Goal: Information Seeking & Learning: Learn about a topic

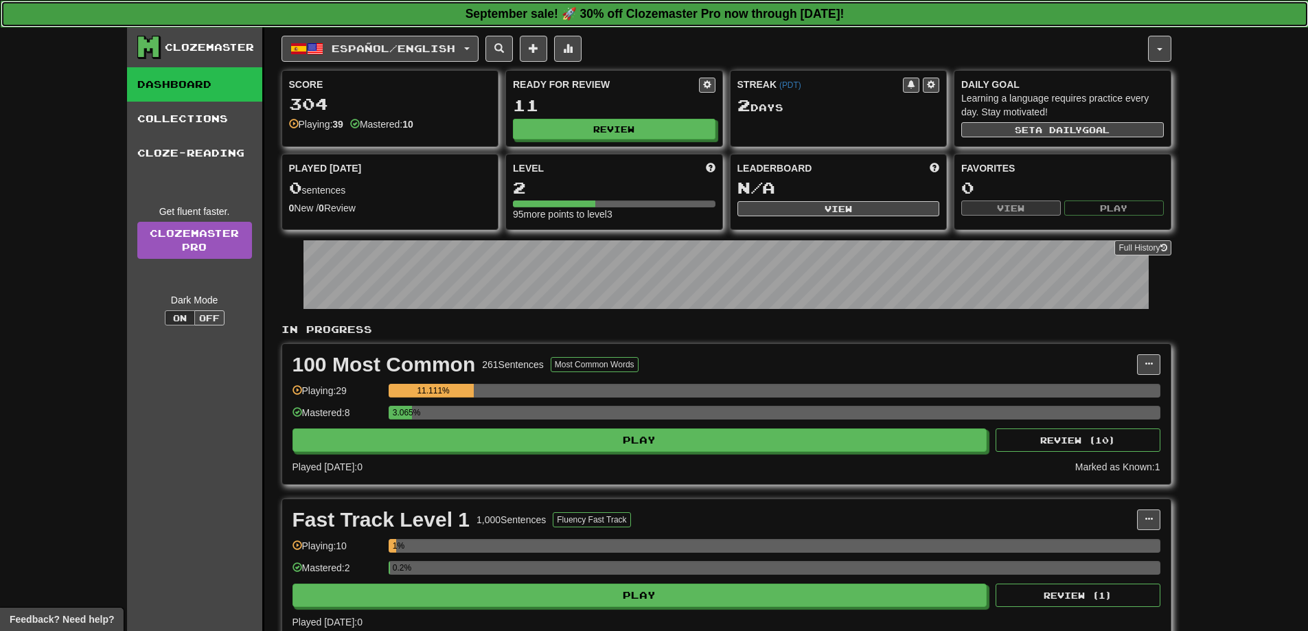
click at [676, 11] on strong "September sale! 🚀 30% off Clozemaster Pro now through Monday September 30!" at bounding box center [655, 14] width 379 height 14
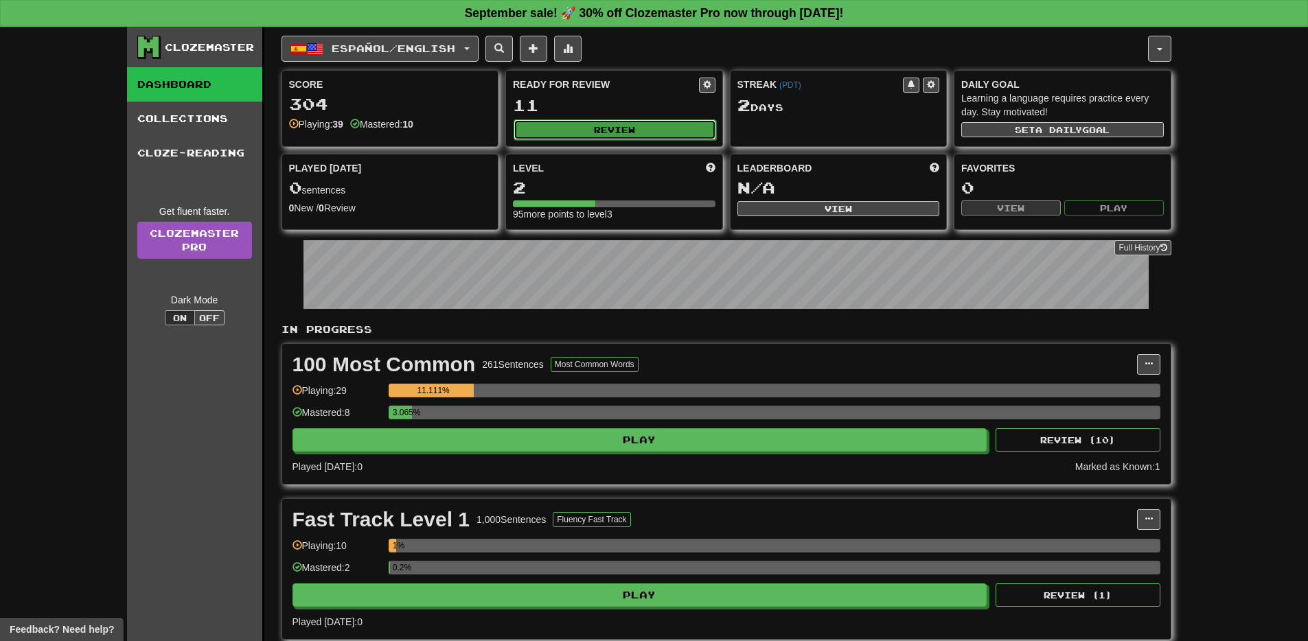
click at [628, 123] on button "Review" at bounding box center [615, 129] width 203 height 21
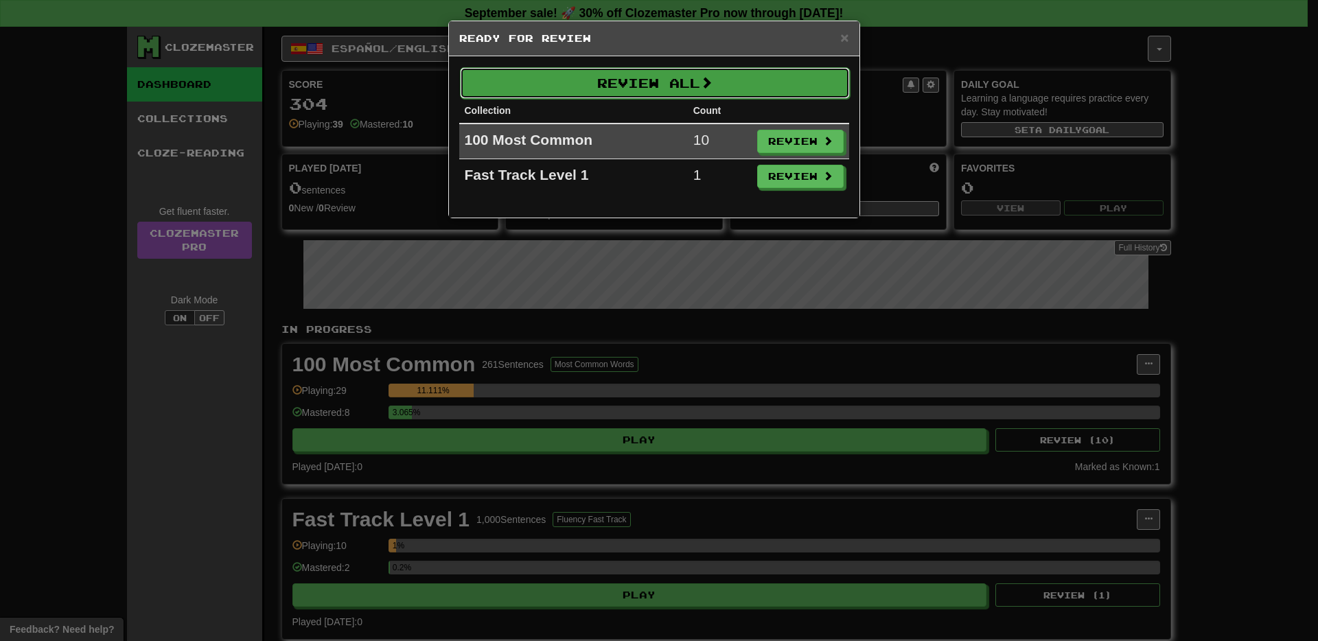
click at [652, 86] on button "Review All" at bounding box center [655, 83] width 390 height 32
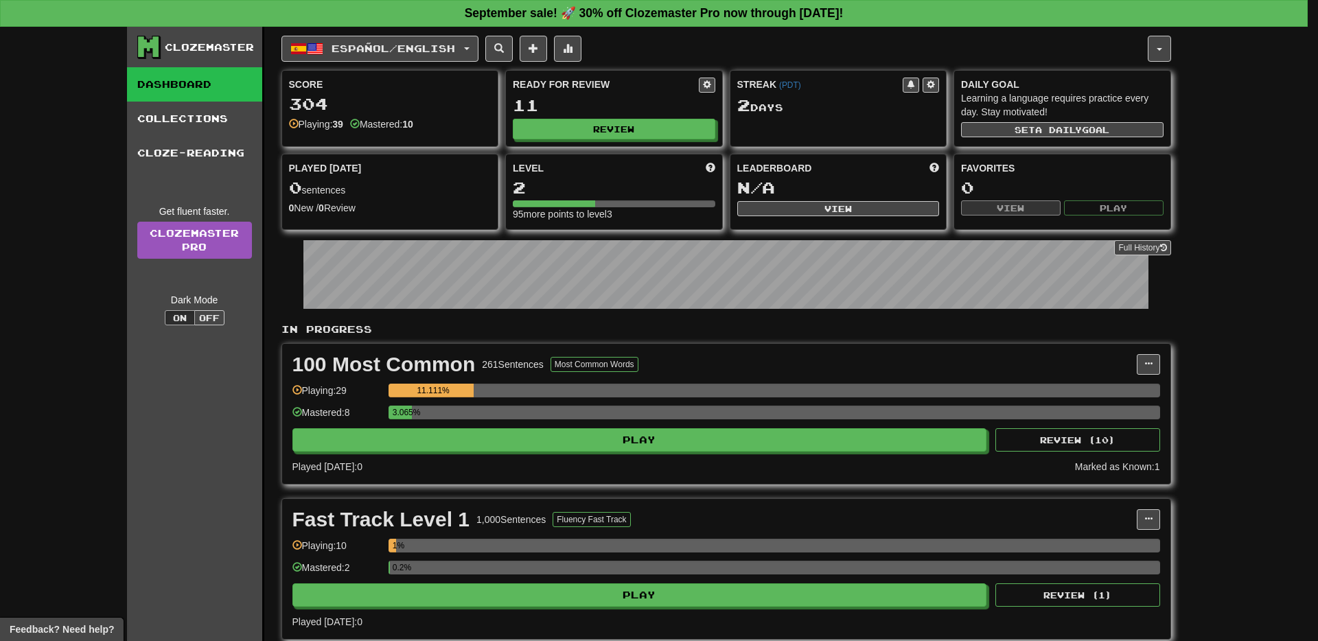
select select "**"
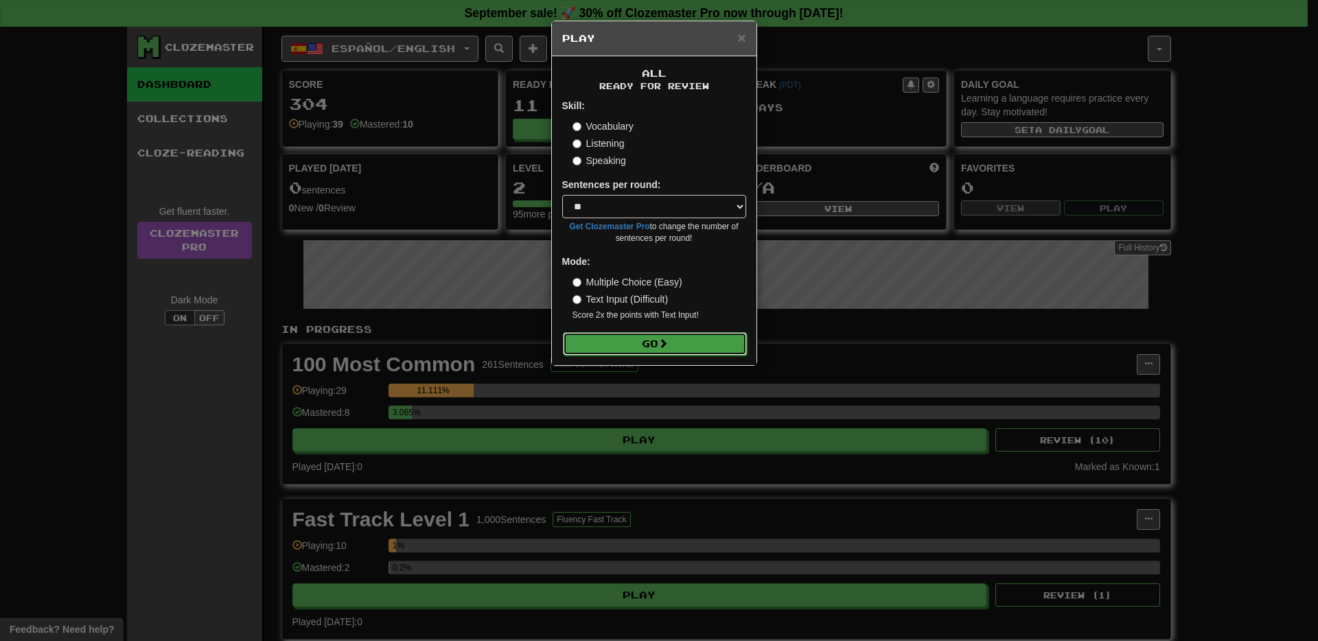
click at [654, 343] on button "Go" at bounding box center [655, 343] width 184 height 23
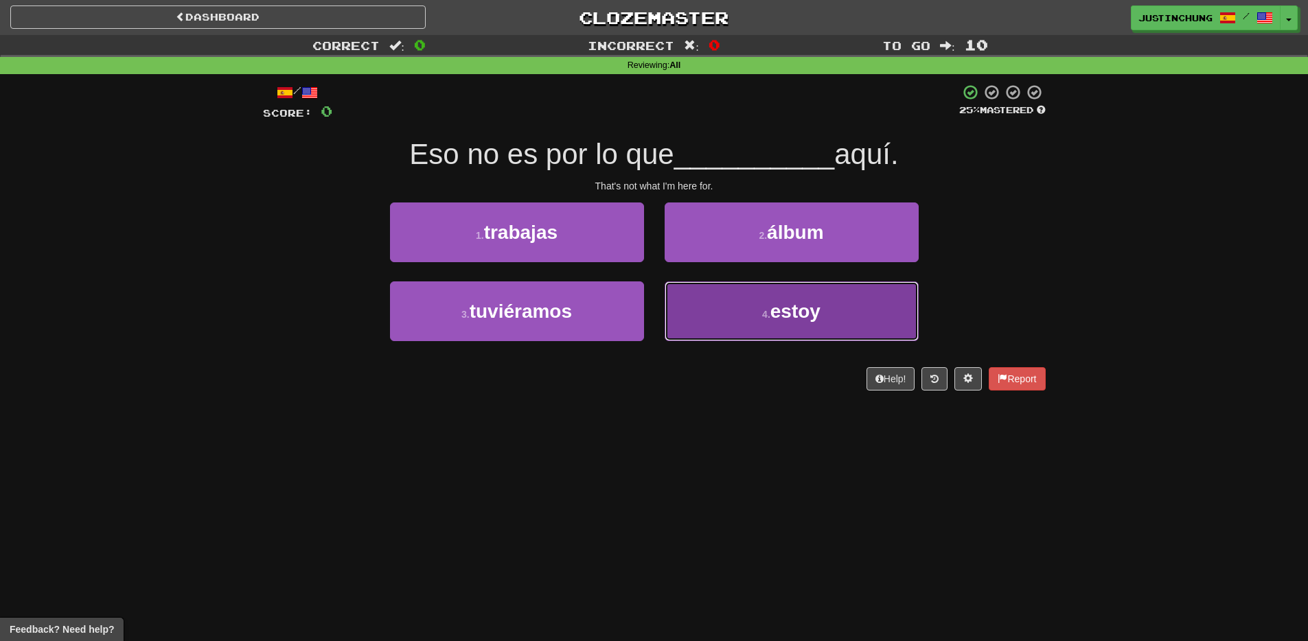
click at [757, 330] on button "4 . estoy" at bounding box center [792, 312] width 254 height 60
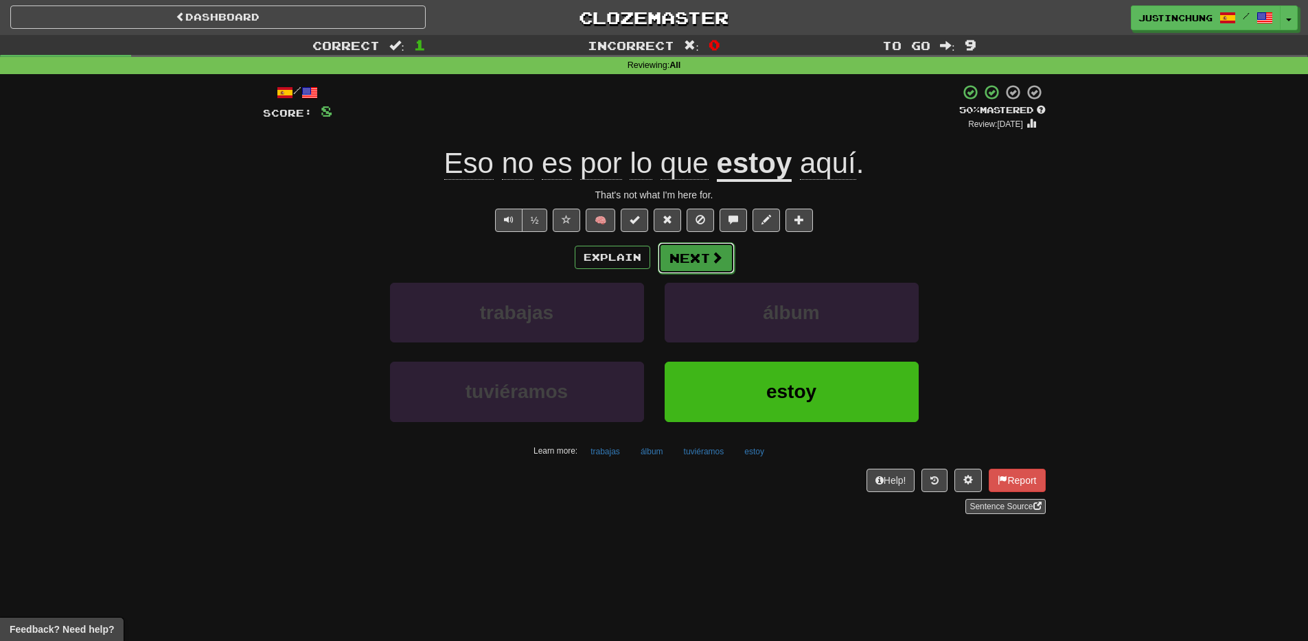
click at [688, 253] on button "Next" at bounding box center [696, 258] width 77 height 32
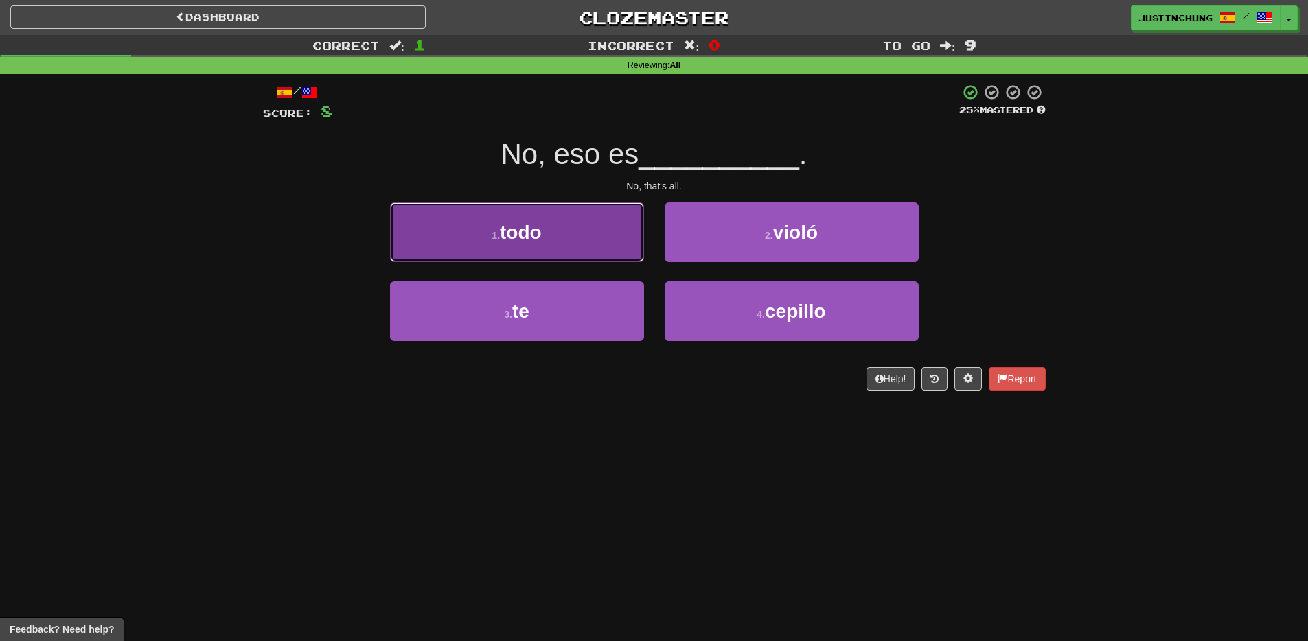
click at [567, 242] on button "1 . todo" at bounding box center [517, 233] width 254 height 60
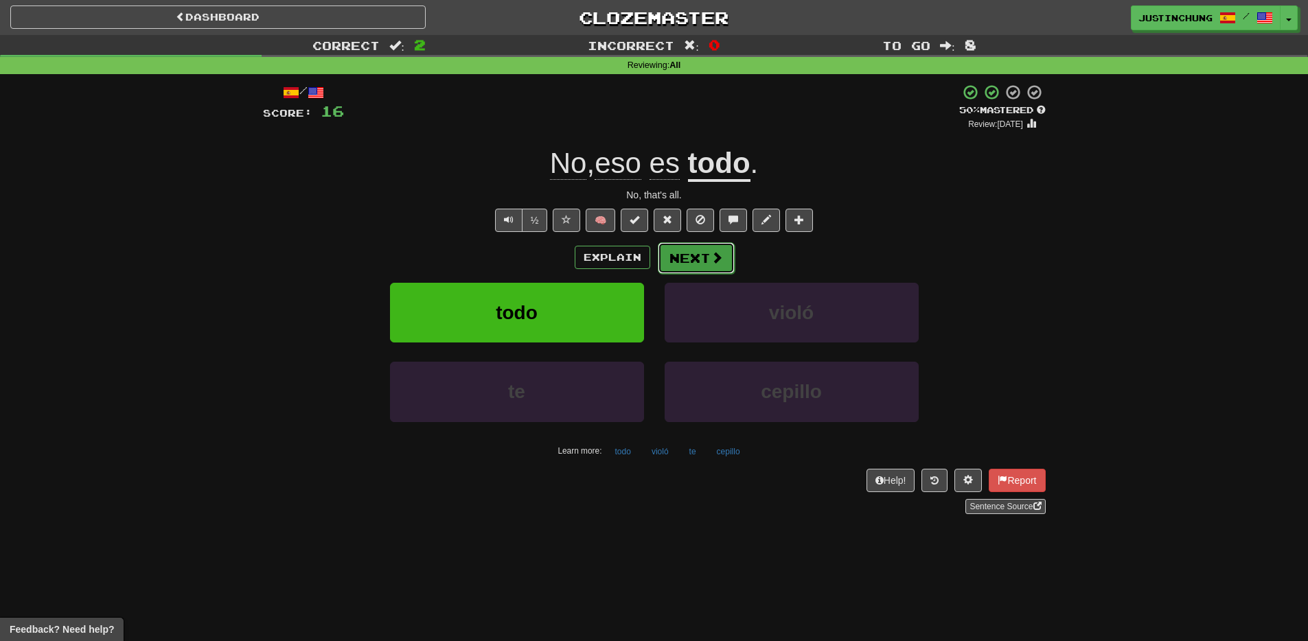
click at [700, 251] on button "Next" at bounding box center [696, 258] width 77 height 32
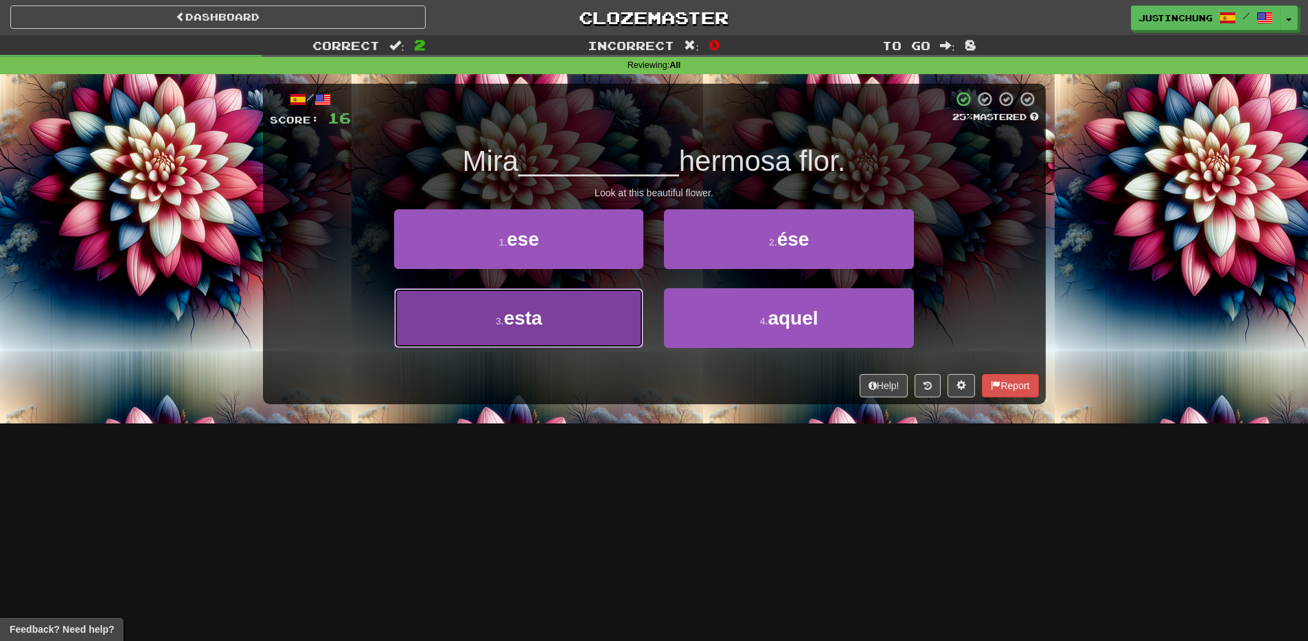
click at [521, 343] on button "3 . esta" at bounding box center [518, 318] width 249 height 60
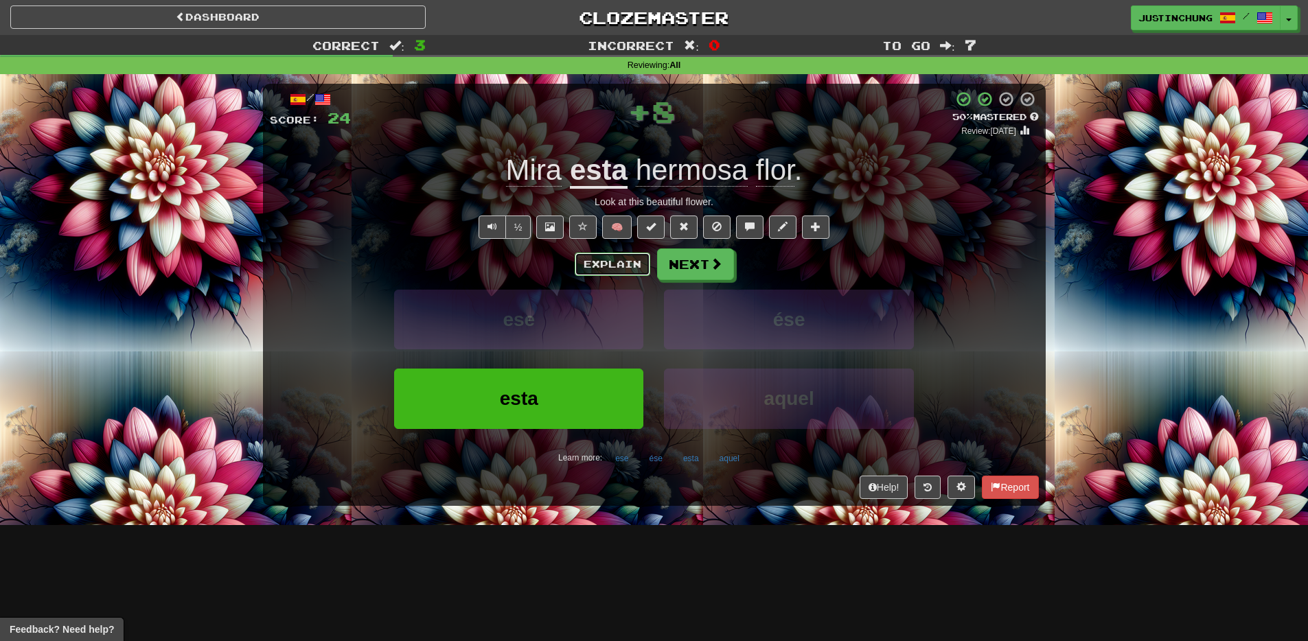
click at [636, 262] on button "Explain" at bounding box center [613, 264] width 76 height 23
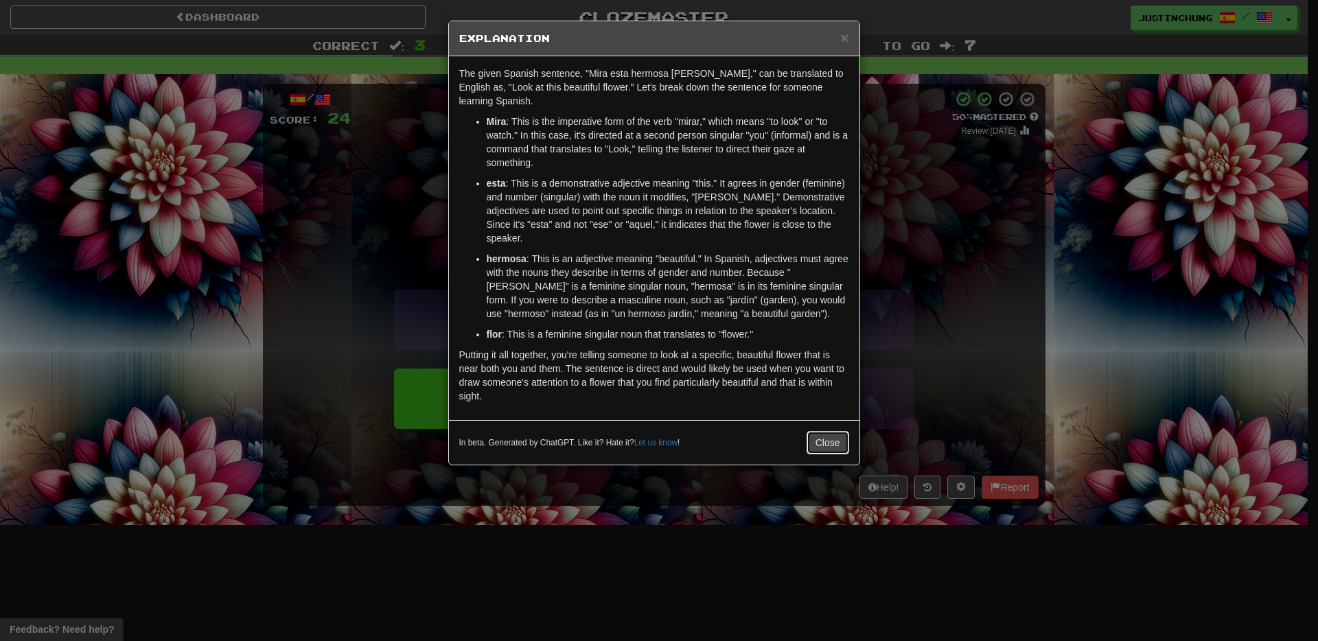
click at [832, 431] on button "Close" at bounding box center [828, 442] width 43 height 23
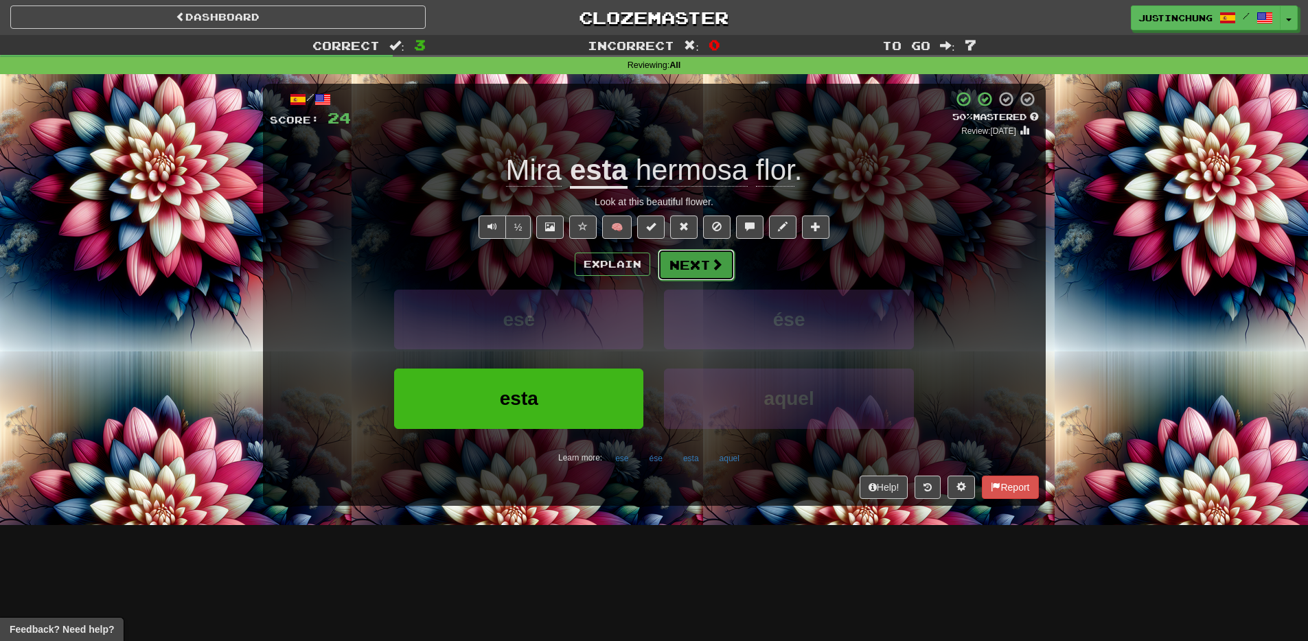
click at [700, 266] on button "Next" at bounding box center [696, 265] width 77 height 32
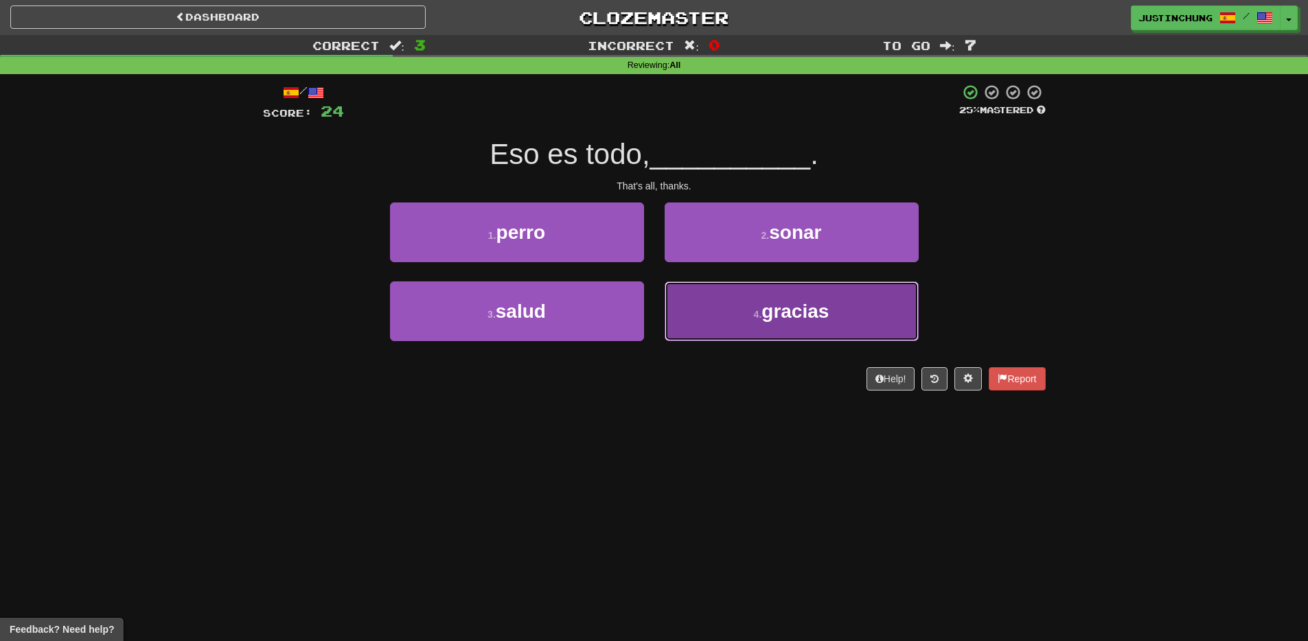
click at [805, 337] on button "4 . gracias" at bounding box center [792, 312] width 254 height 60
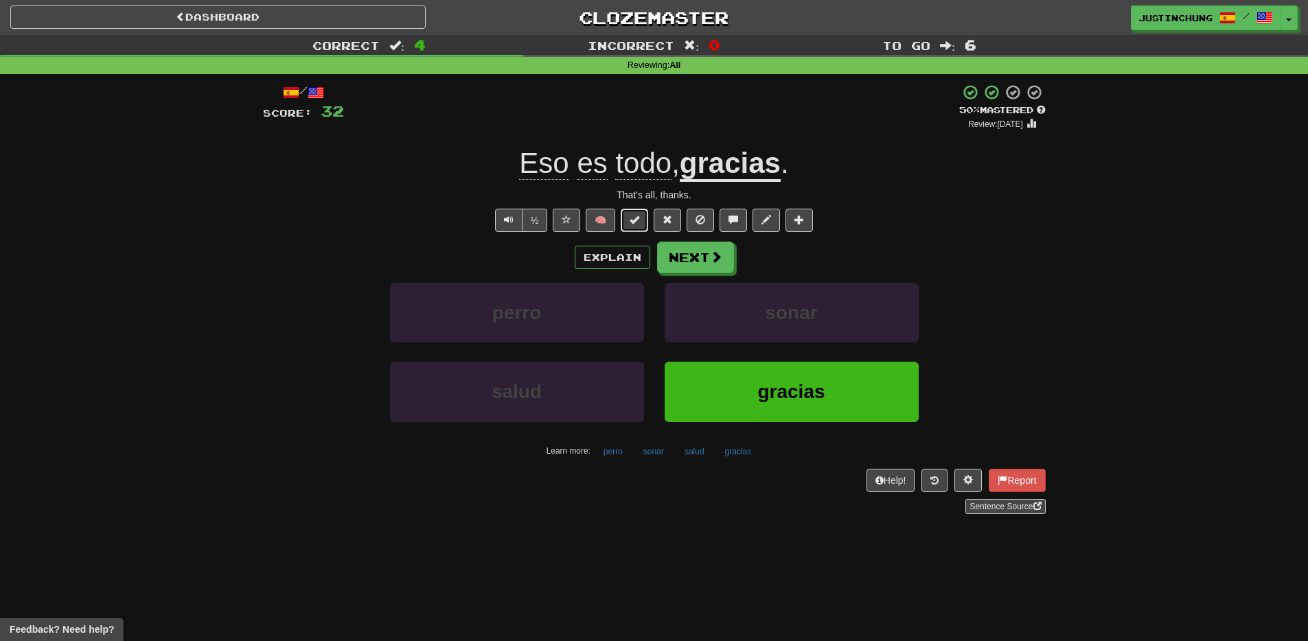
click at [637, 224] on span at bounding box center [635, 220] width 10 height 10
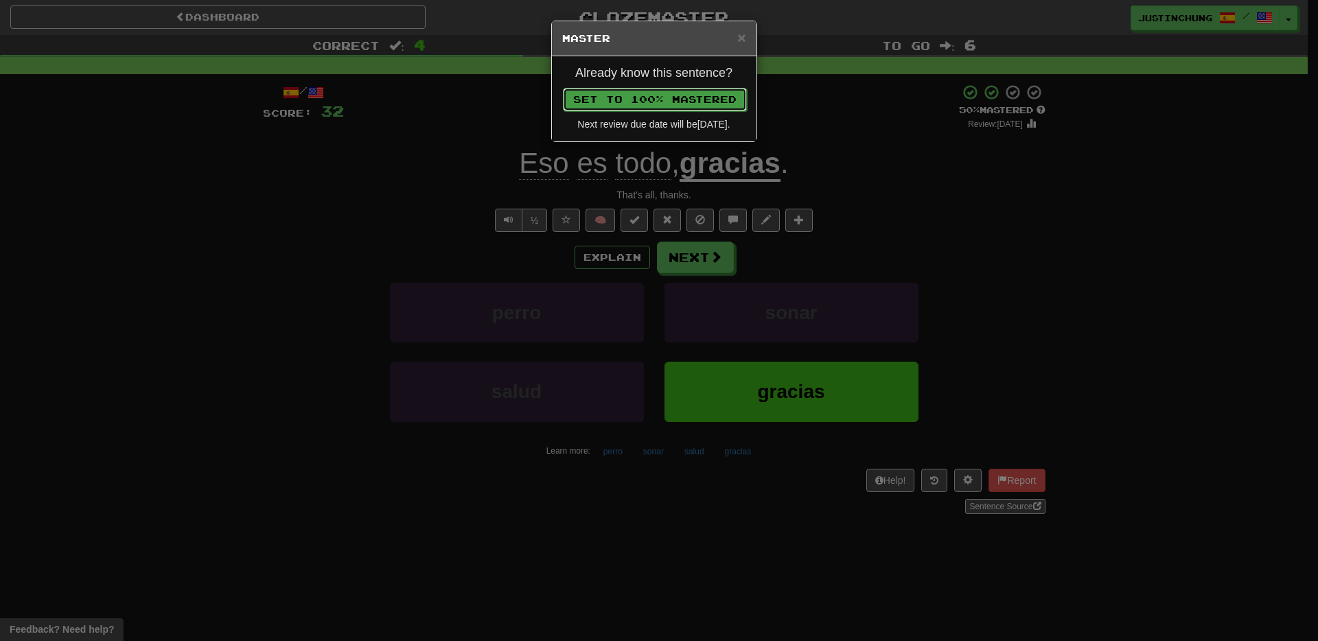
click at [676, 95] on button "Set to 100% Mastered" at bounding box center [655, 99] width 184 height 23
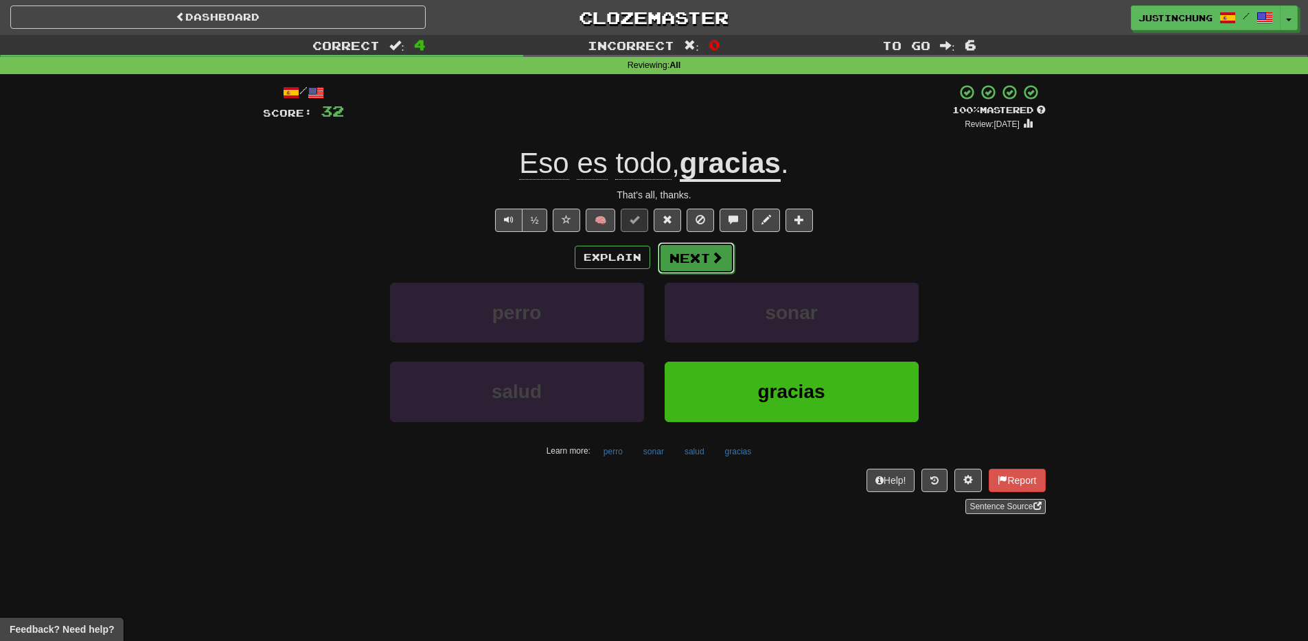
click at [688, 260] on button "Next" at bounding box center [696, 258] width 77 height 32
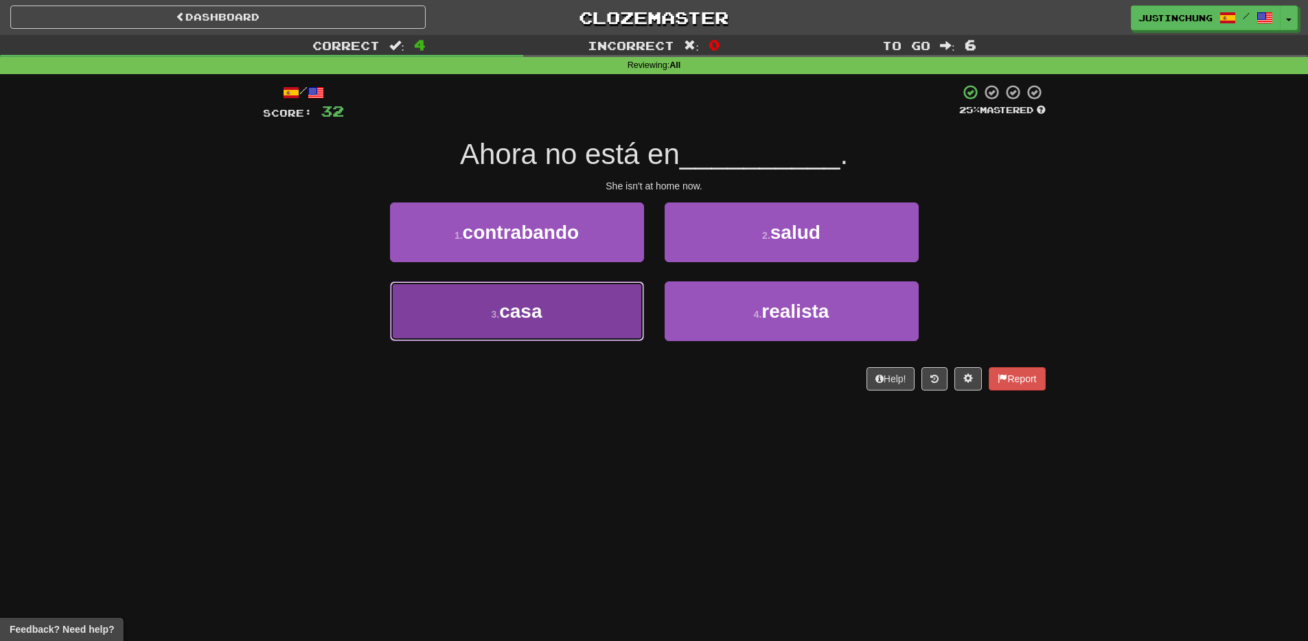
click at [488, 325] on button "3 . casa" at bounding box center [517, 312] width 254 height 60
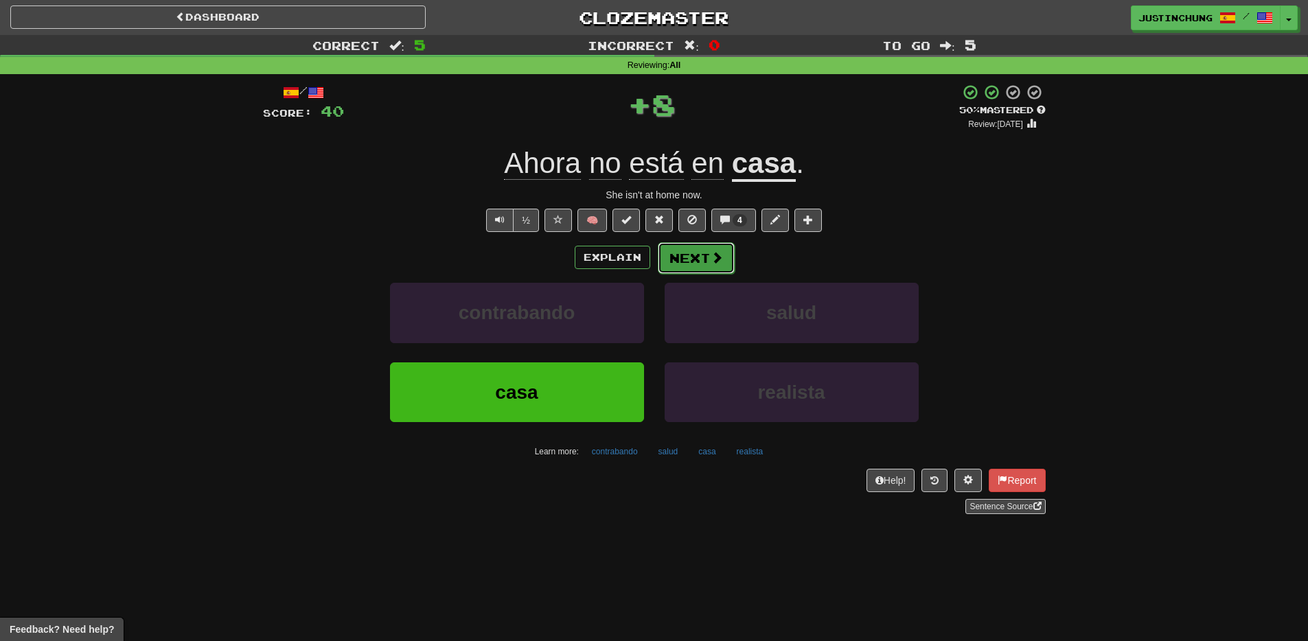
click at [703, 258] on button "Next" at bounding box center [696, 258] width 77 height 32
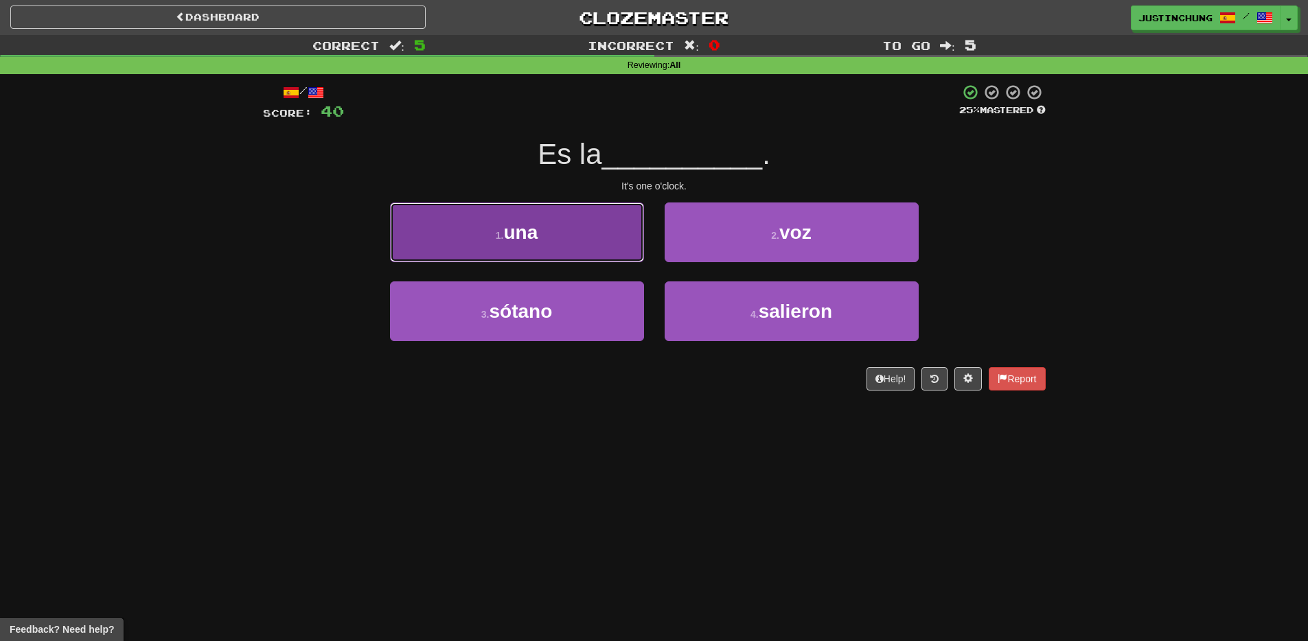
click at [532, 240] on span "una" at bounding box center [520, 232] width 34 height 21
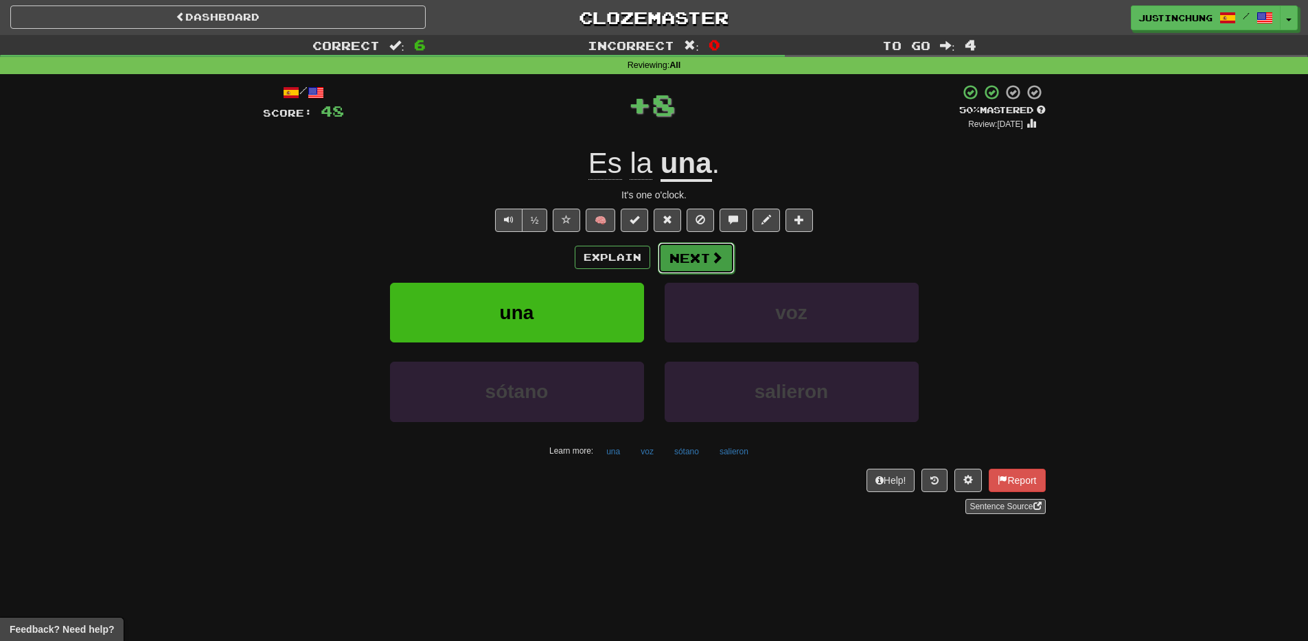
click at [696, 264] on button "Next" at bounding box center [696, 258] width 77 height 32
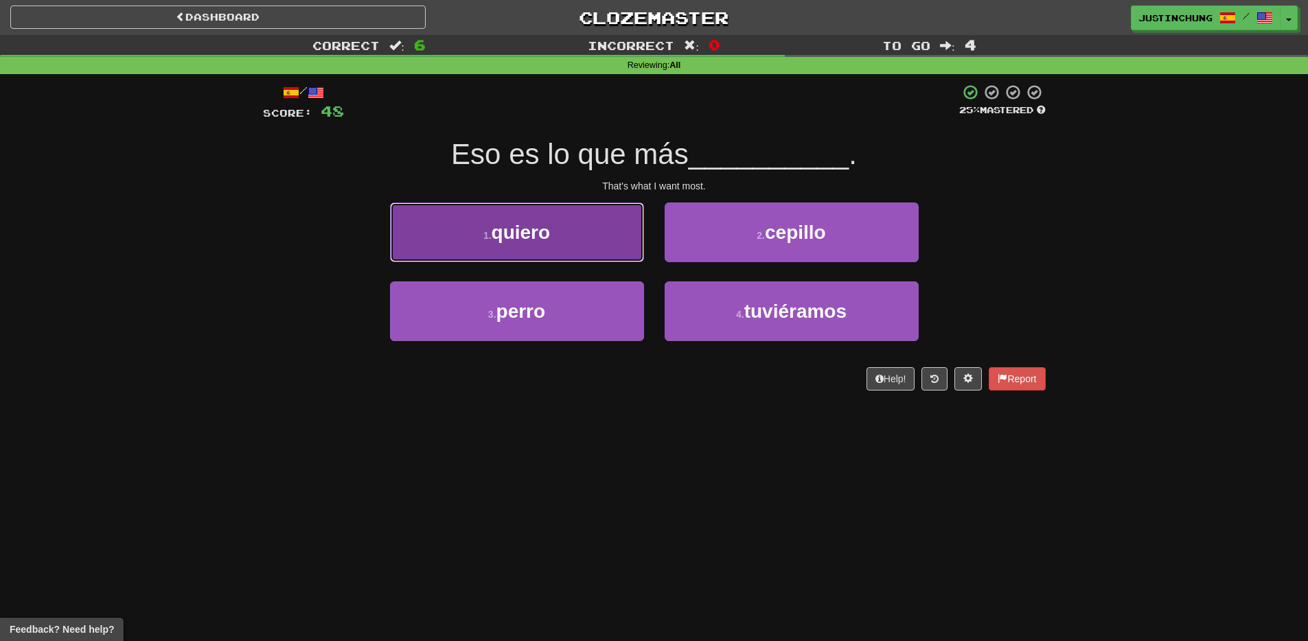
click at [589, 232] on button "1 . quiero" at bounding box center [517, 233] width 254 height 60
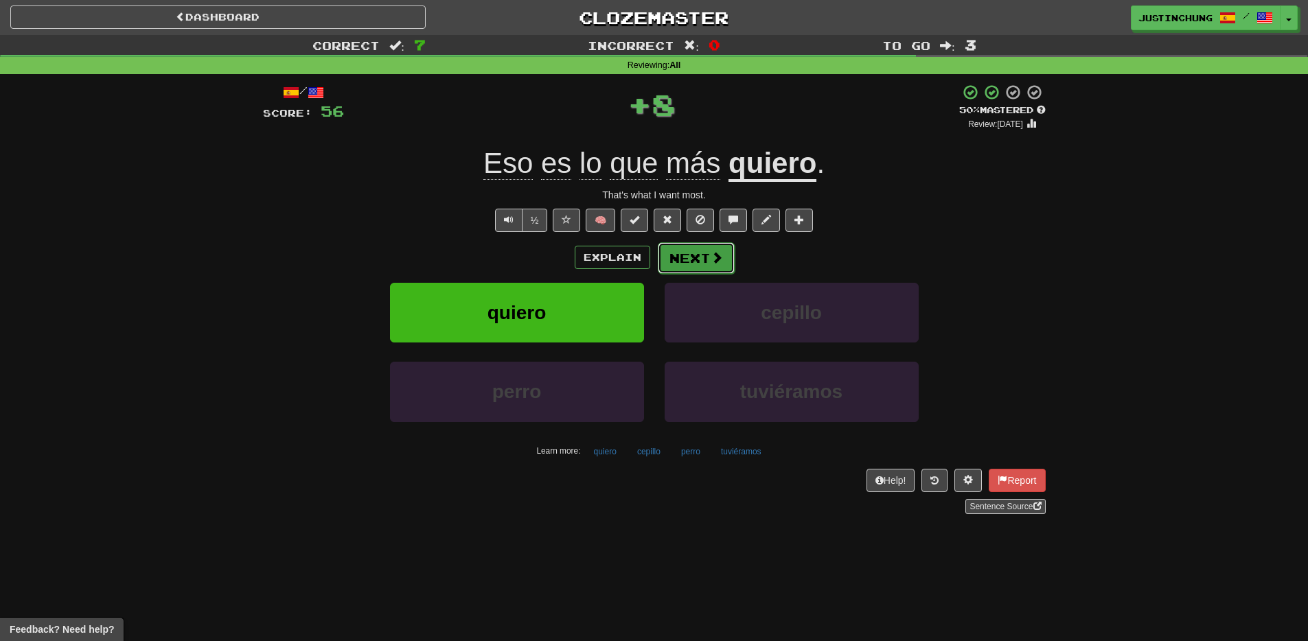
click at [691, 268] on button "Next" at bounding box center [696, 258] width 77 height 32
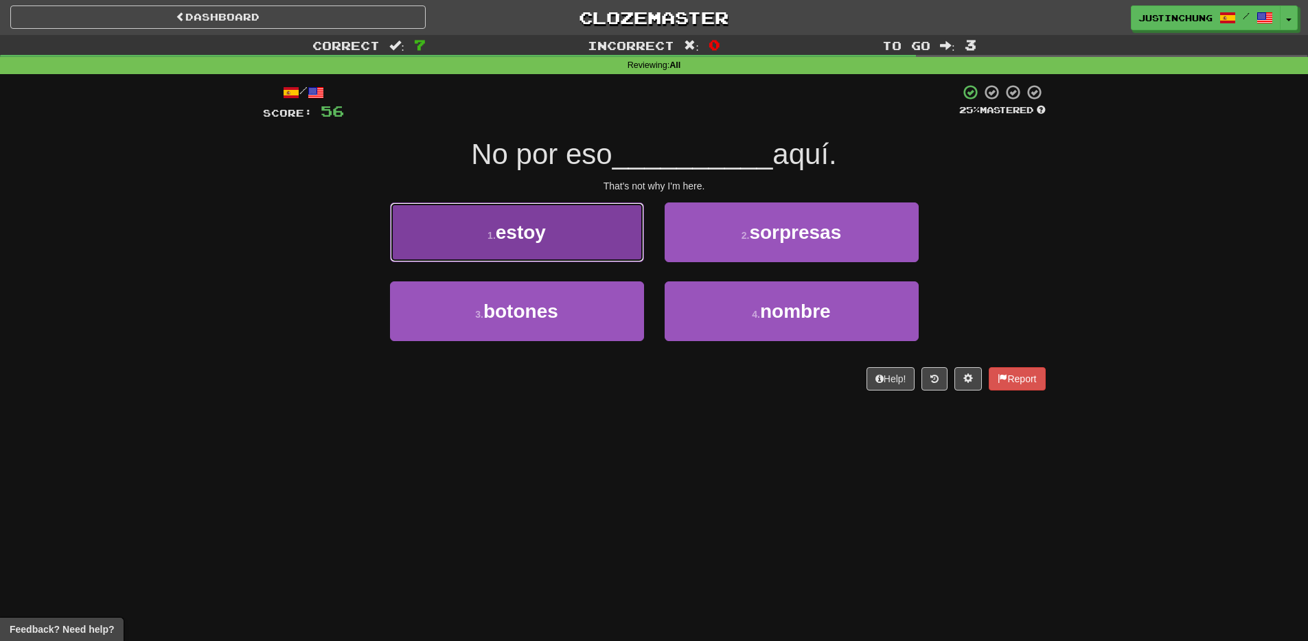
click at [553, 233] on button "1 . estoy" at bounding box center [517, 233] width 254 height 60
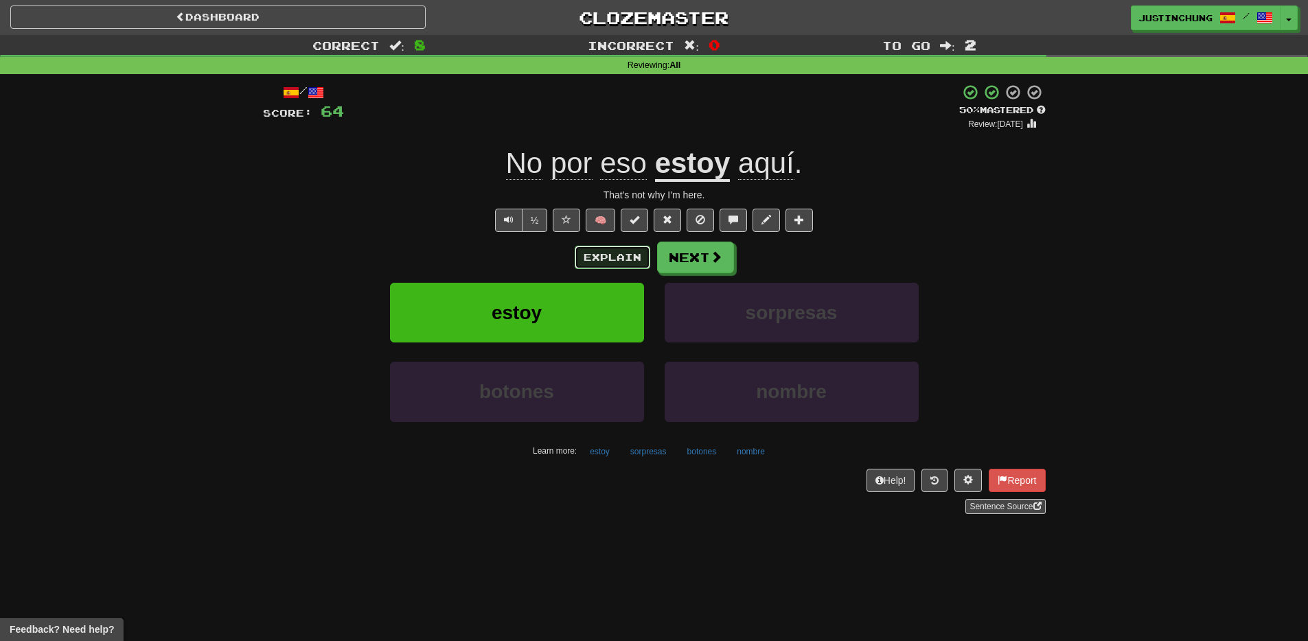
click at [606, 255] on button "Explain" at bounding box center [613, 257] width 76 height 23
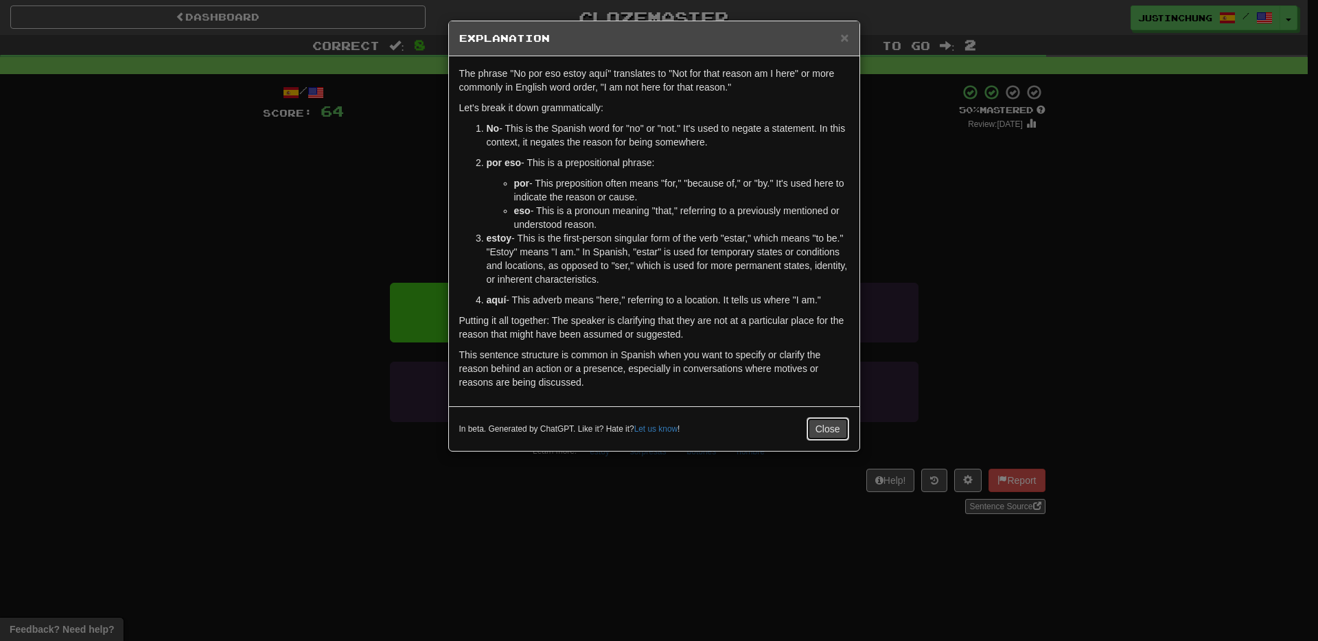
click at [815, 438] on button "Close" at bounding box center [828, 429] width 43 height 23
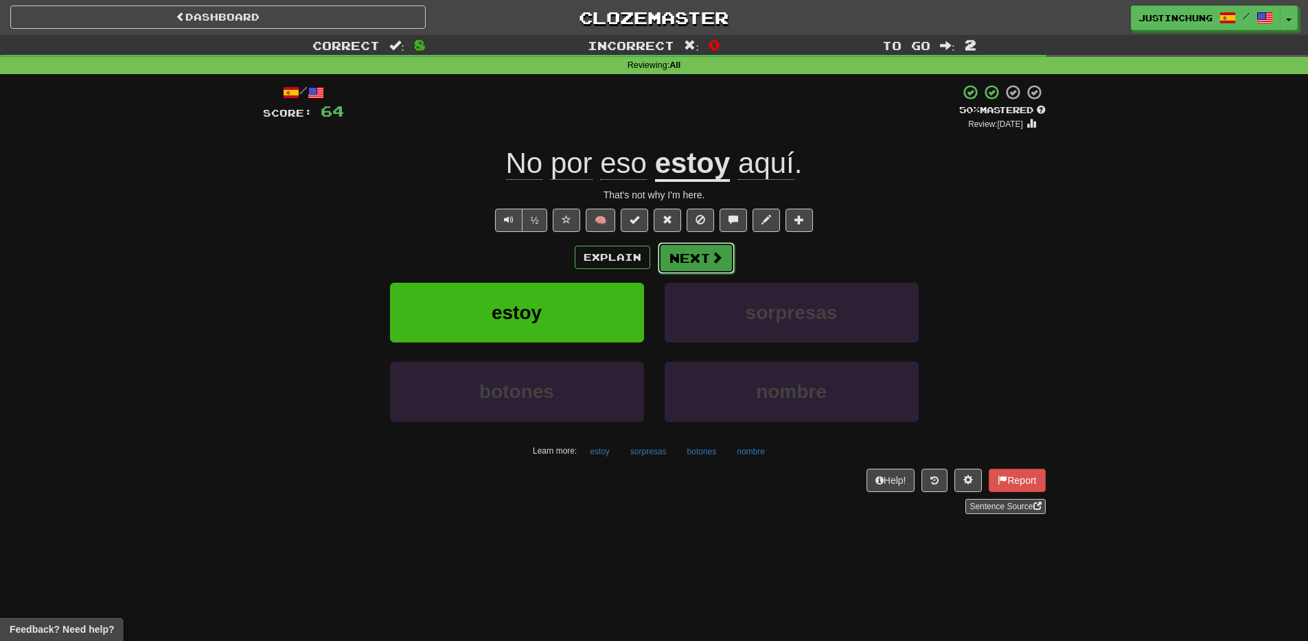
click at [702, 262] on button "Next" at bounding box center [696, 258] width 77 height 32
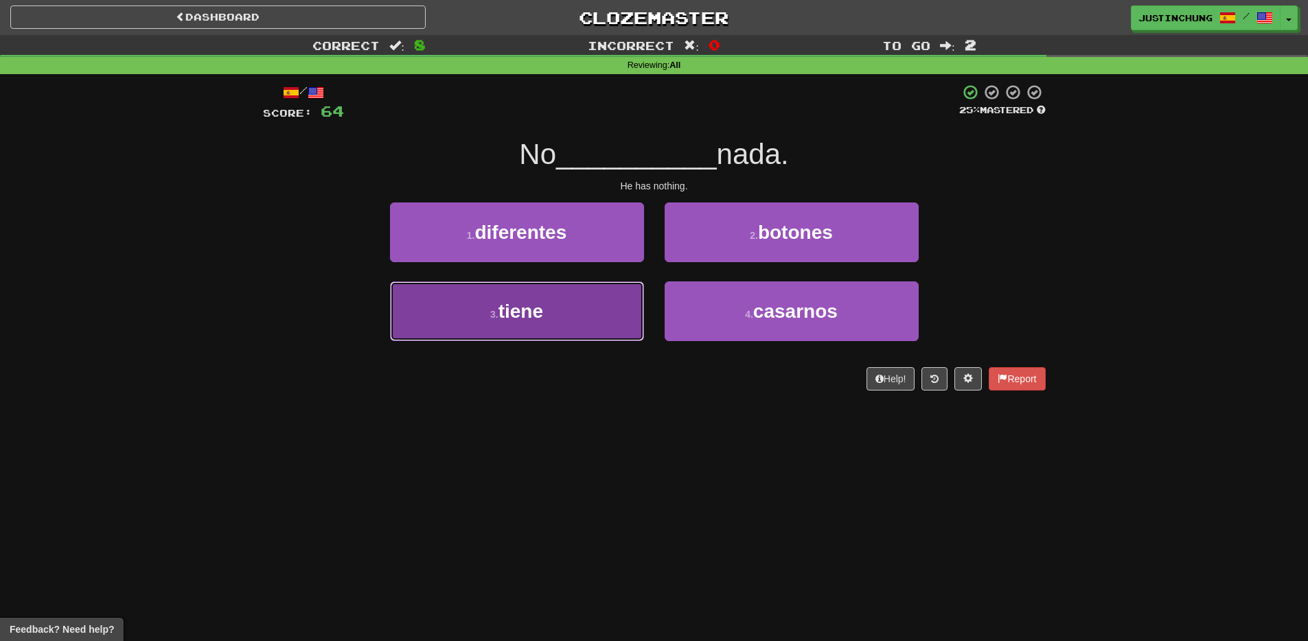
click at [523, 332] on button "3 . tiene" at bounding box center [517, 312] width 254 height 60
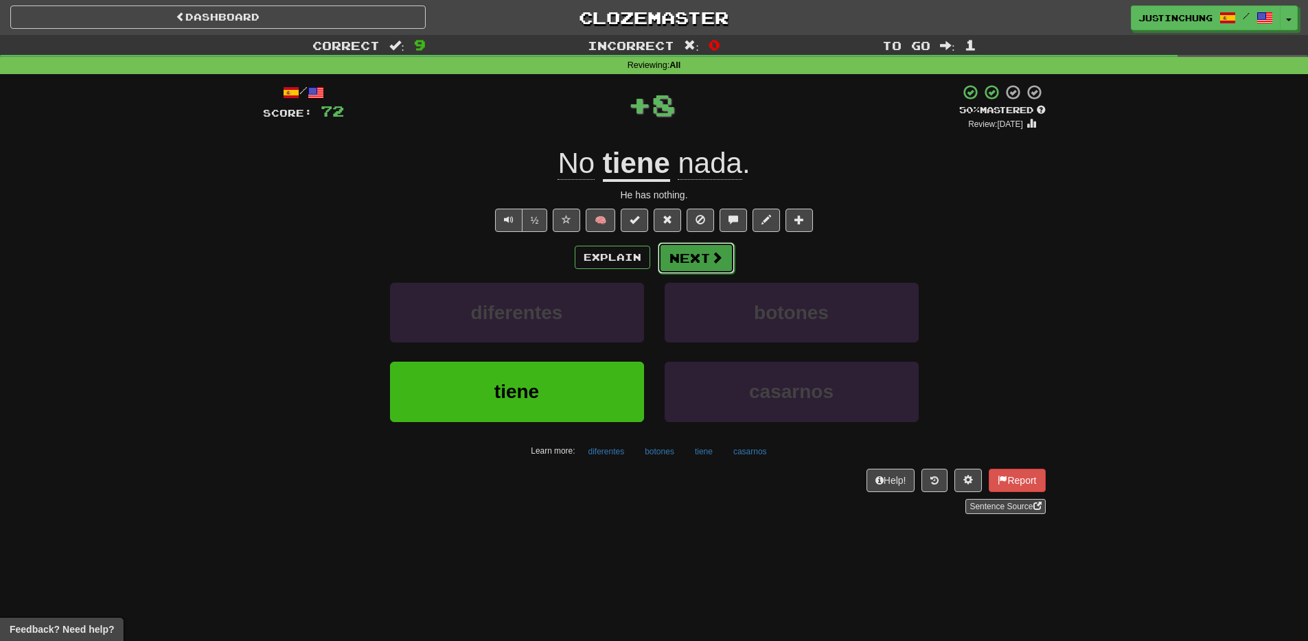
click at [694, 258] on button "Next" at bounding box center [696, 258] width 77 height 32
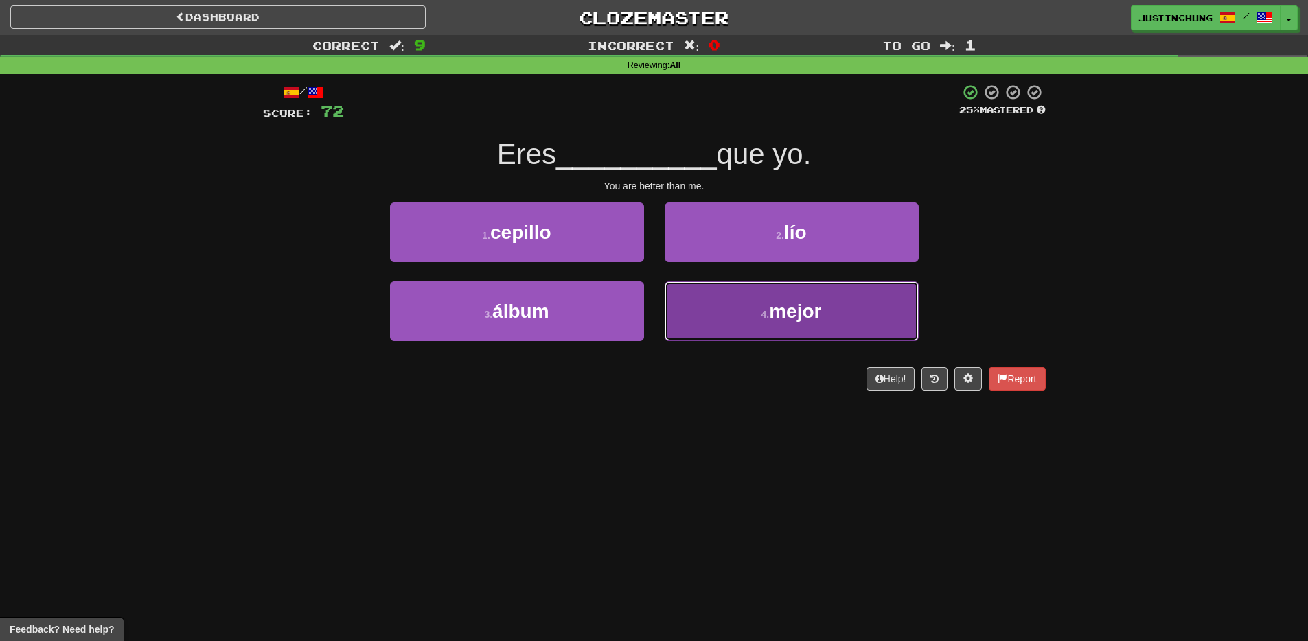
click at [763, 330] on button "4 . mejor" at bounding box center [792, 312] width 254 height 60
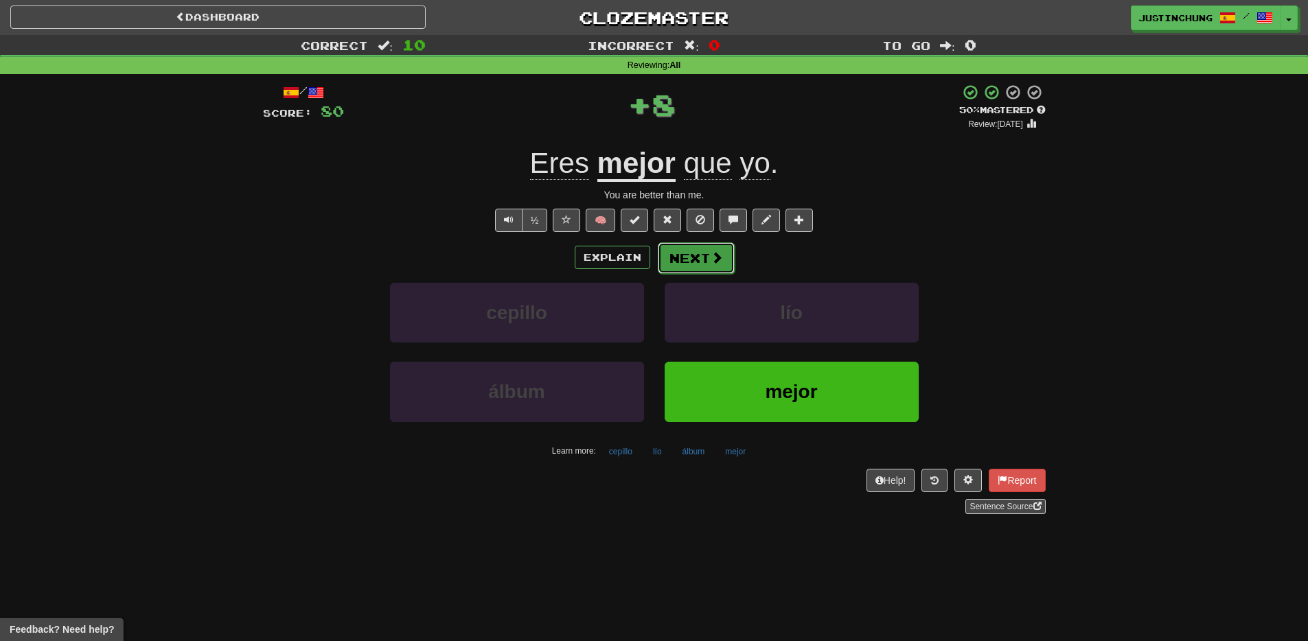
click at [689, 266] on button "Next" at bounding box center [696, 258] width 77 height 32
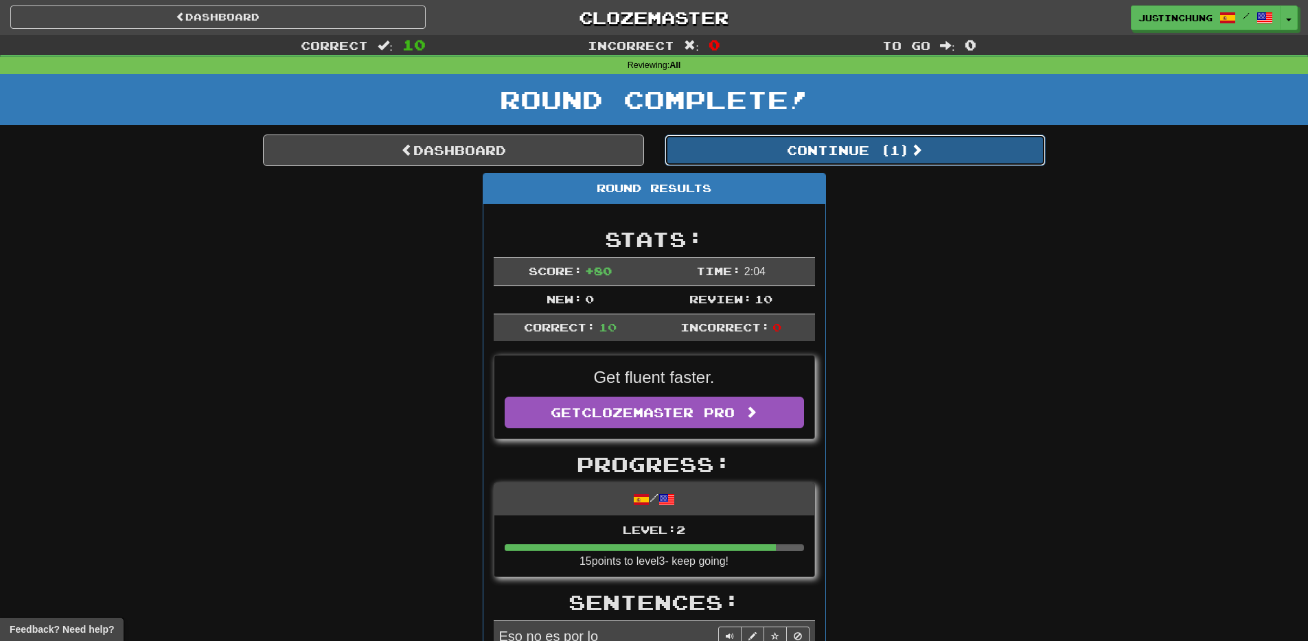
click at [808, 157] on button "Continue ( 1 )" at bounding box center [855, 151] width 381 height 32
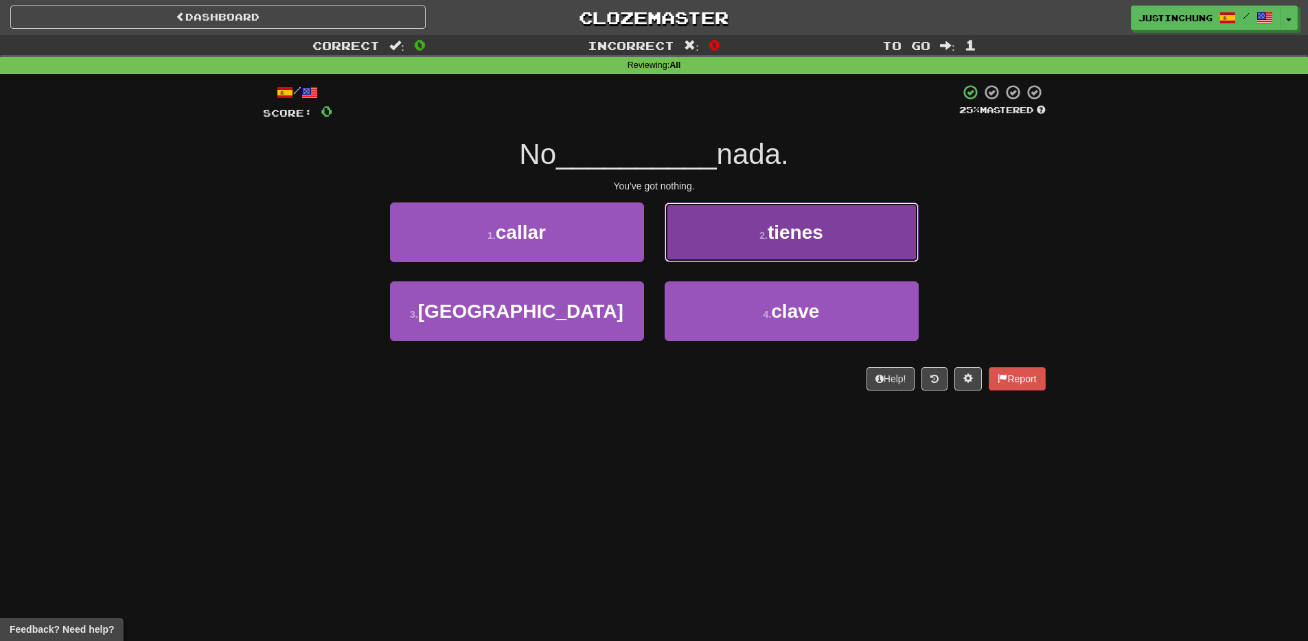
click at [794, 254] on button "2 . tienes" at bounding box center [792, 233] width 254 height 60
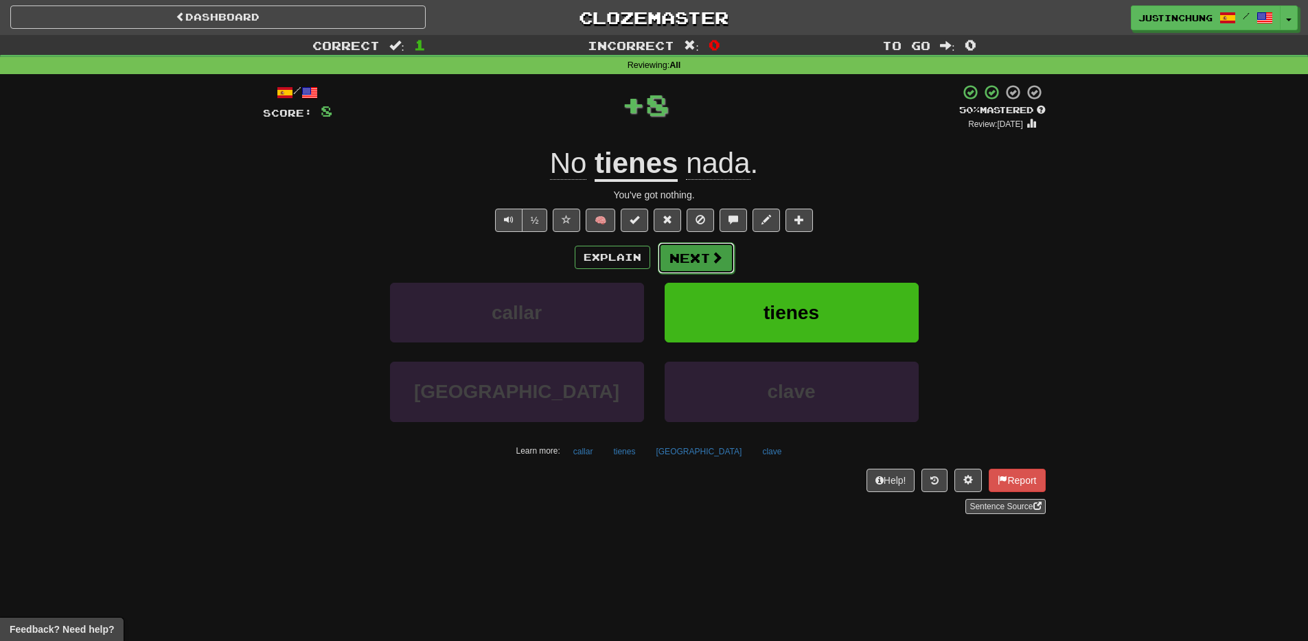
click at [702, 250] on button "Next" at bounding box center [696, 258] width 77 height 32
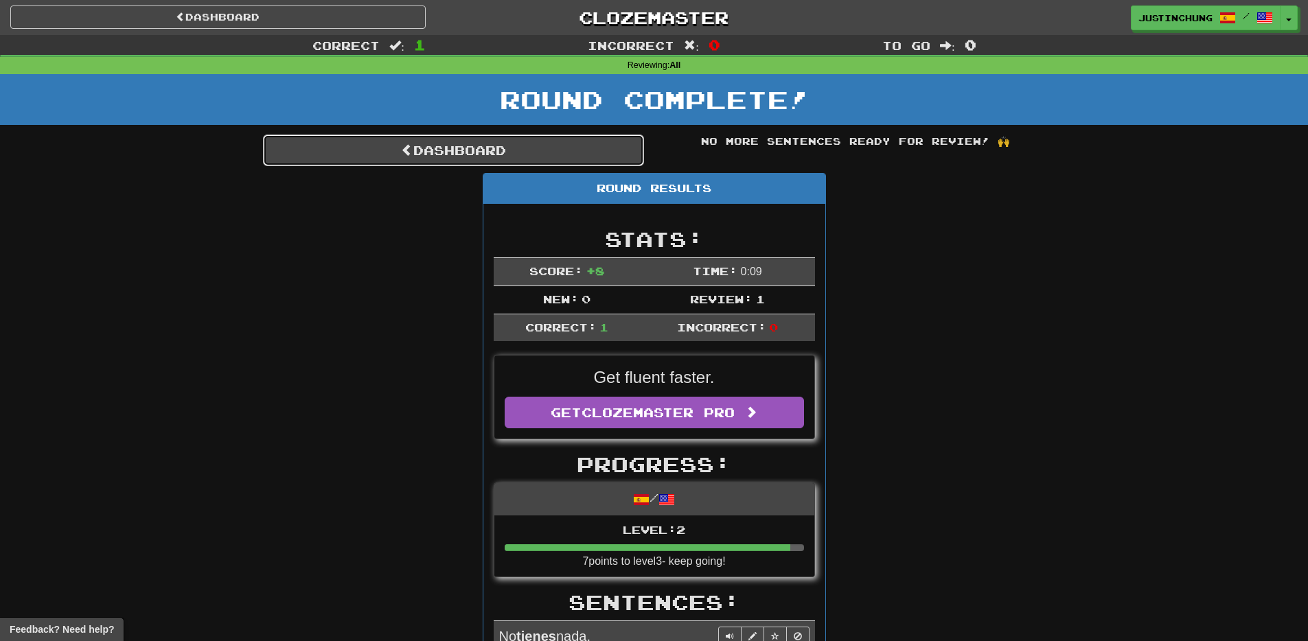
click at [442, 147] on link "Dashboard" at bounding box center [453, 151] width 381 height 32
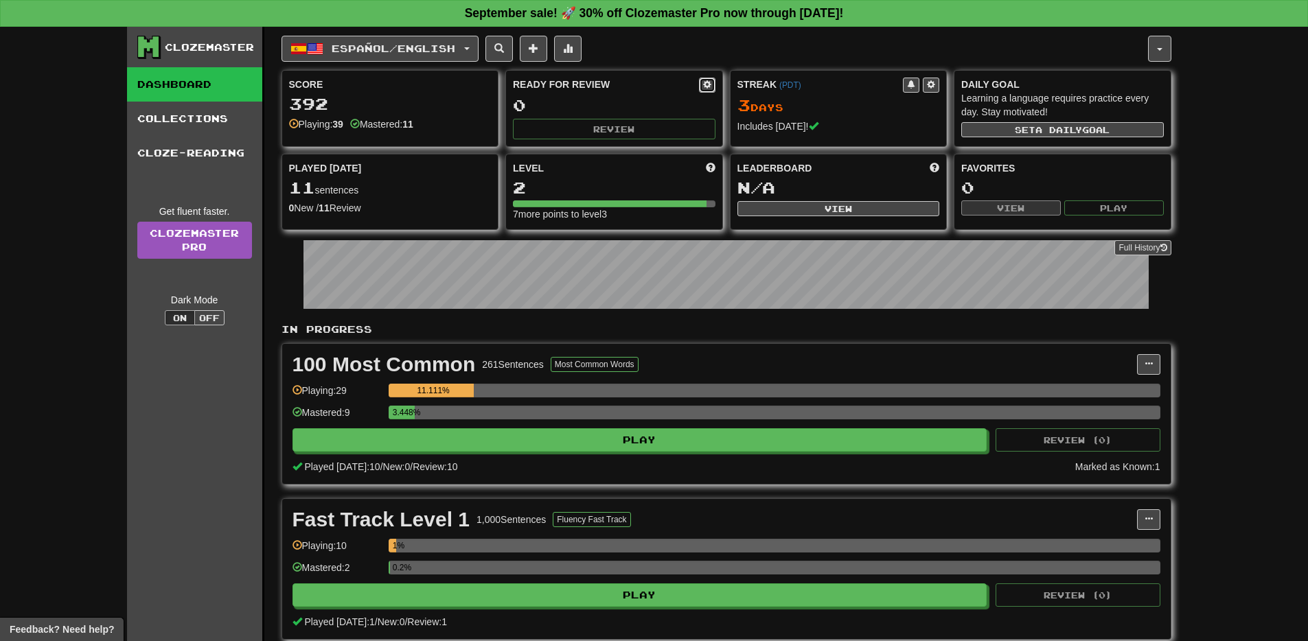
click at [705, 84] on span at bounding box center [707, 84] width 8 height 8
select select "*"
select select "**"
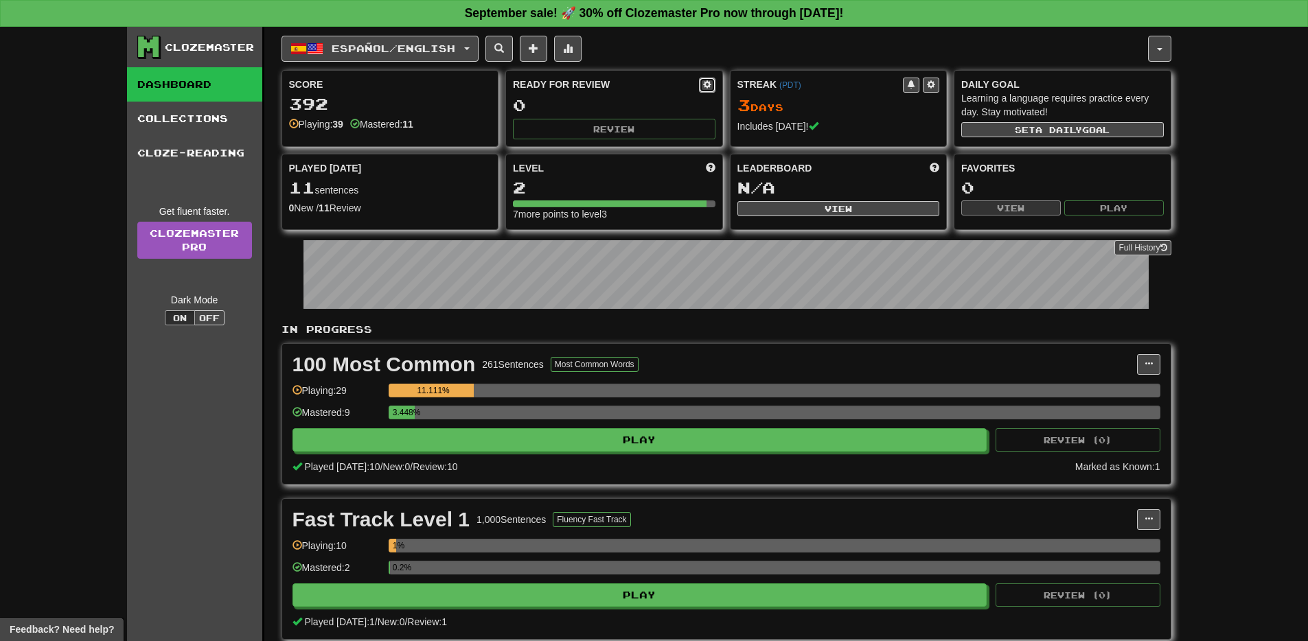
select select "***"
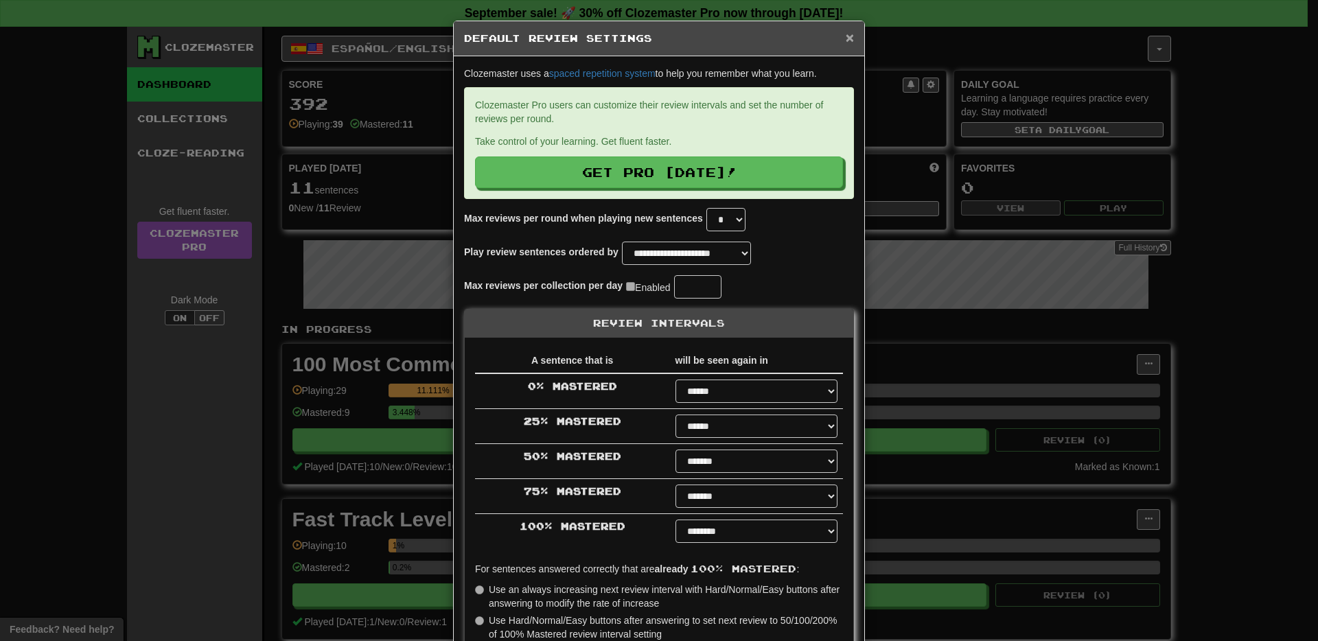
click at [846, 35] on span "×" at bounding box center [850, 38] width 8 height 16
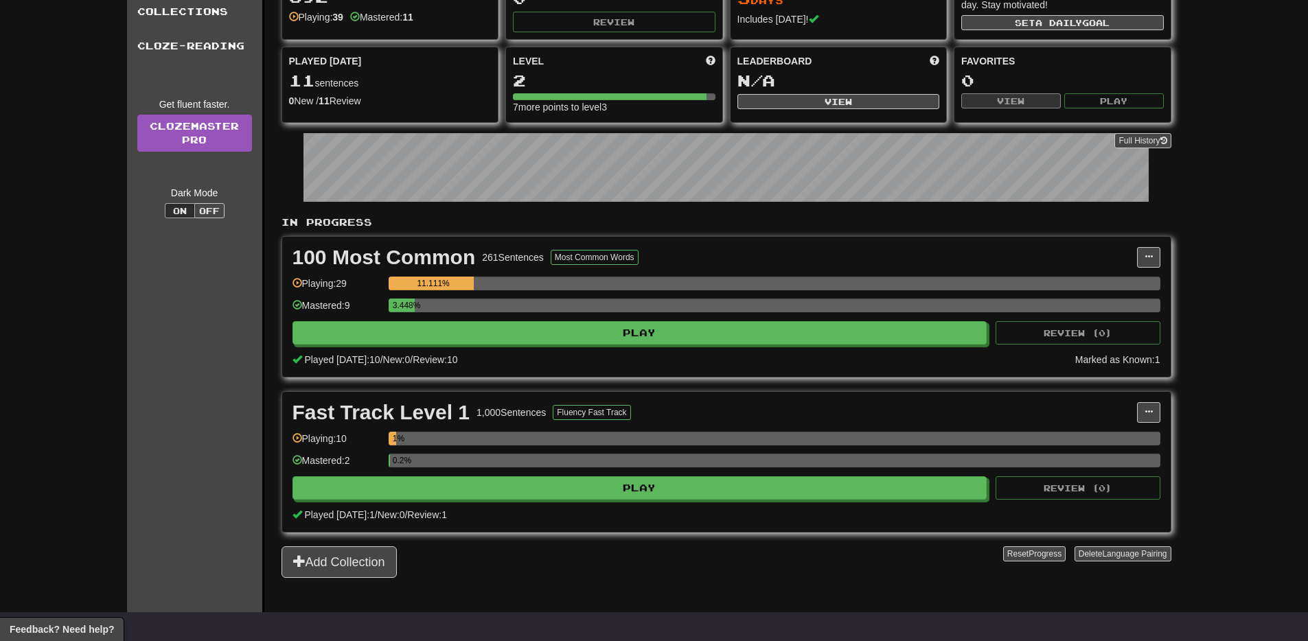
scroll to position [108, 0]
click at [1150, 254] on span at bounding box center [1149, 256] width 8 height 8
click at [1101, 282] on span "Manage Sentences" at bounding box center [1090, 281] width 83 height 11
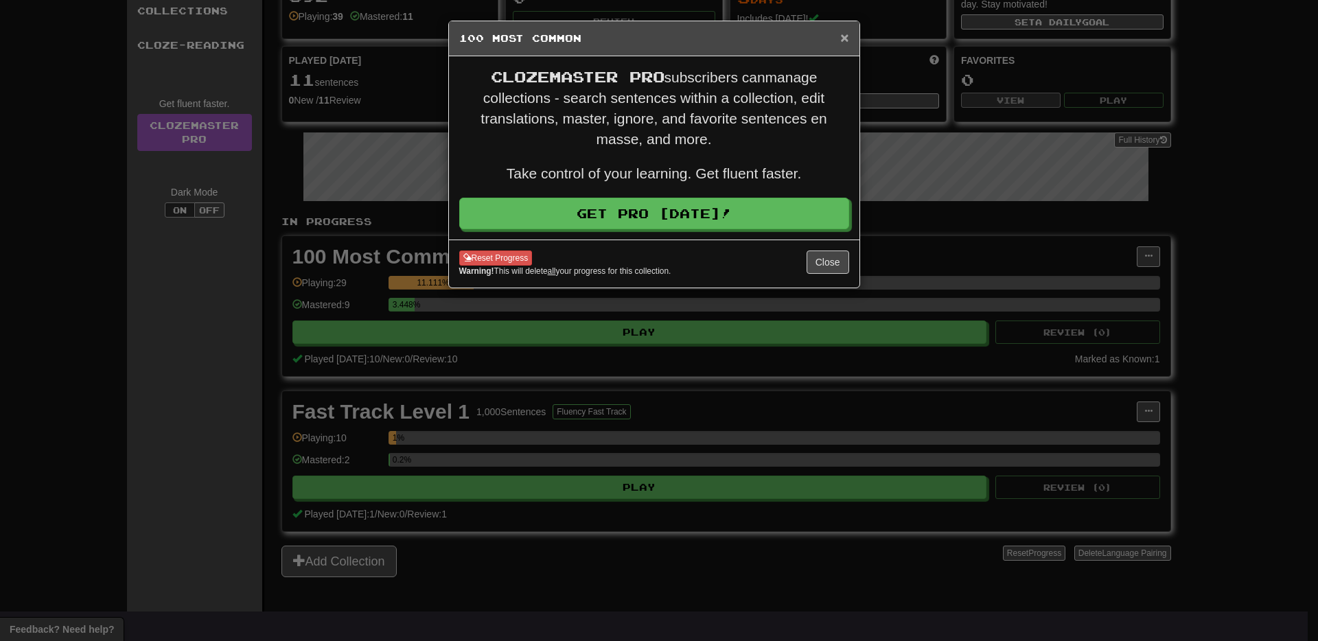
click at [845, 36] on span "×" at bounding box center [845, 38] width 8 height 16
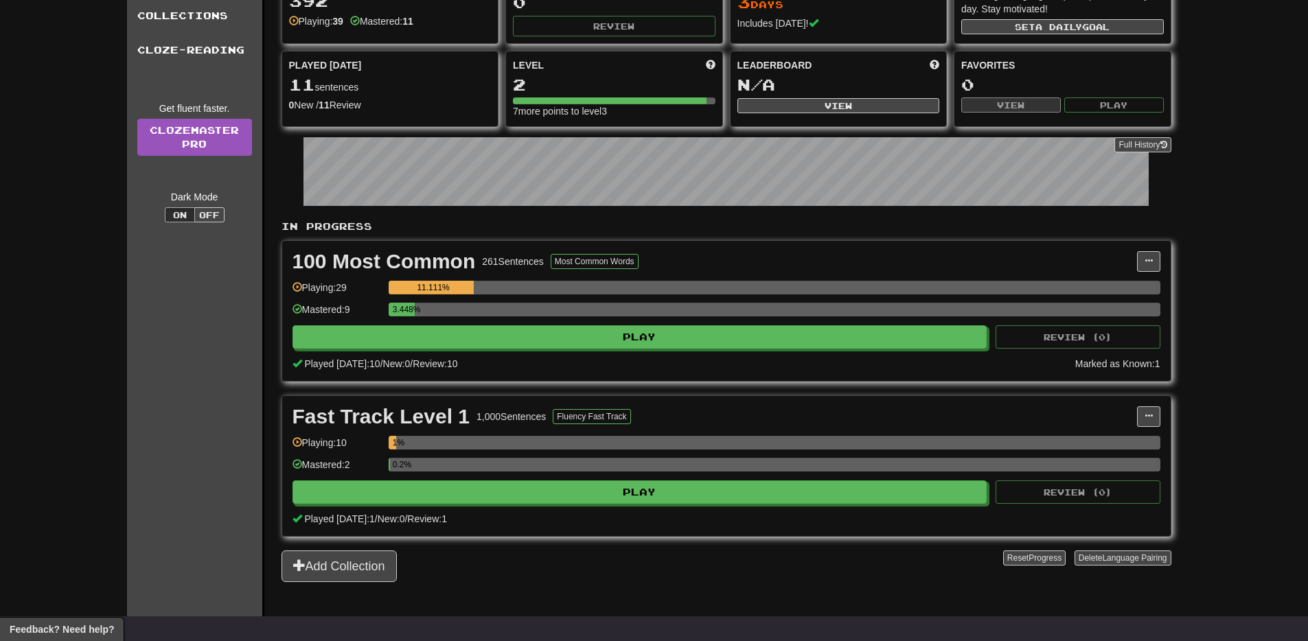
scroll to position [0, 0]
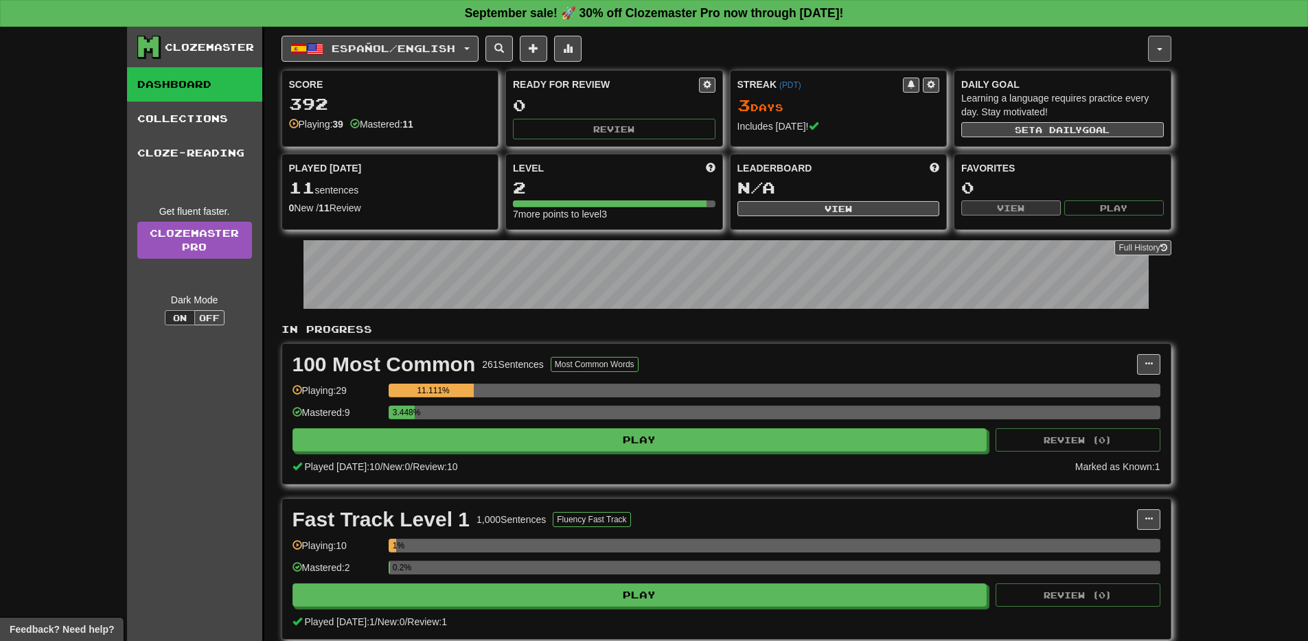
click at [1159, 48] on span "button" at bounding box center [1159, 49] width 5 height 3
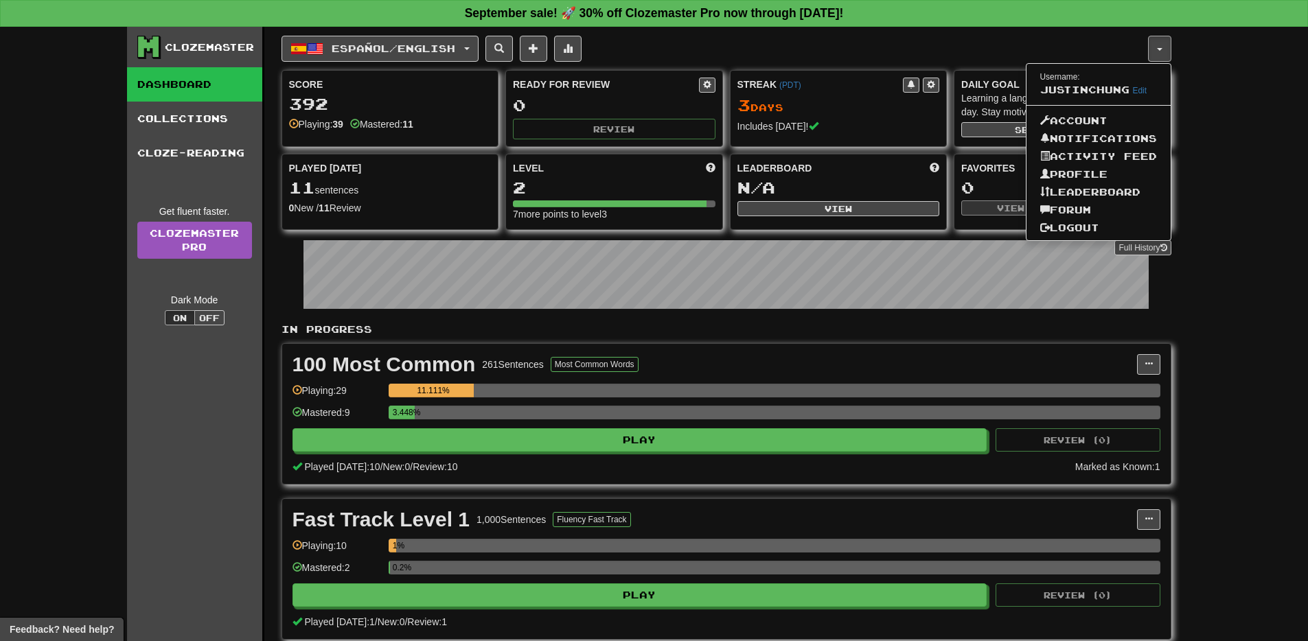
click at [1288, 95] on div "Clozemaster Dashboard Collections Cloze-Reading Get fluent faster. Clozemaster …" at bounding box center [654, 356] width 1308 height 659
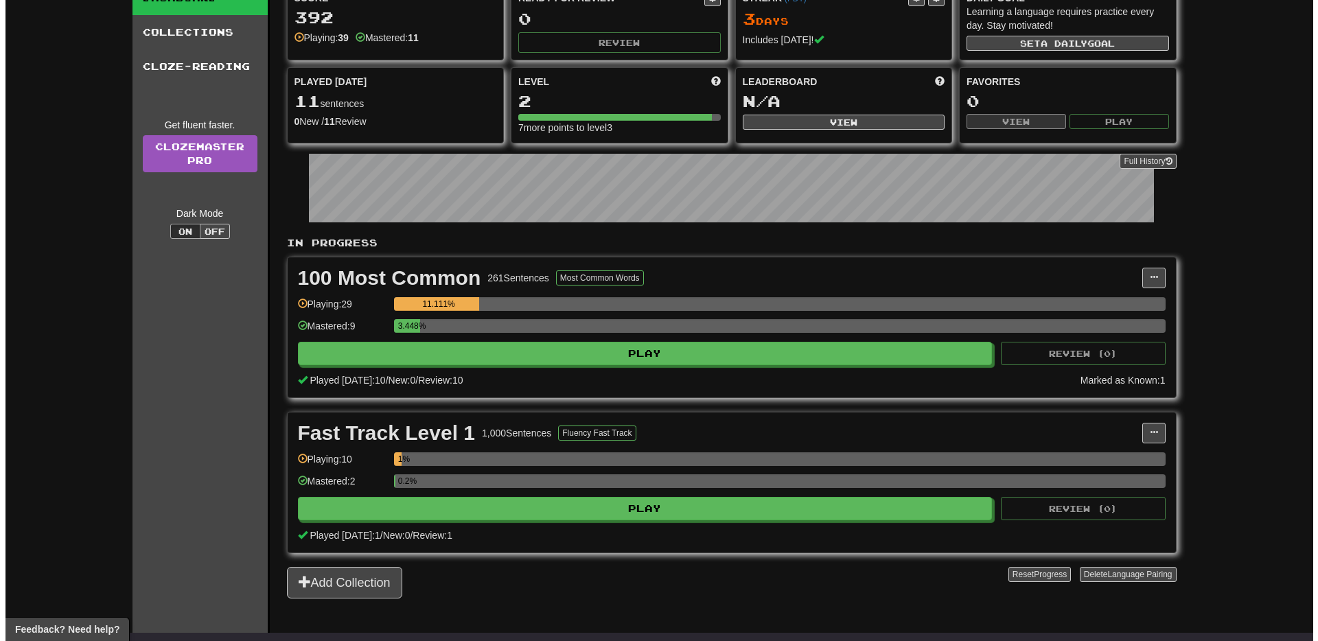
scroll to position [291, 0]
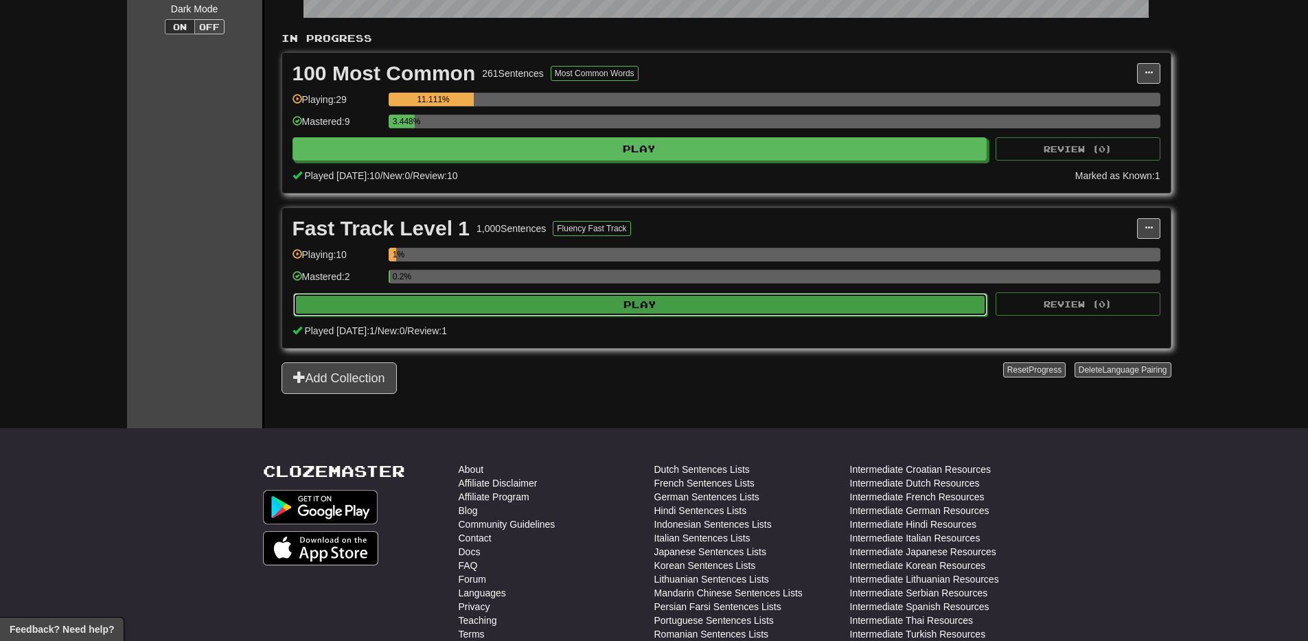
click at [657, 306] on button "Play" at bounding box center [640, 304] width 695 height 23
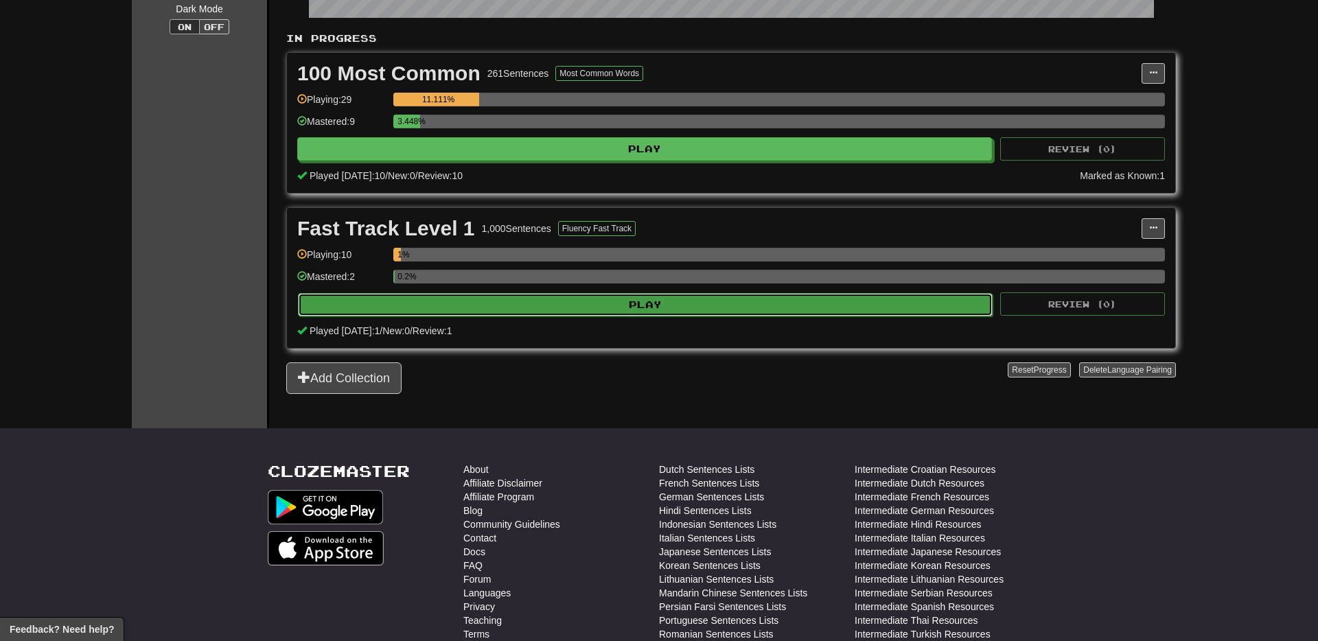
select select "**"
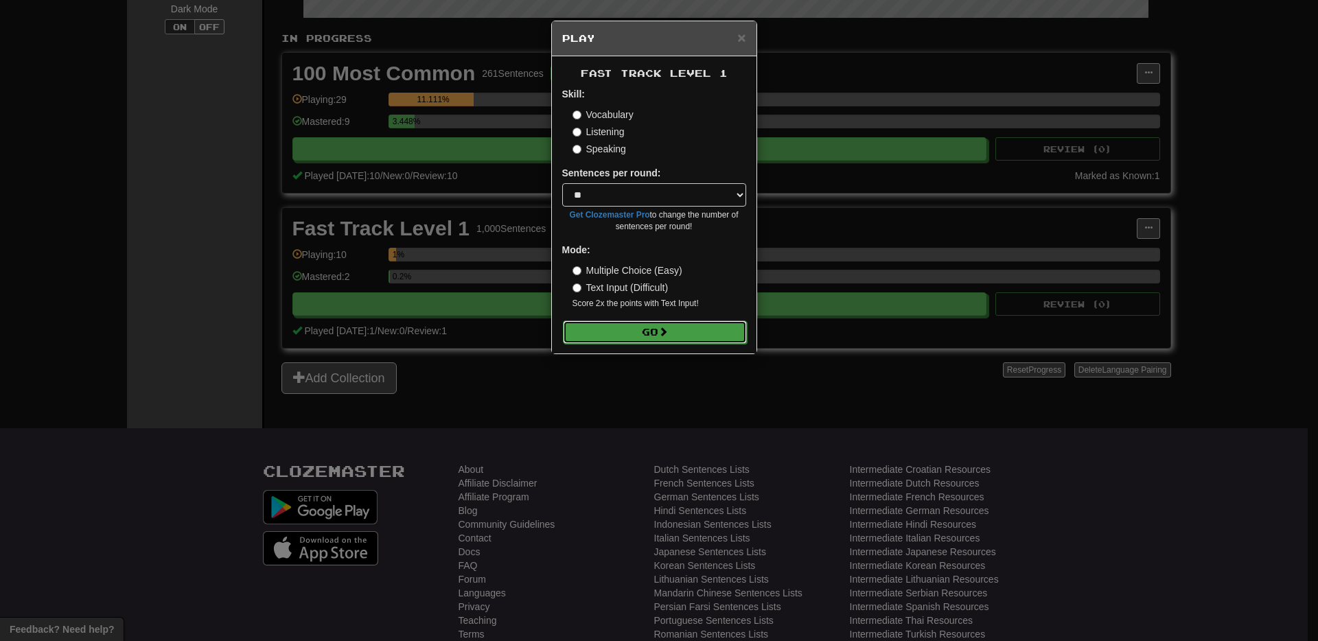
click at [668, 332] on span at bounding box center [664, 332] width 10 height 10
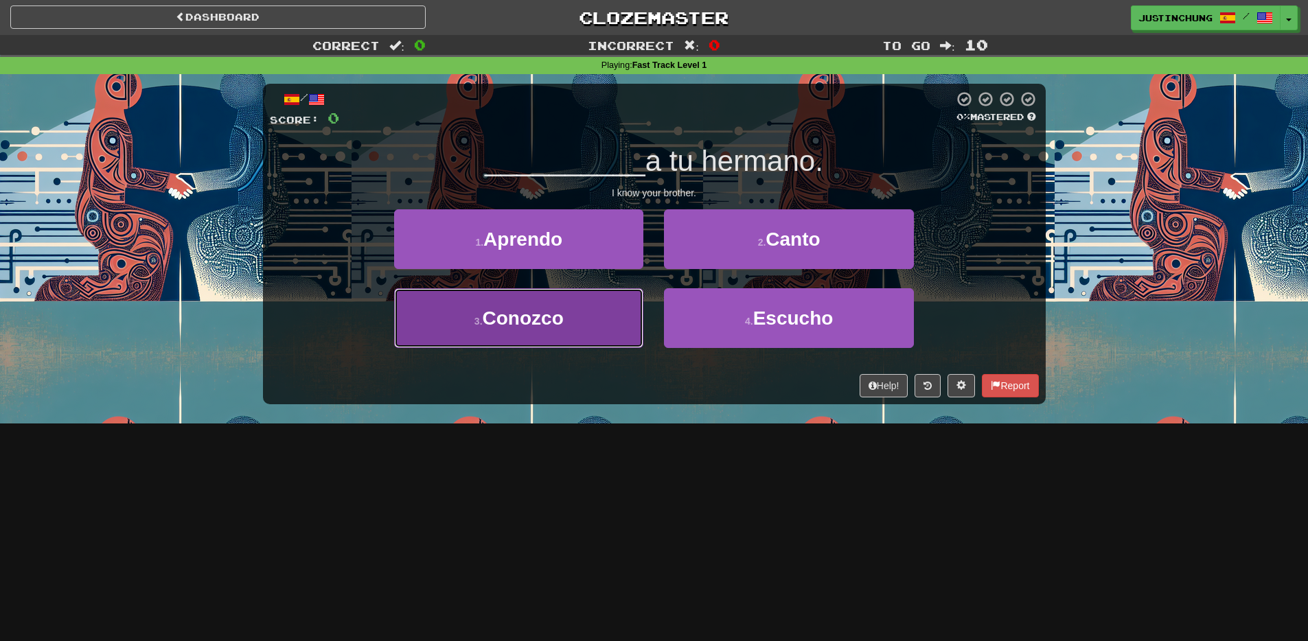
click at [575, 321] on button "3 . Conozco" at bounding box center [518, 318] width 249 height 60
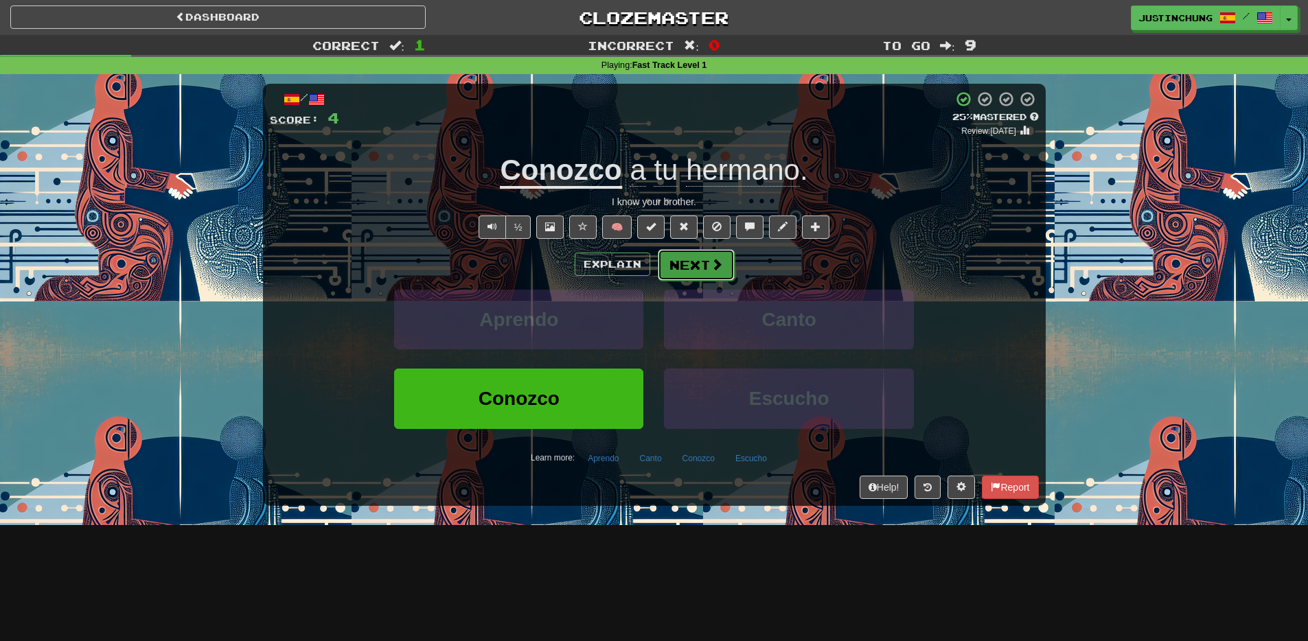
click at [697, 273] on button "Next" at bounding box center [696, 265] width 77 height 32
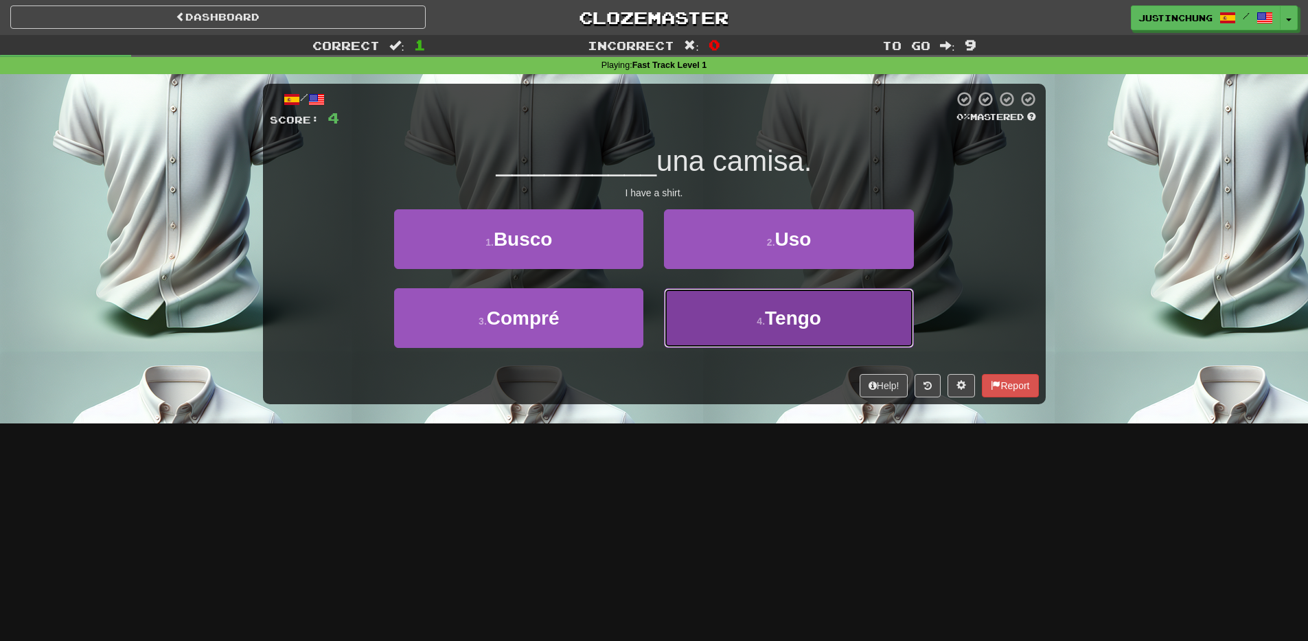
click at [756, 329] on button "4 . Tengo" at bounding box center [788, 318] width 249 height 60
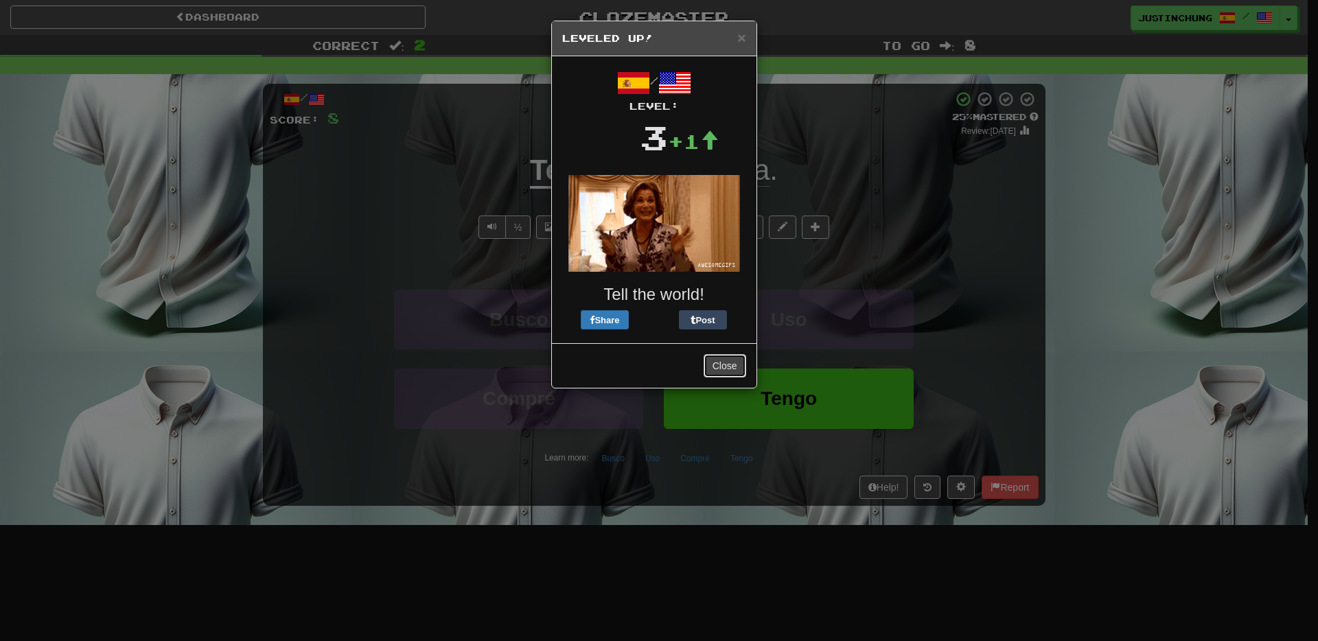
click at [730, 367] on button "Close" at bounding box center [725, 365] width 43 height 23
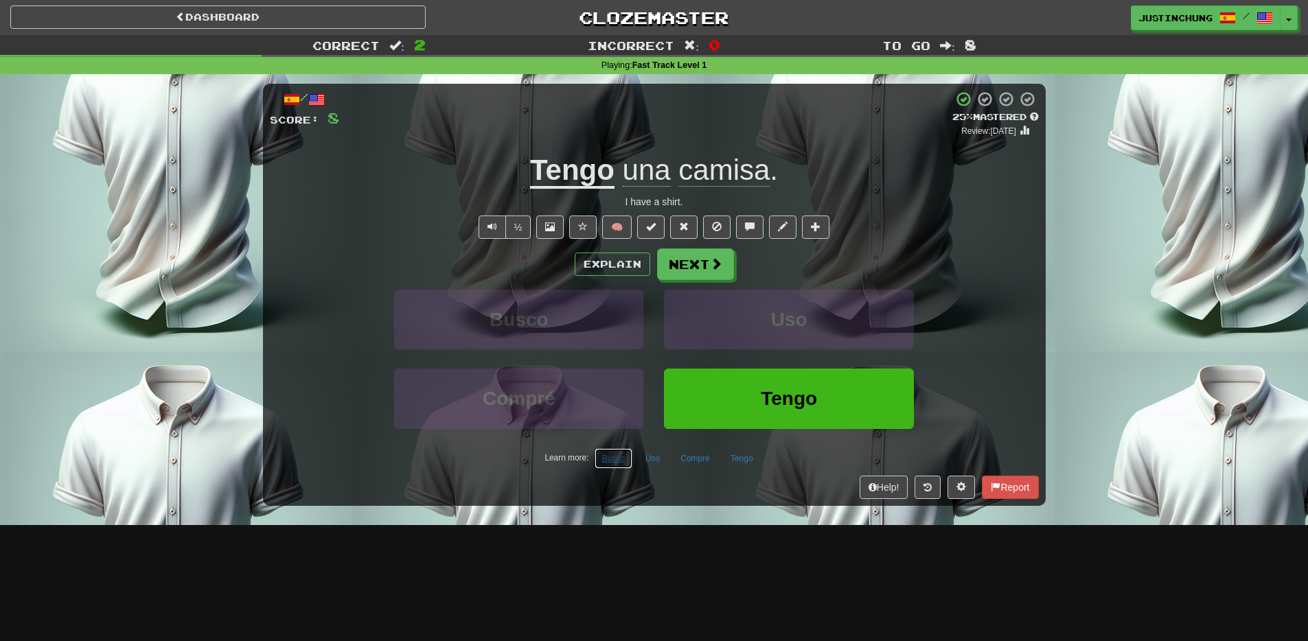
click at [621, 464] on button "Busco" at bounding box center [614, 458] width 38 height 21
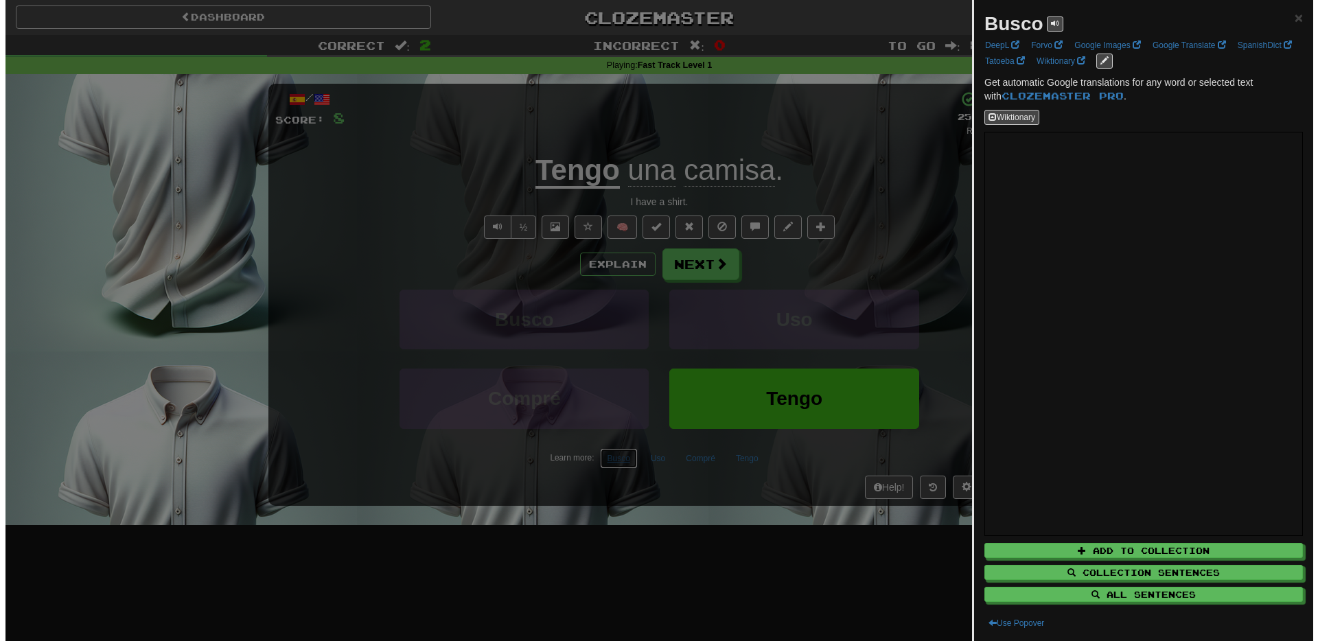
scroll to position [5, 0]
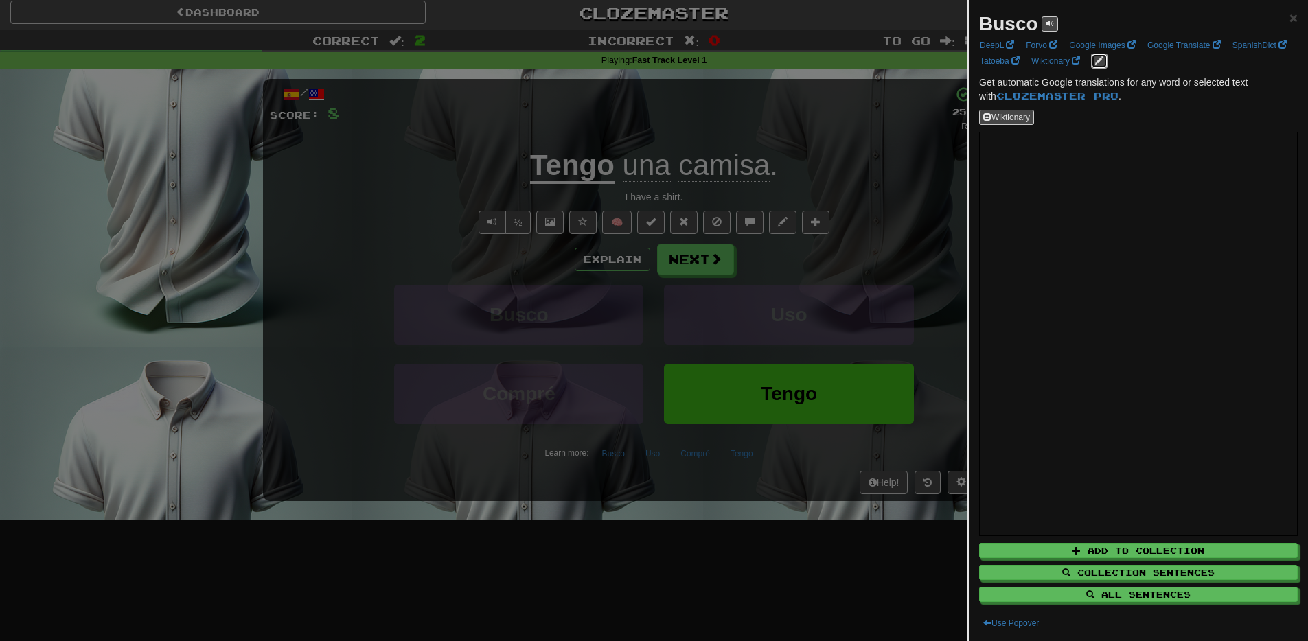
click at [1108, 60] on button "edit links" at bounding box center [1099, 61] width 16 height 15
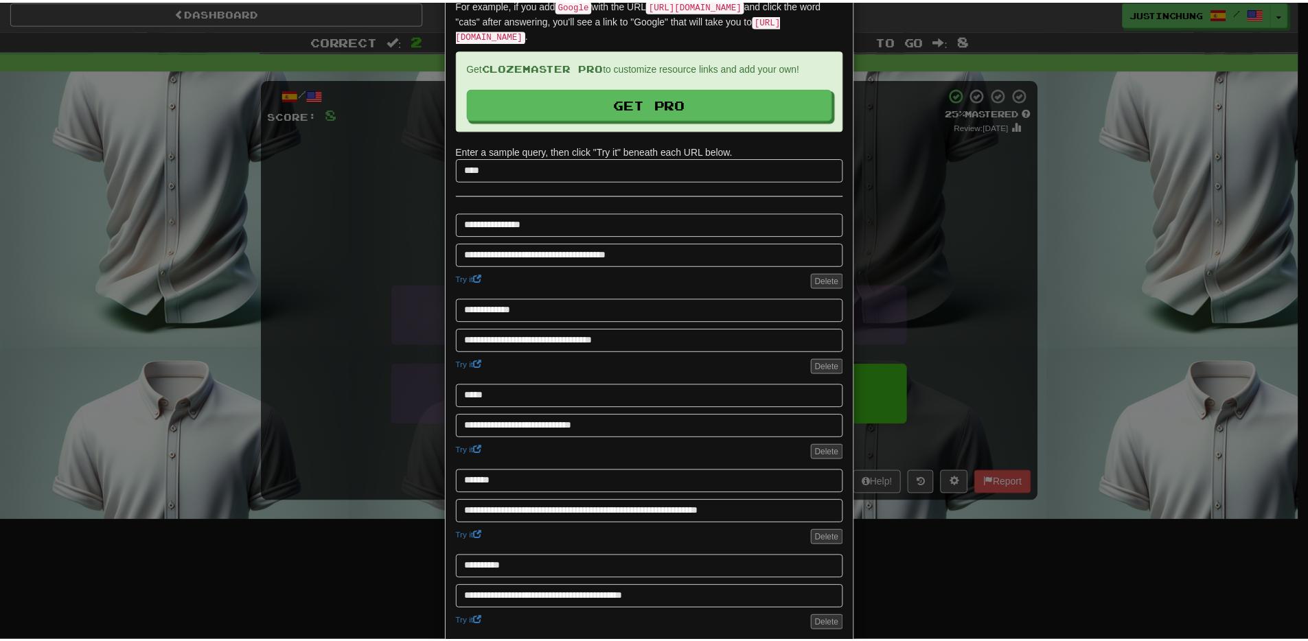
scroll to position [0, 0]
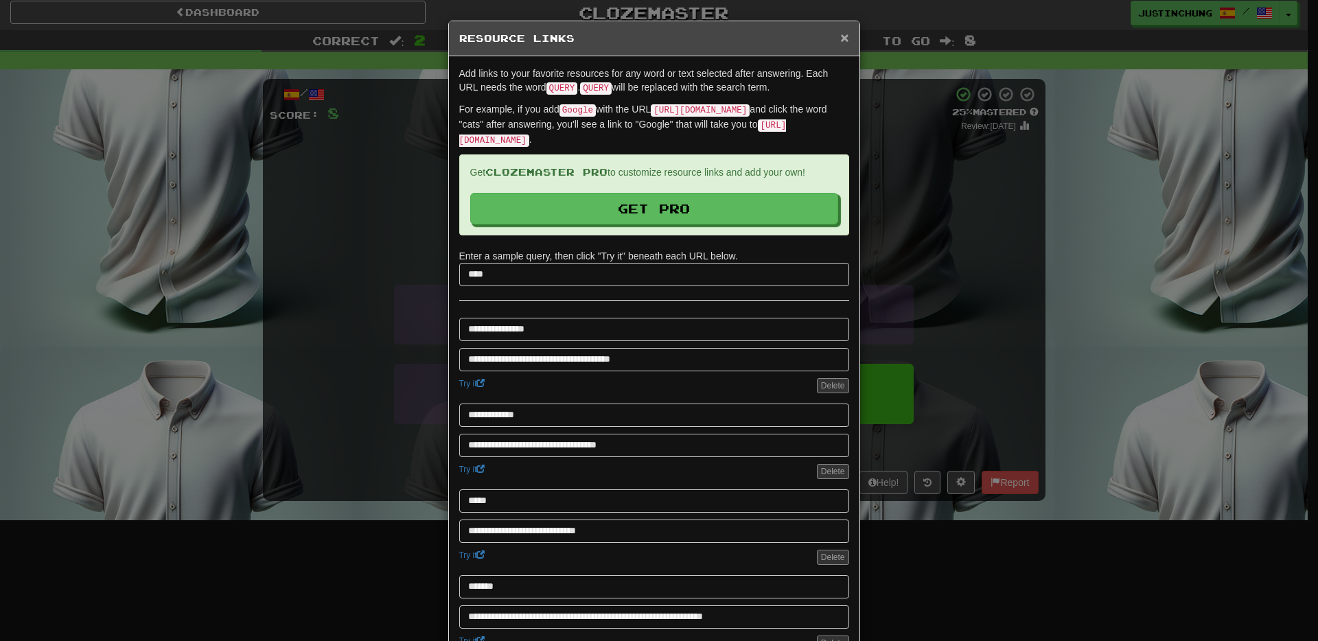
click at [841, 37] on span "×" at bounding box center [845, 38] width 8 height 16
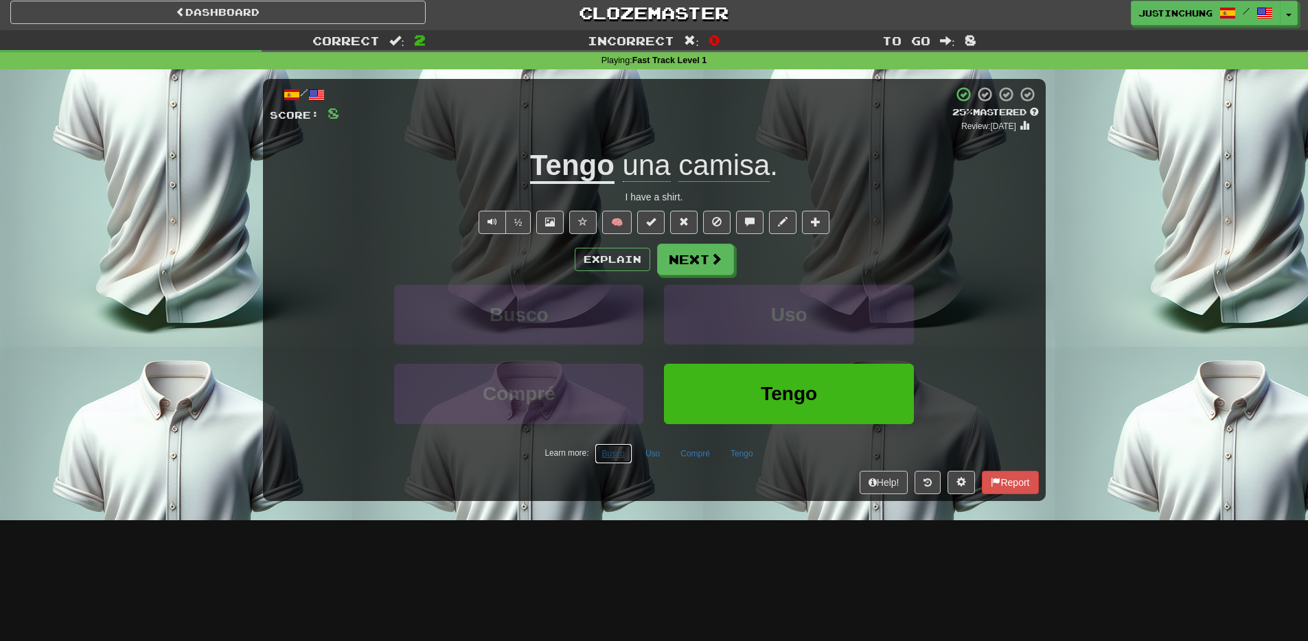
click at [613, 458] on button "Busco" at bounding box center [614, 454] width 38 height 21
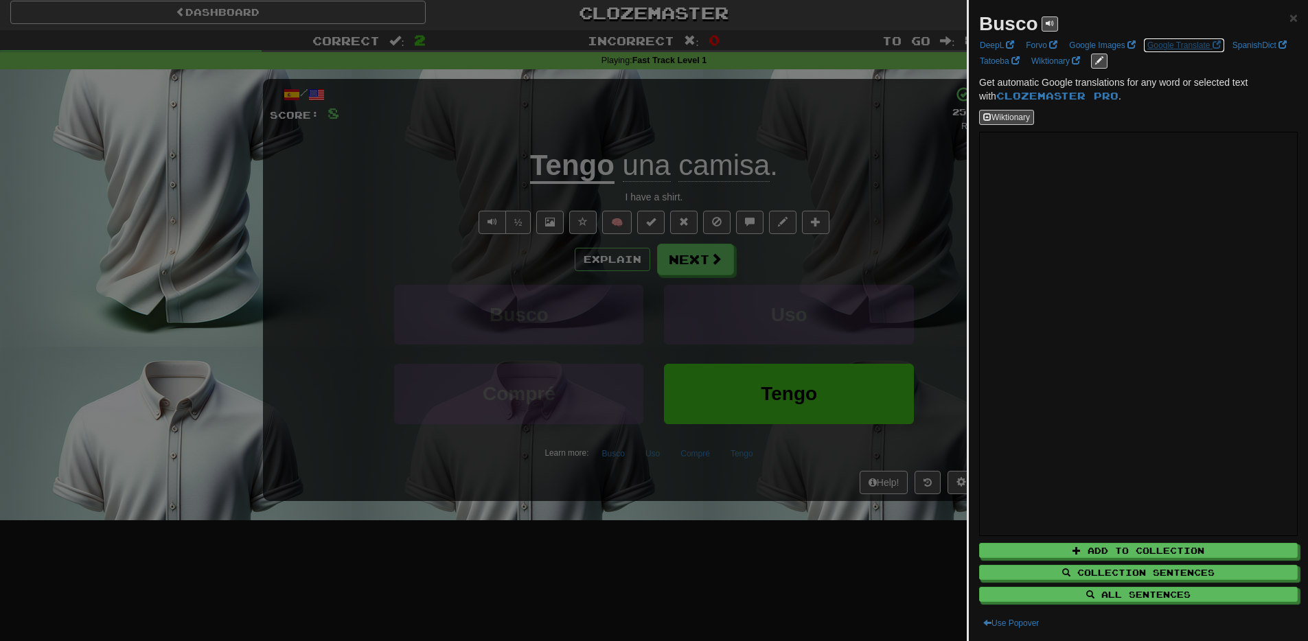
click at [1194, 43] on link "Google Translate" at bounding box center [1184, 45] width 82 height 15
click at [1229, 53] on link "SpanishDict" at bounding box center [1260, 45] width 62 height 15
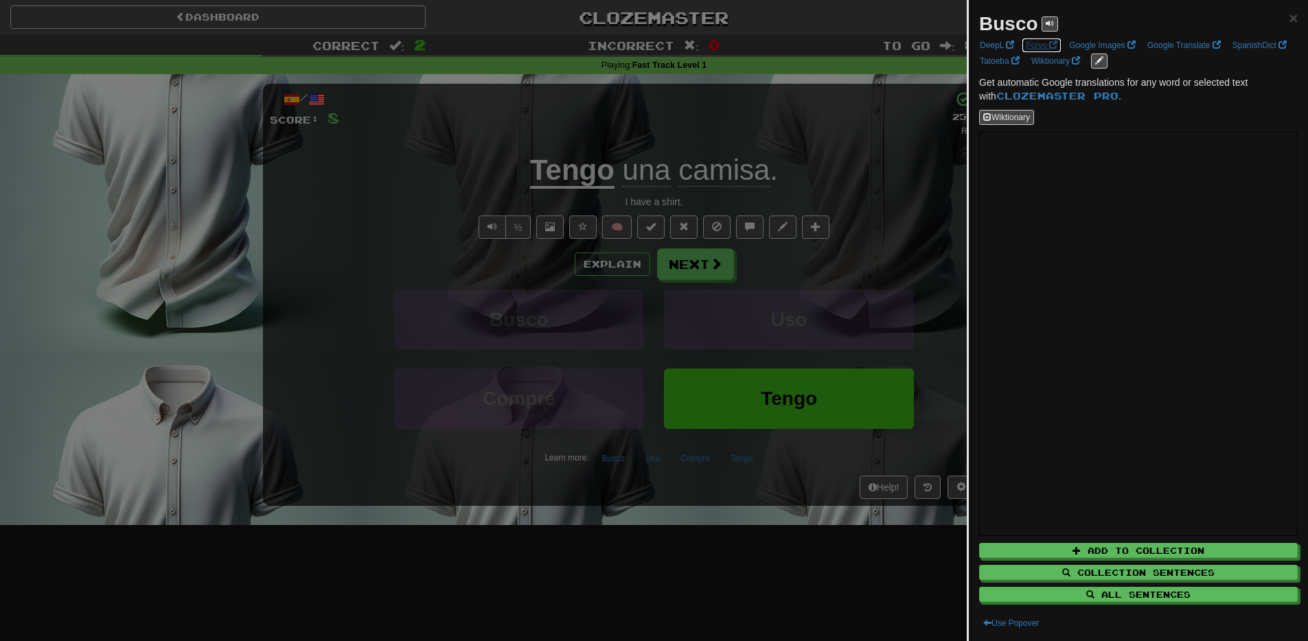
click at [1038, 43] on link "Forvo" at bounding box center [1042, 45] width 40 height 15
click at [1024, 60] on link "Tatoeba" at bounding box center [1000, 61] width 48 height 15
click at [983, 43] on link "DeepL" at bounding box center [997, 45] width 43 height 15
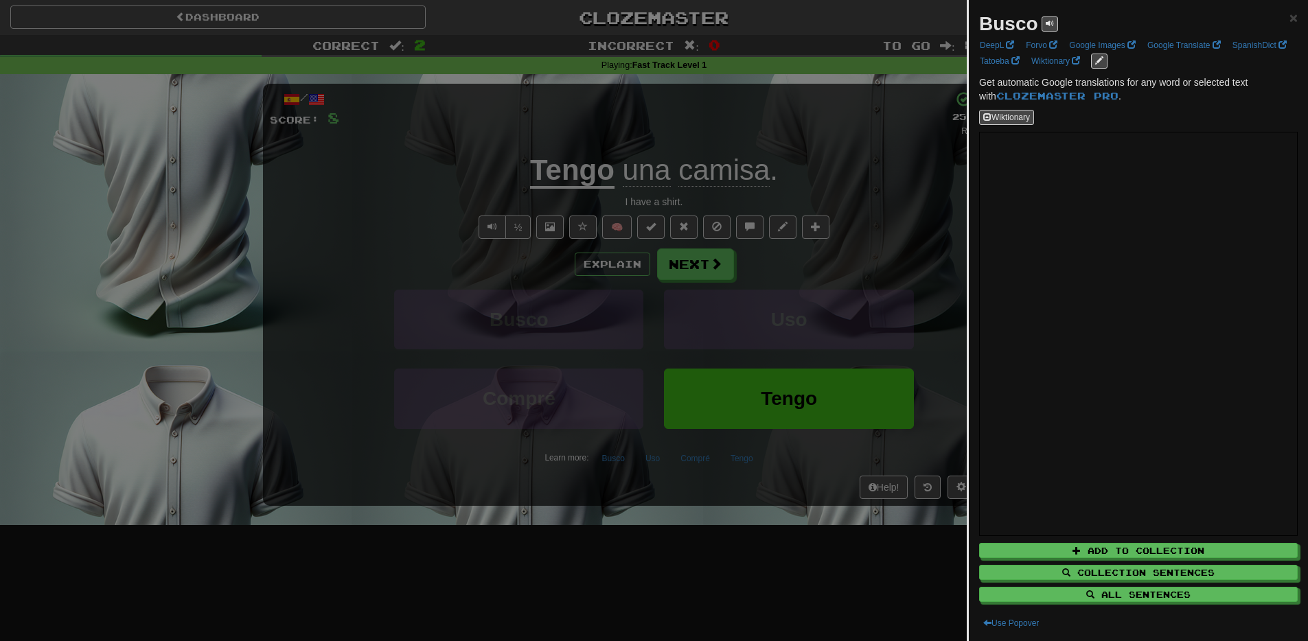
click at [761, 564] on div at bounding box center [654, 320] width 1308 height 641
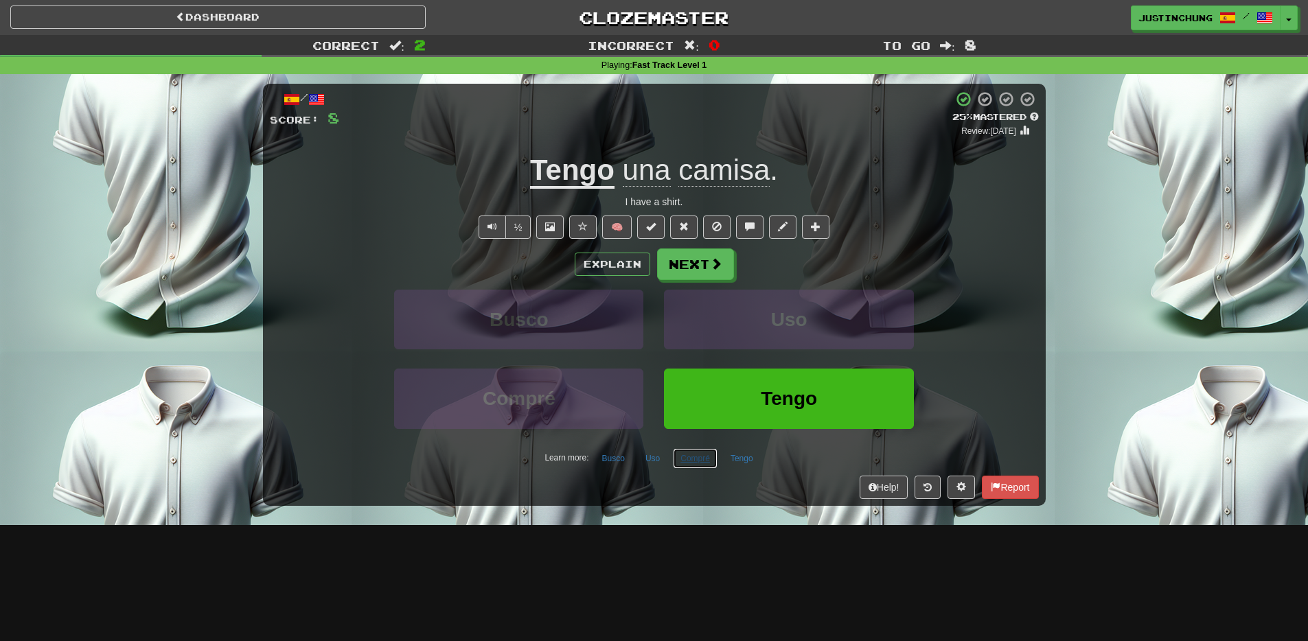
click at [697, 464] on button "Compré" at bounding box center [695, 458] width 45 height 21
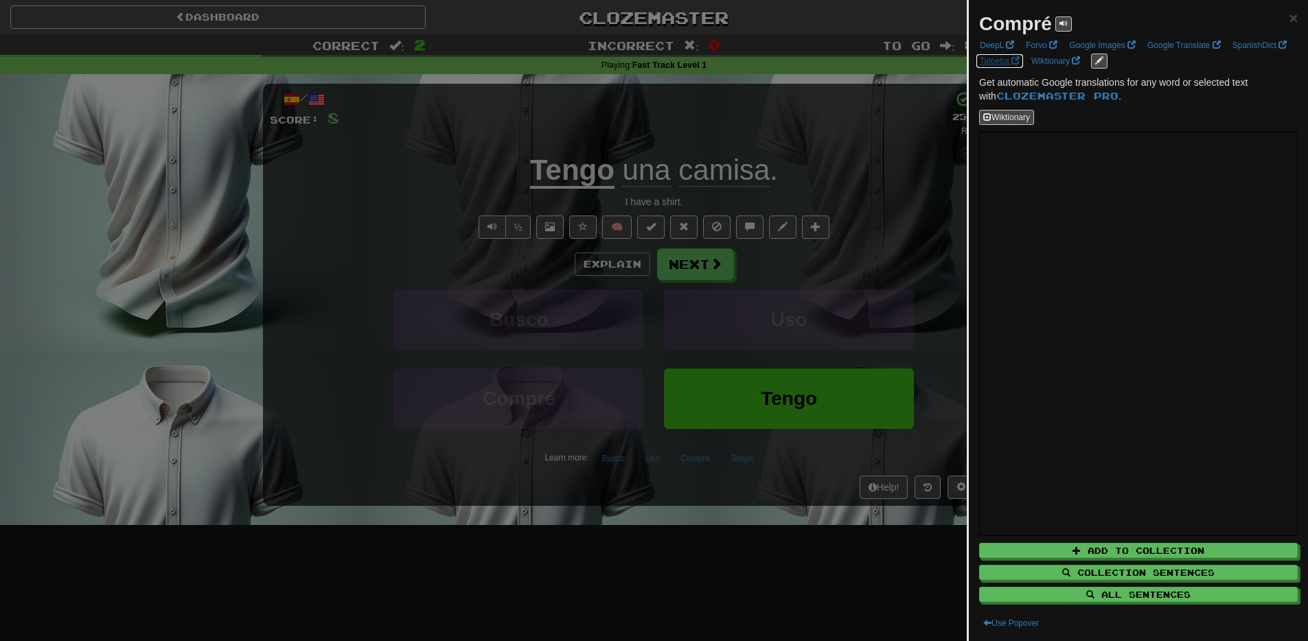
click at [1024, 65] on link "Tatoeba" at bounding box center [1000, 61] width 48 height 15
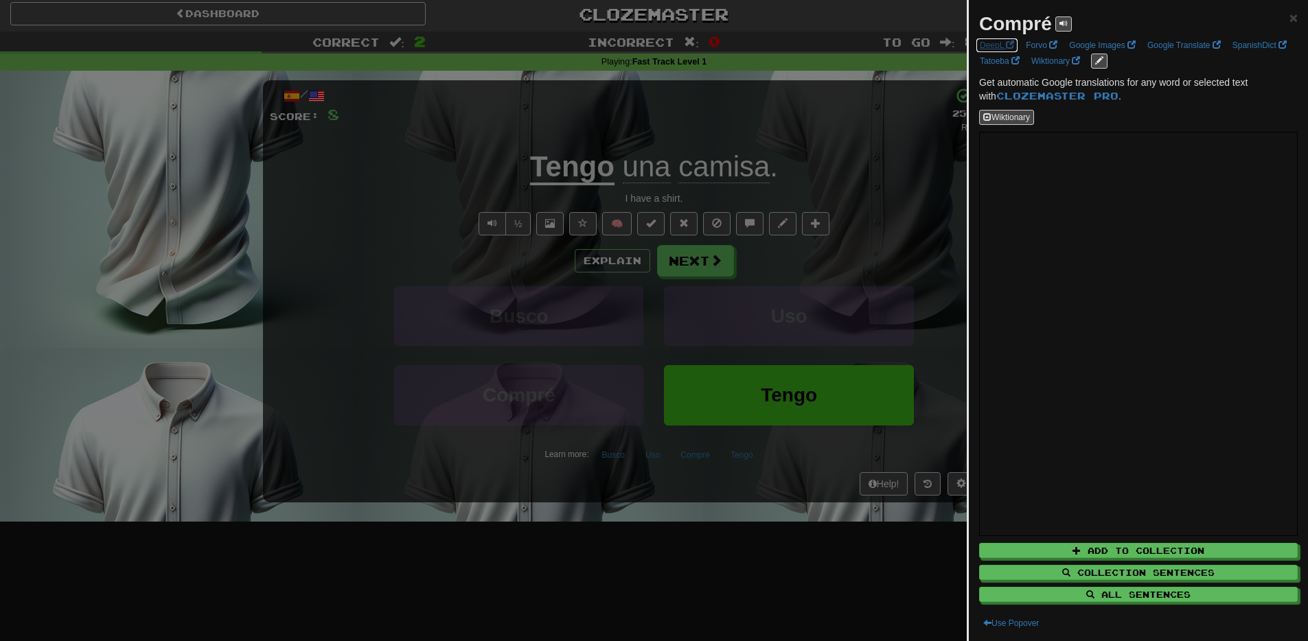
click at [992, 49] on link "DeepL" at bounding box center [997, 45] width 43 height 15
click at [707, 486] on div at bounding box center [654, 320] width 1308 height 641
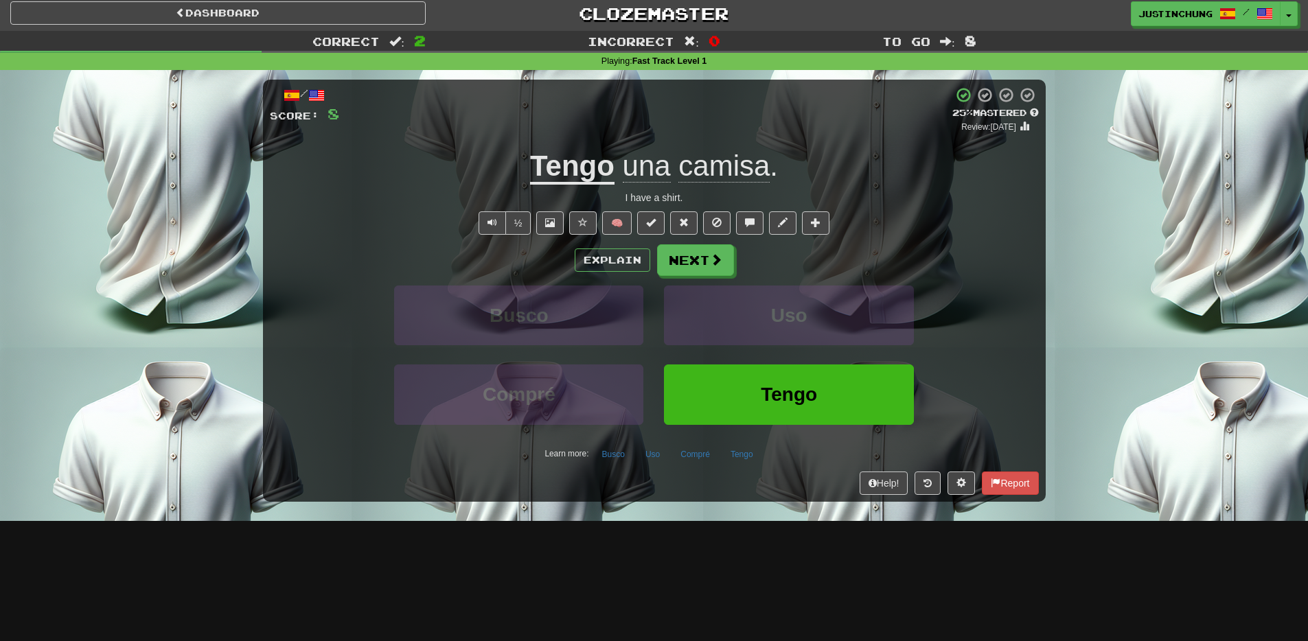
click at [707, 487] on div "Help! Report" at bounding box center [654, 483] width 769 height 23
click at [687, 262] on button "Next" at bounding box center [696, 261] width 77 height 32
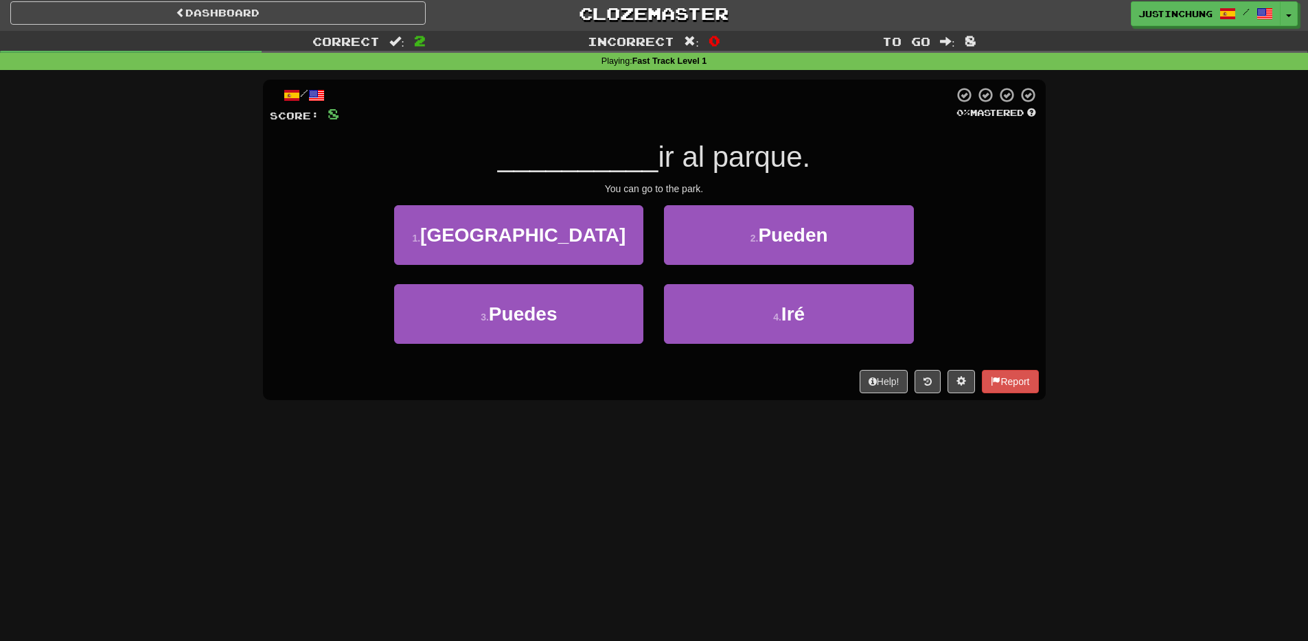
scroll to position [0, 0]
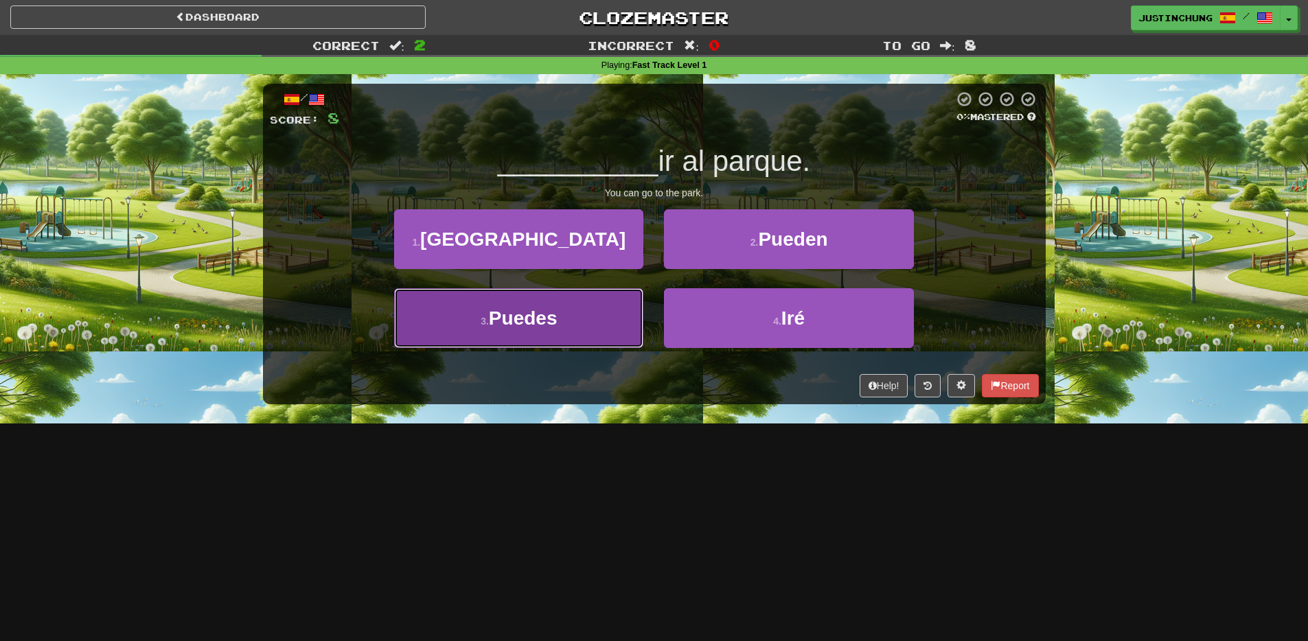
click at [525, 338] on button "3 . Puedes" at bounding box center [518, 318] width 249 height 60
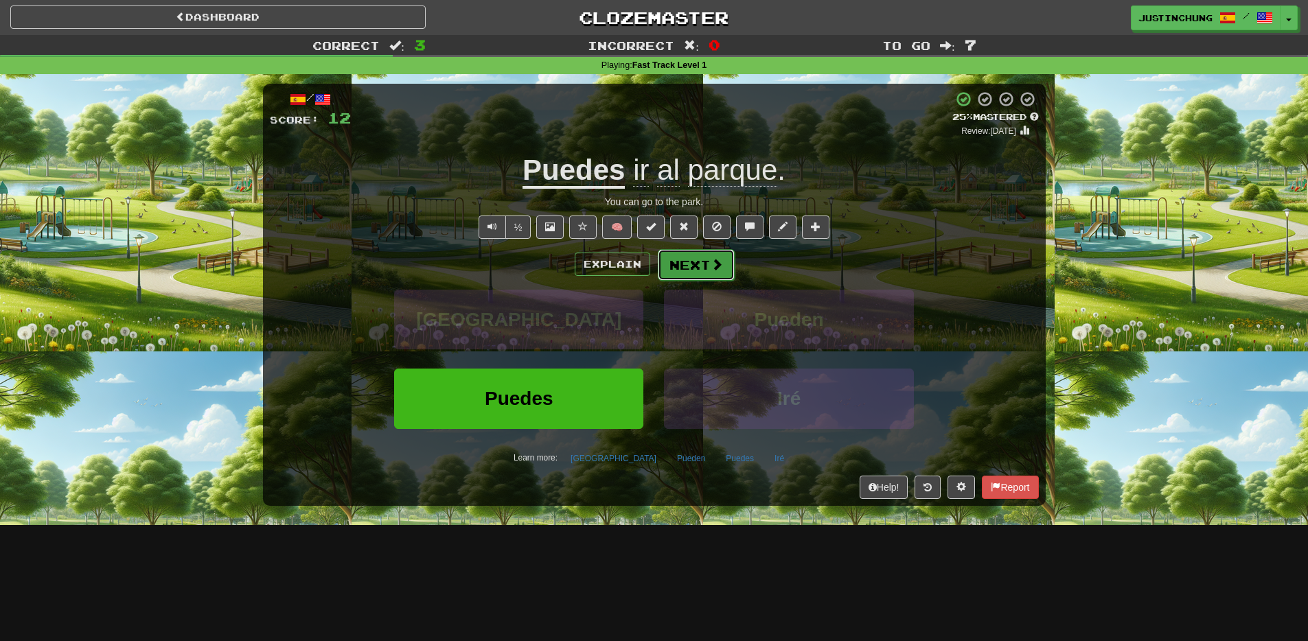
click at [700, 268] on button "Next" at bounding box center [696, 265] width 77 height 32
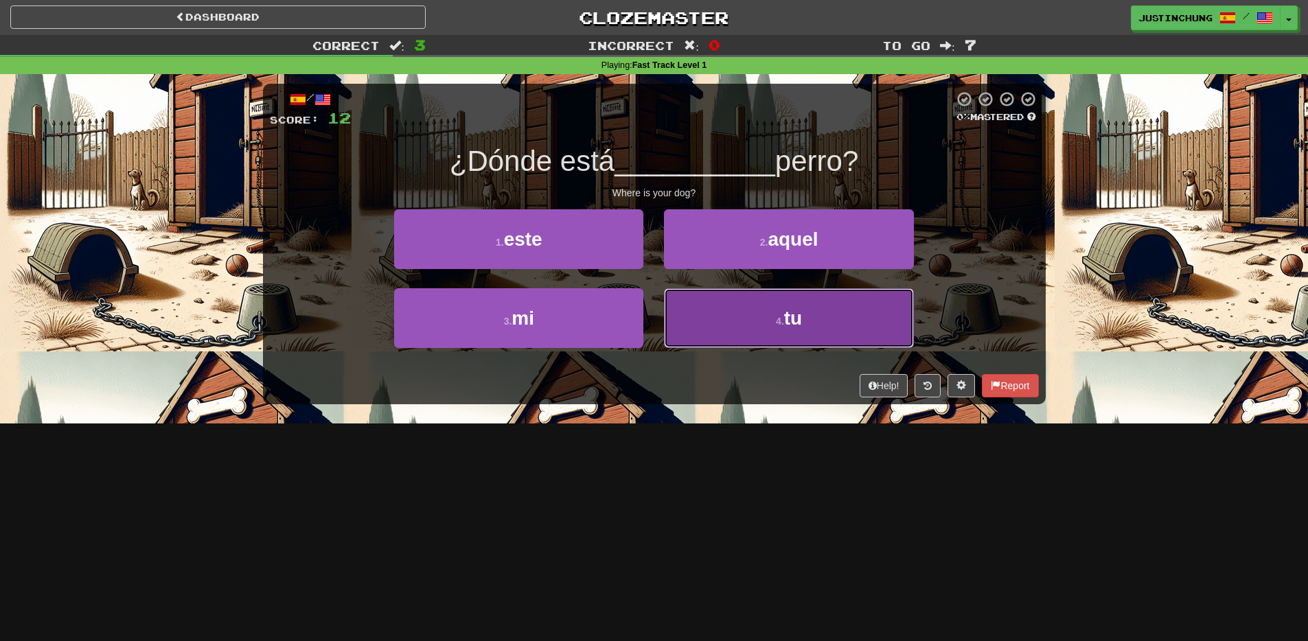
click at [776, 326] on small "4 ." at bounding box center [780, 321] width 8 height 11
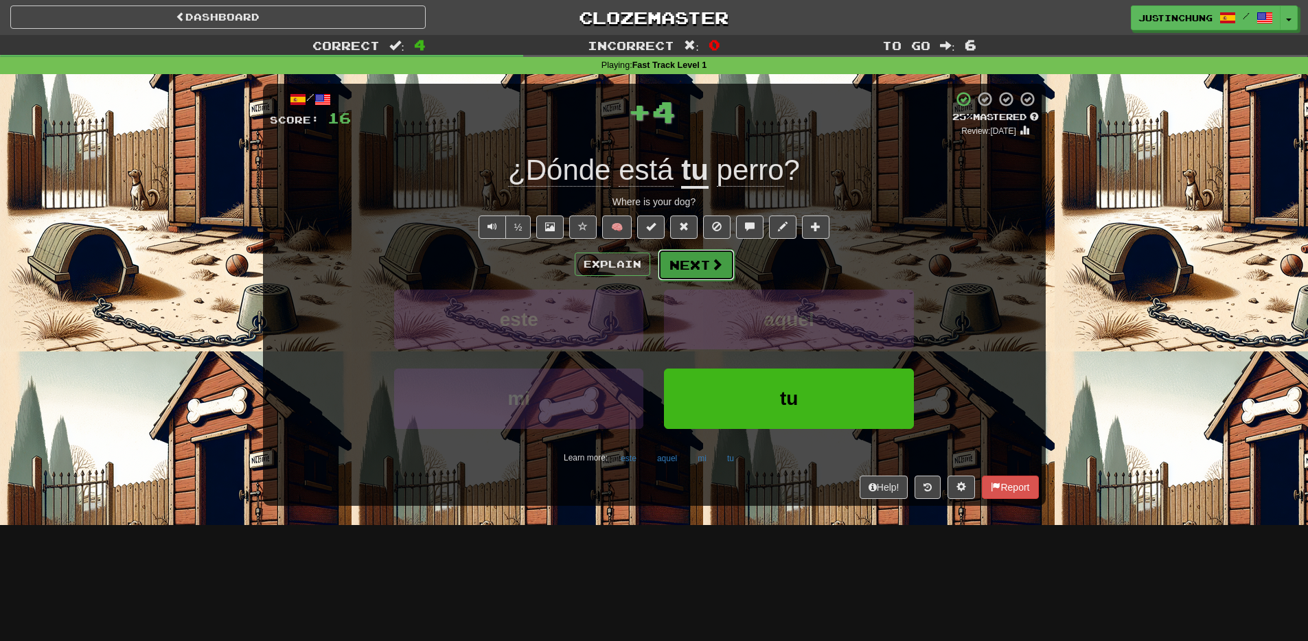
click at [692, 268] on button "Next" at bounding box center [696, 265] width 77 height 32
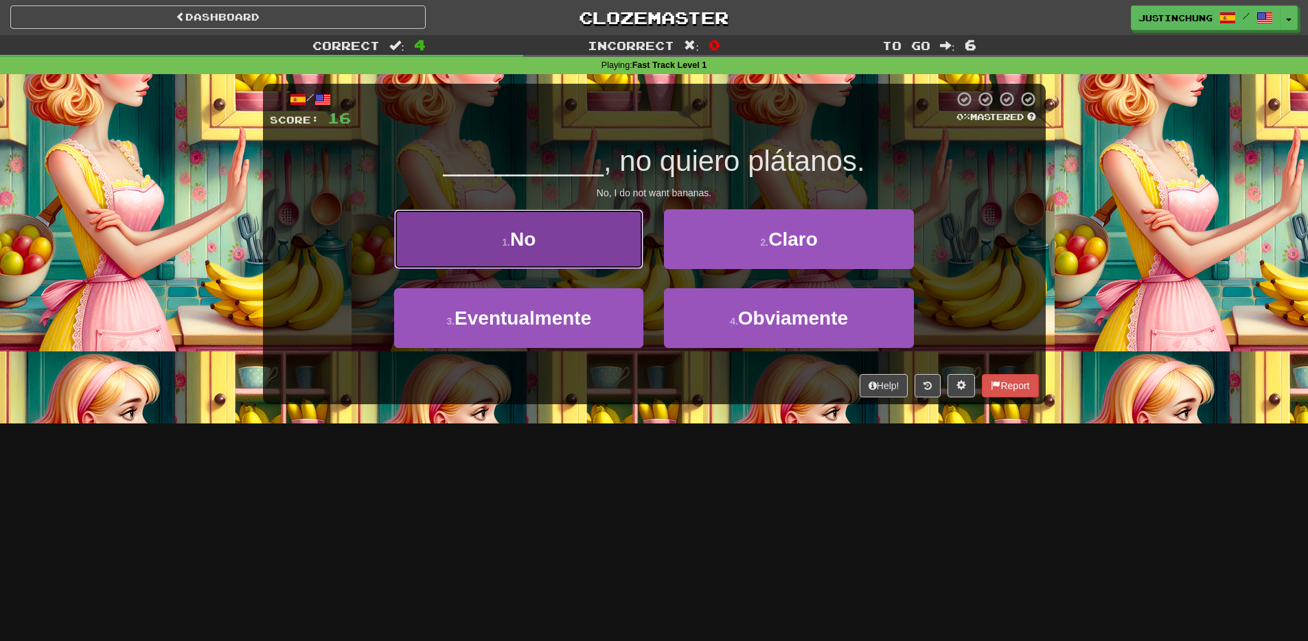
click at [505, 234] on button "1 . No" at bounding box center [518, 239] width 249 height 60
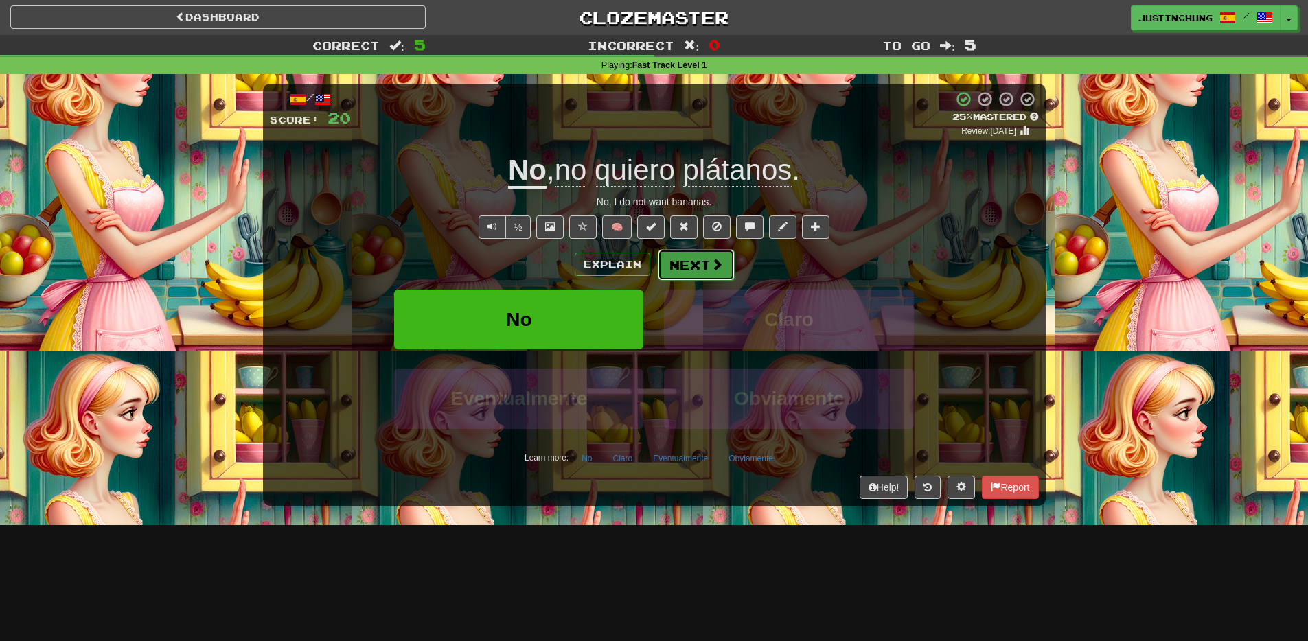
click at [704, 256] on button "Next" at bounding box center [696, 265] width 77 height 32
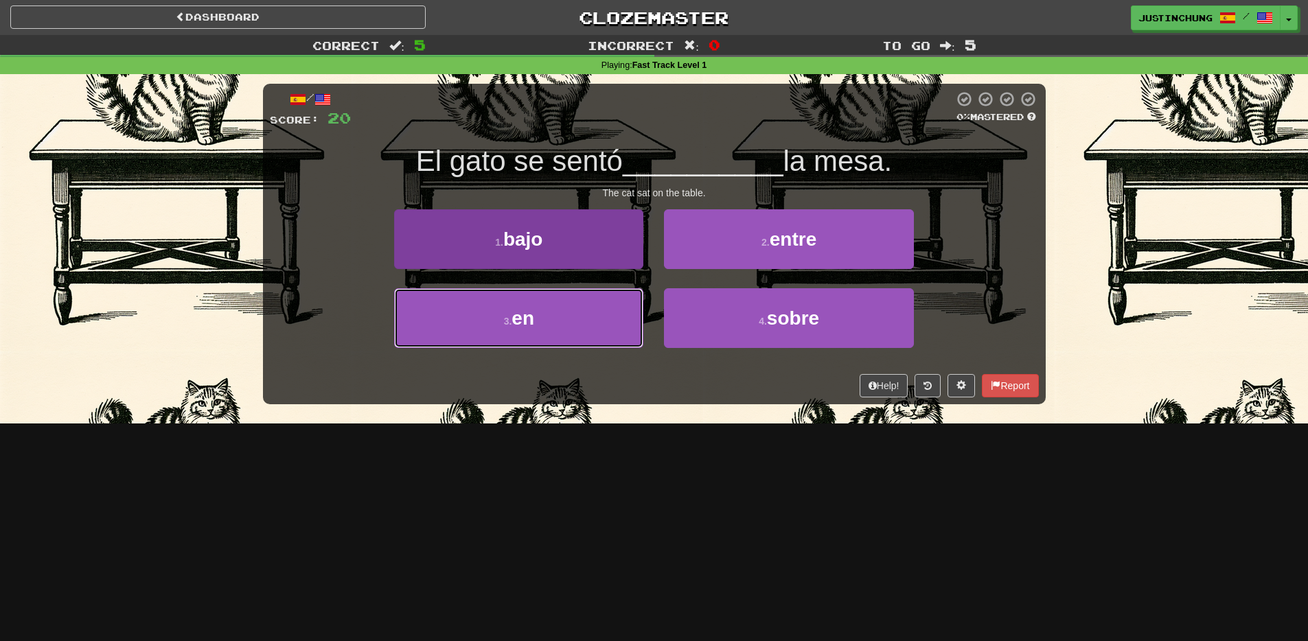
click at [558, 327] on button "3 . en" at bounding box center [518, 318] width 249 height 60
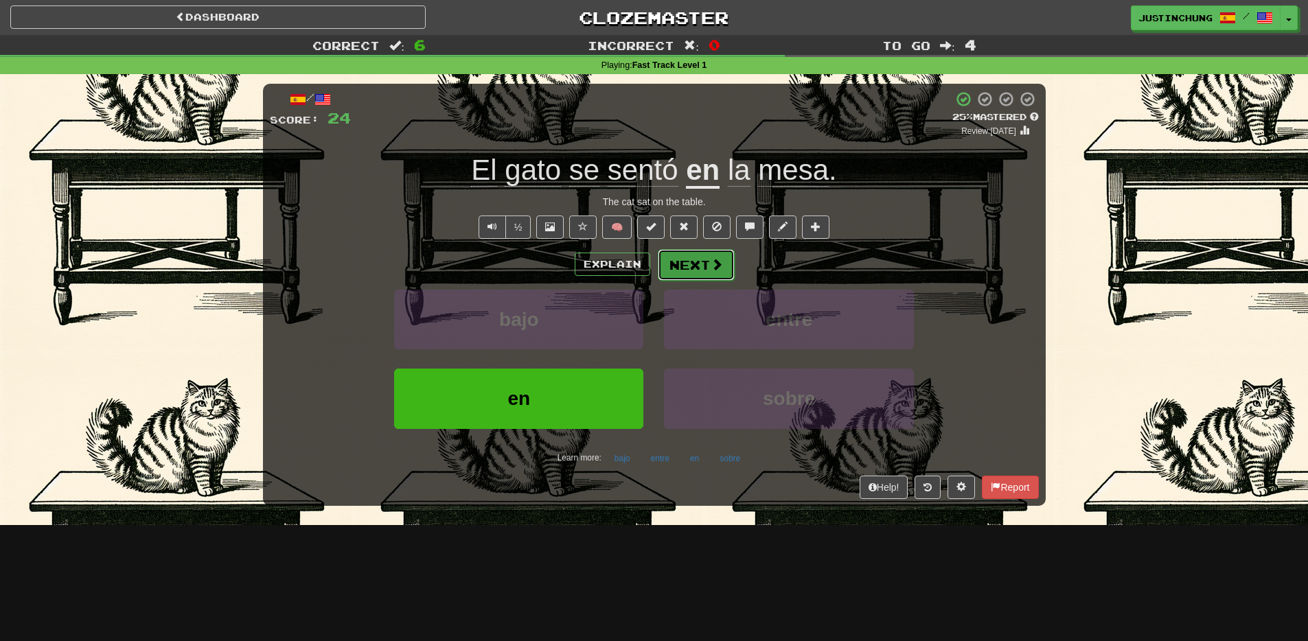
click at [712, 259] on span at bounding box center [717, 264] width 12 height 12
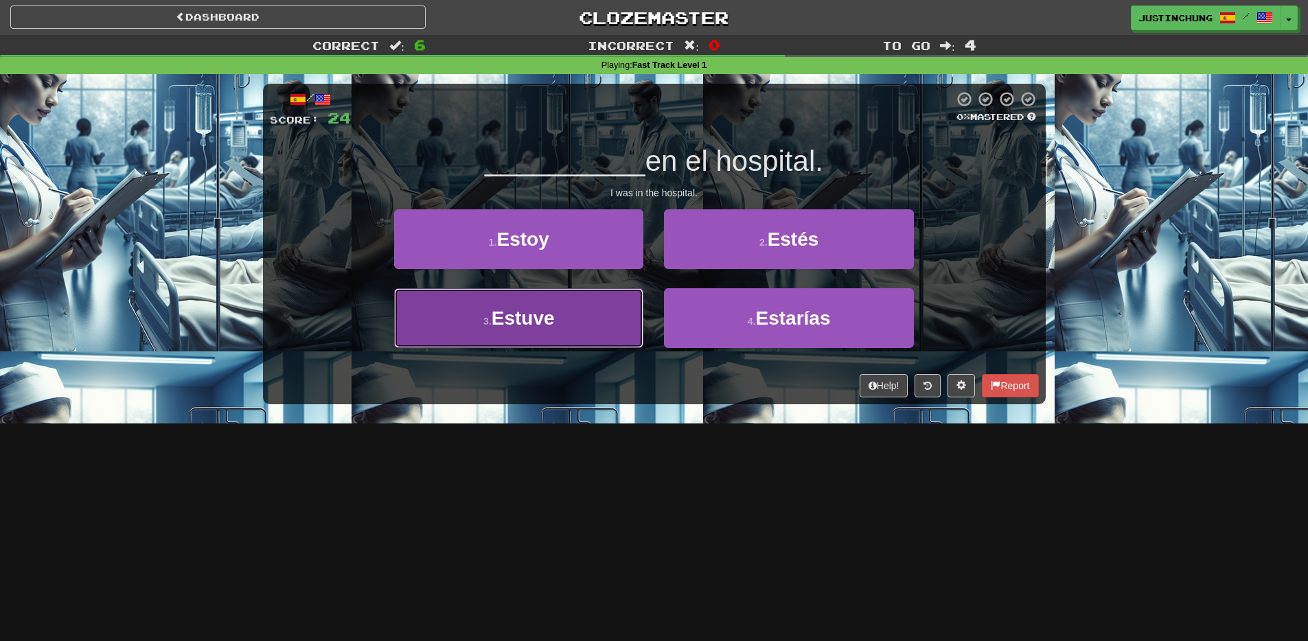
click at [572, 317] on button "3 . Estuve" at bounding box center [518, 318] width 249 height 60
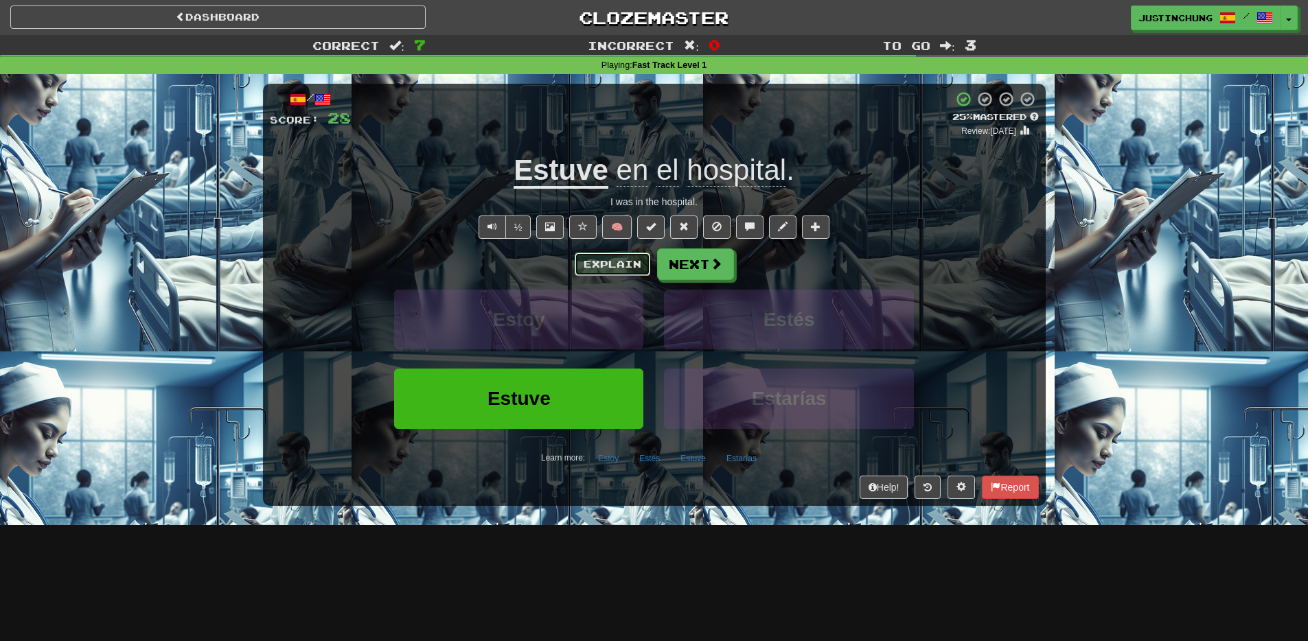
click at [606, 276] on button "Explain" at bounding box center [613, 264] width 76 height 23
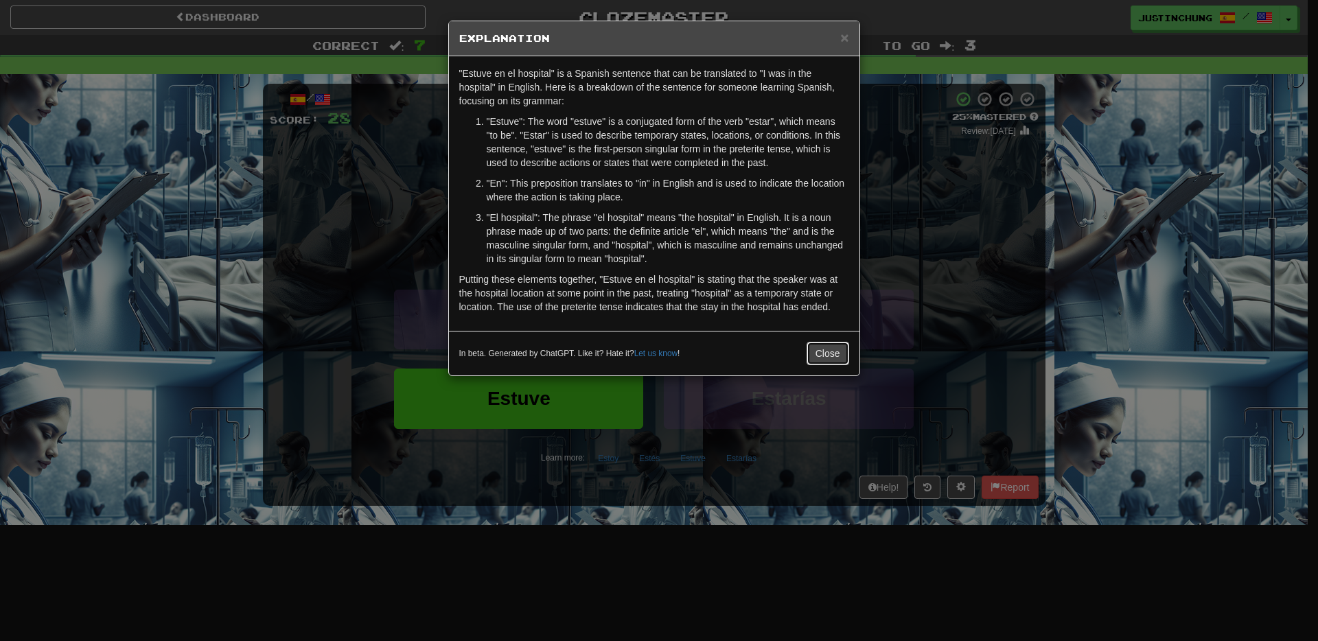
click at [822, 345] on button "Close" at bounding box center [828, 353] width 43 height 23
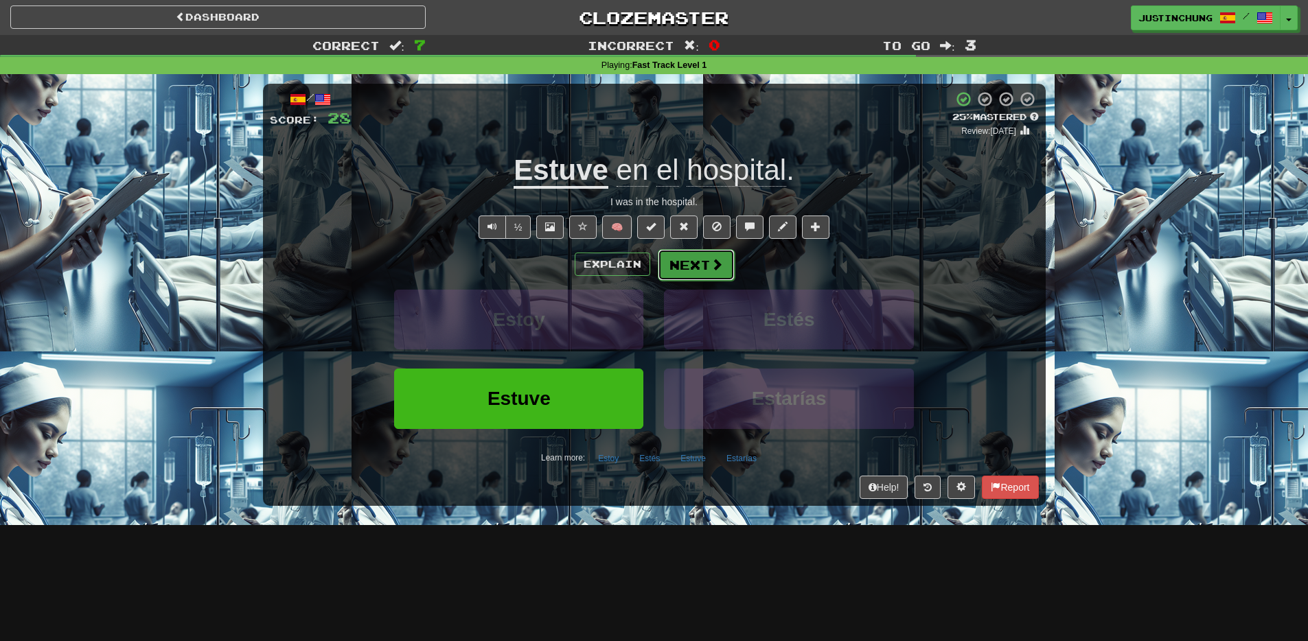
click at [705, 268] on button "Next" at bounding box center [696, 265] width 77 height 32
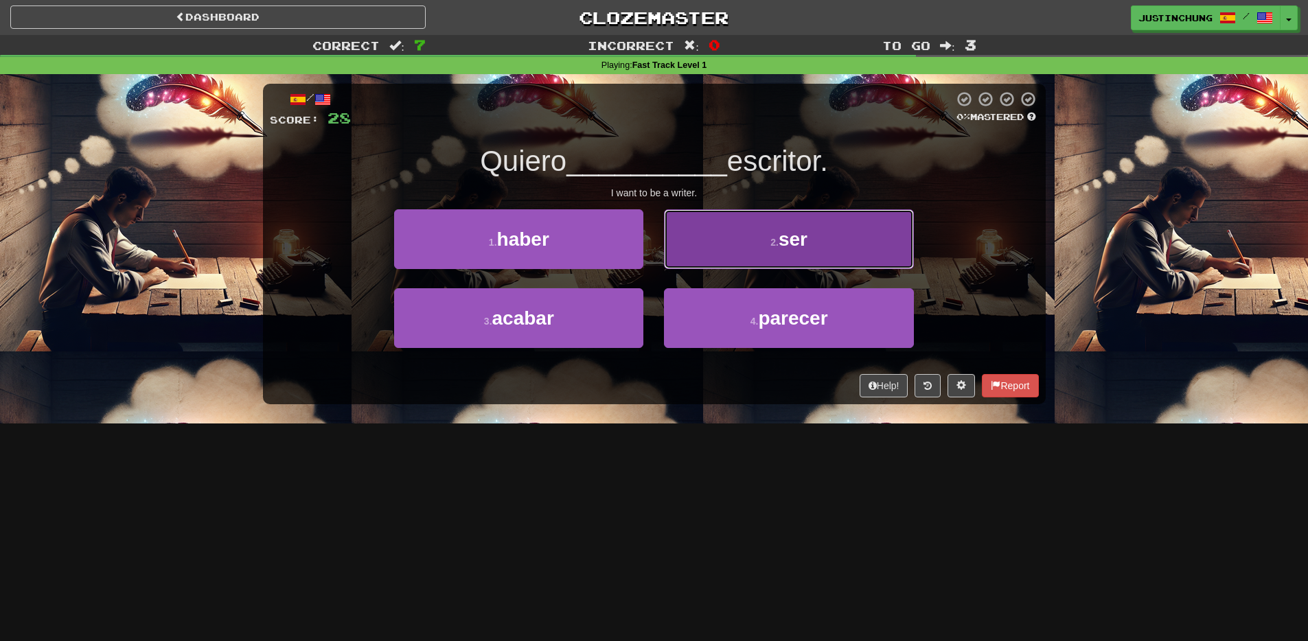
click at [811, 237] on button "2 . ser" at bounding box center [788, 239] width 249 height 60
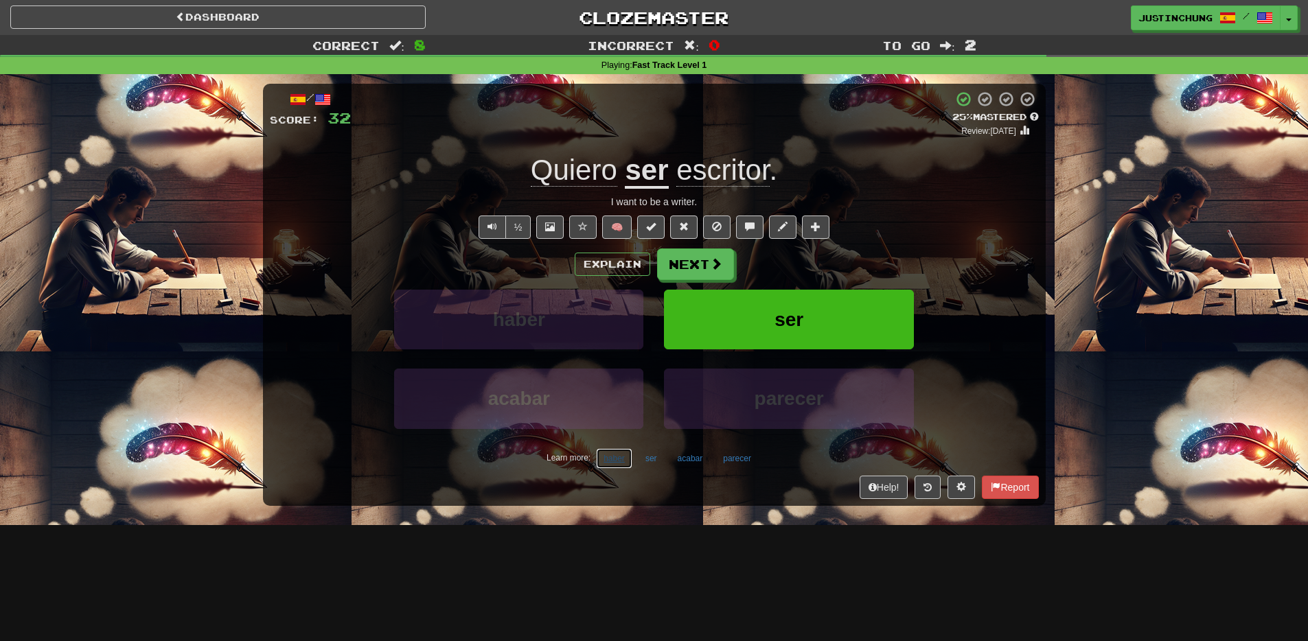
click at [615, 462] on button "haber" at bounding box center [614, 458] width 36 height 21
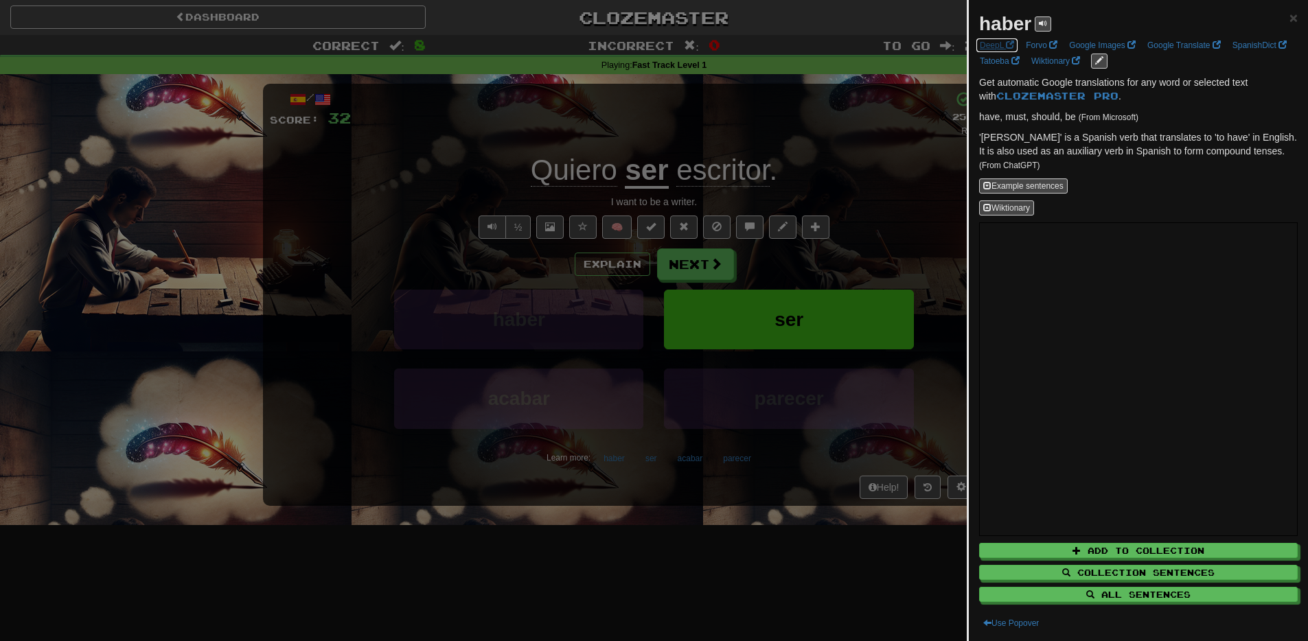
click at [1003, 49] on link "DeepL" at bounding box center [997, 45] width 43 height 15
click at [1057, 183] on button "Example sentences" at bounding box center [1023, 186] width 89 height 15
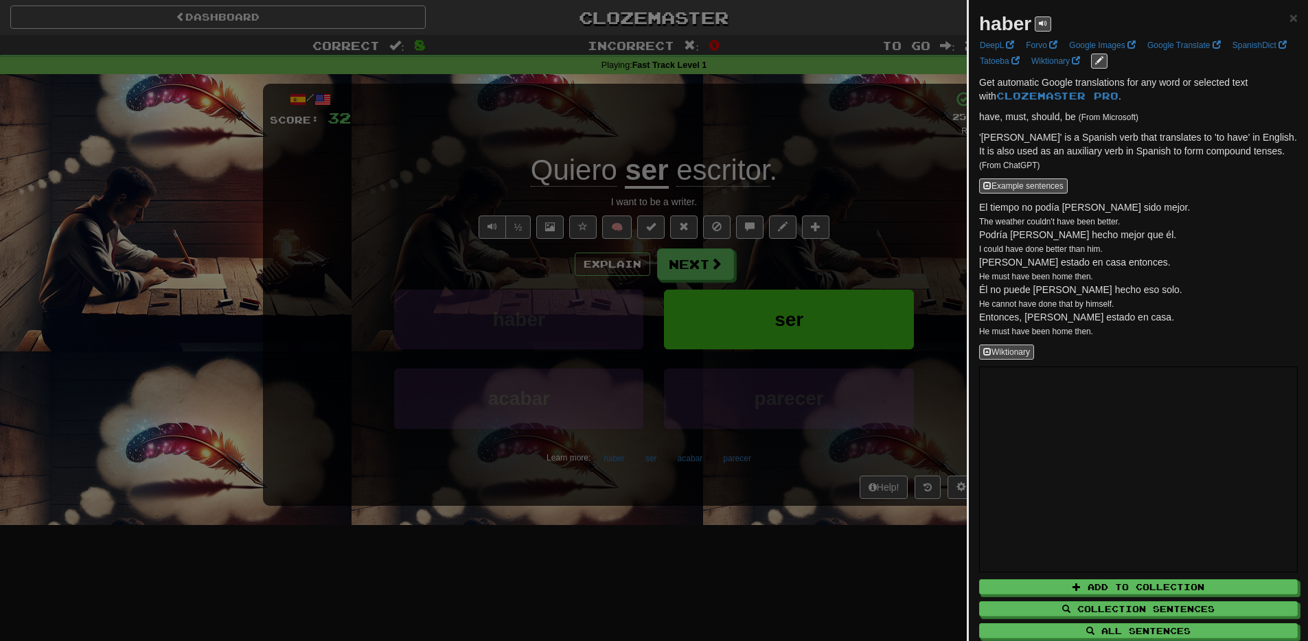
click at [1053, 237] on li "Podría haber hecho mejor que él. I could have done better than him." at bounding box center [1138, 241] width 319 height 27
click at [1187, 265] on li "Debe haber estado en casa entonces. He must have been home then." at bounding box center [1138, 268] width 319 height 27
click at [630, 572] on div at bounding box center [654, 320] width 1308 height 641
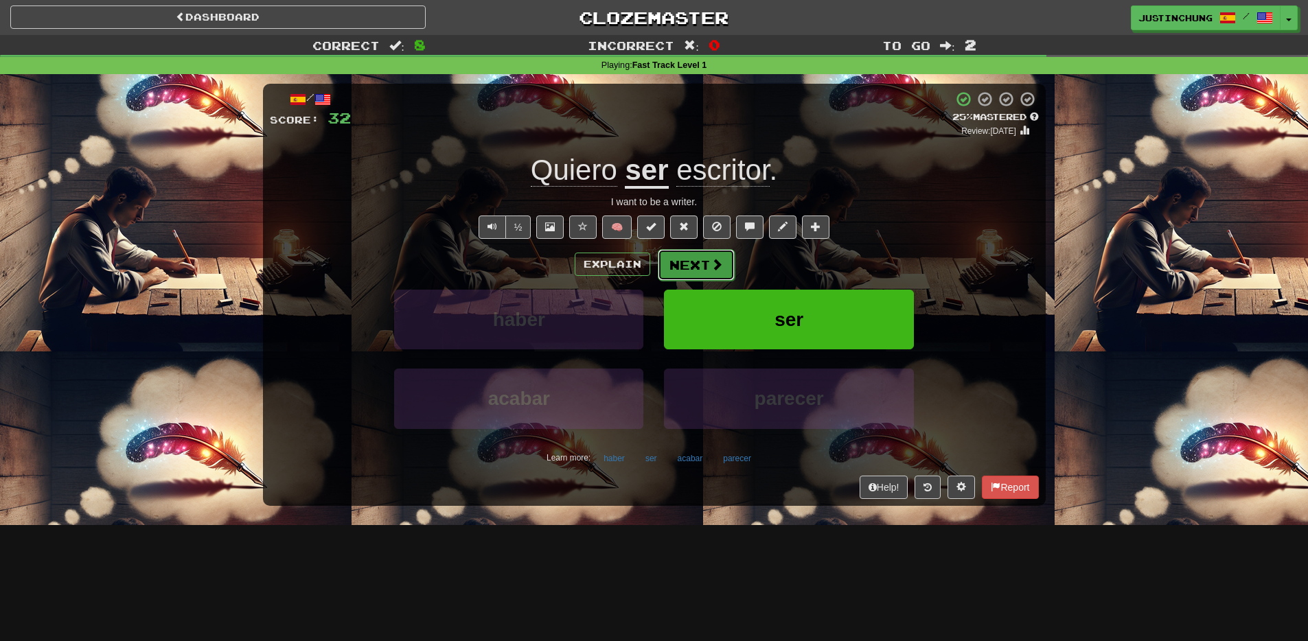
click at [692, 258] on button "Next" at bounding box center [696, 265] width 77 height 32
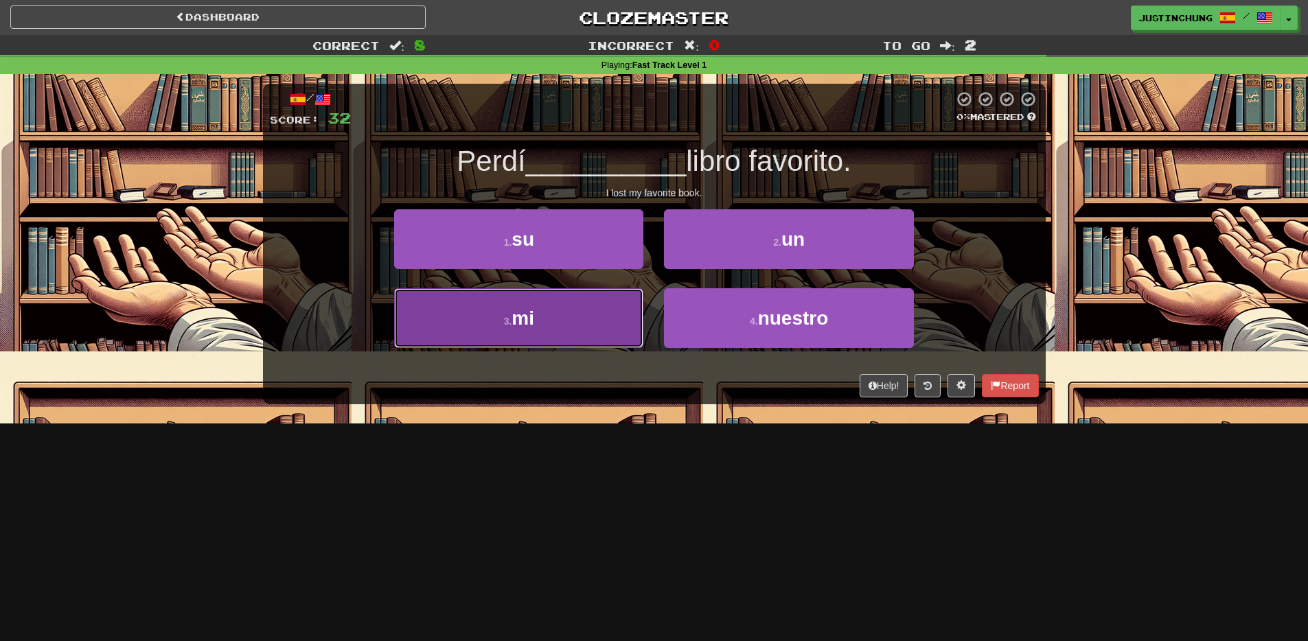
click at [575, 326] on button "3 . mi" at bounding box center [518, 318] width 249 height 60
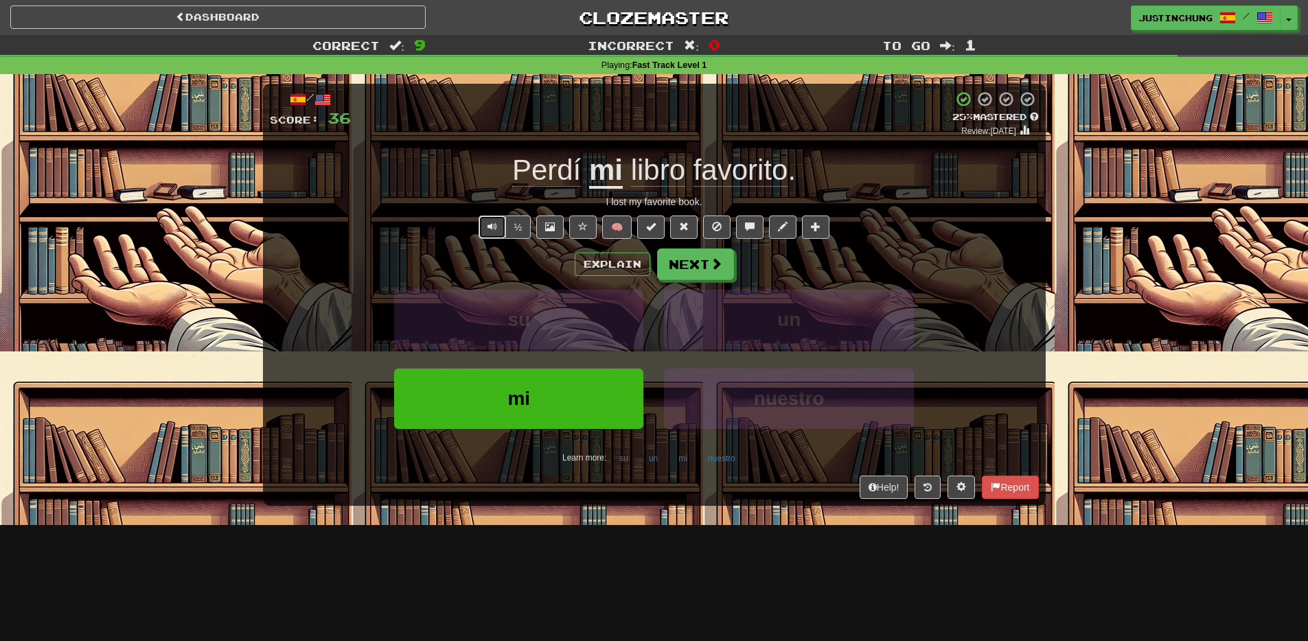
click at [485, 227] on button "Text-to-speech controls" at bounding box center [492, 227] width 27 height 23
click at [630, 268] on button "Explain" at bounding box center [613, 264] width 76 height 23
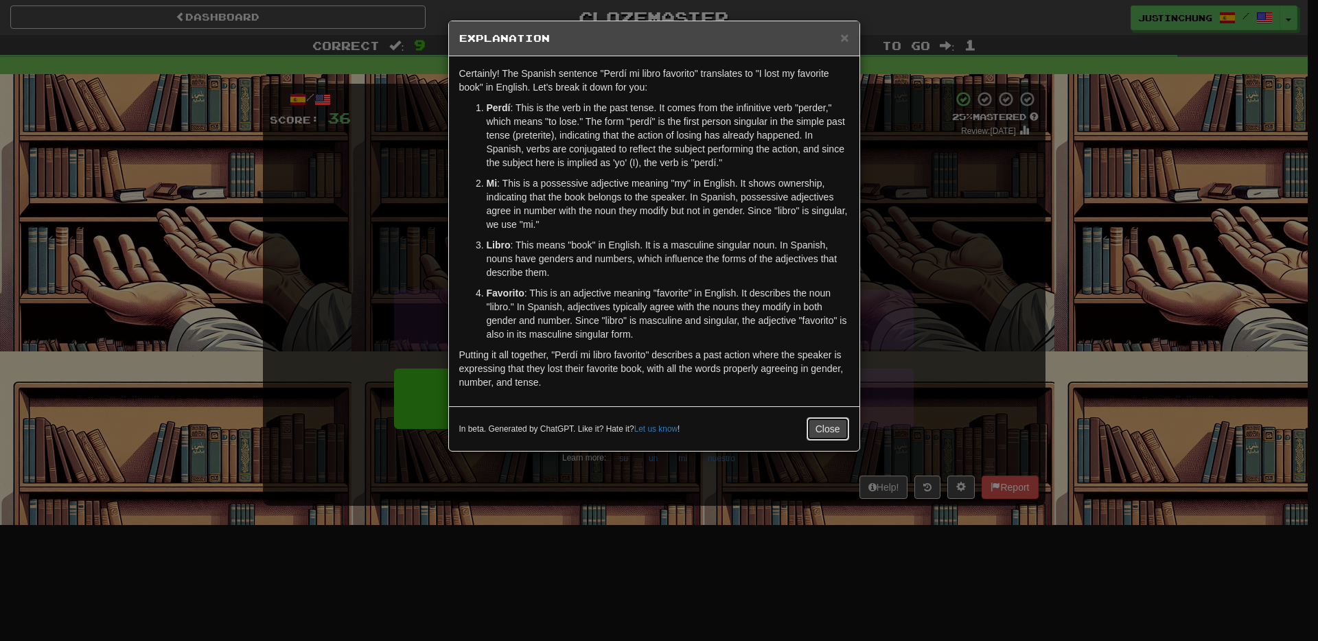
click at [840, 432] on button "Close" at bounding box center [828, 429] width 43 height 23
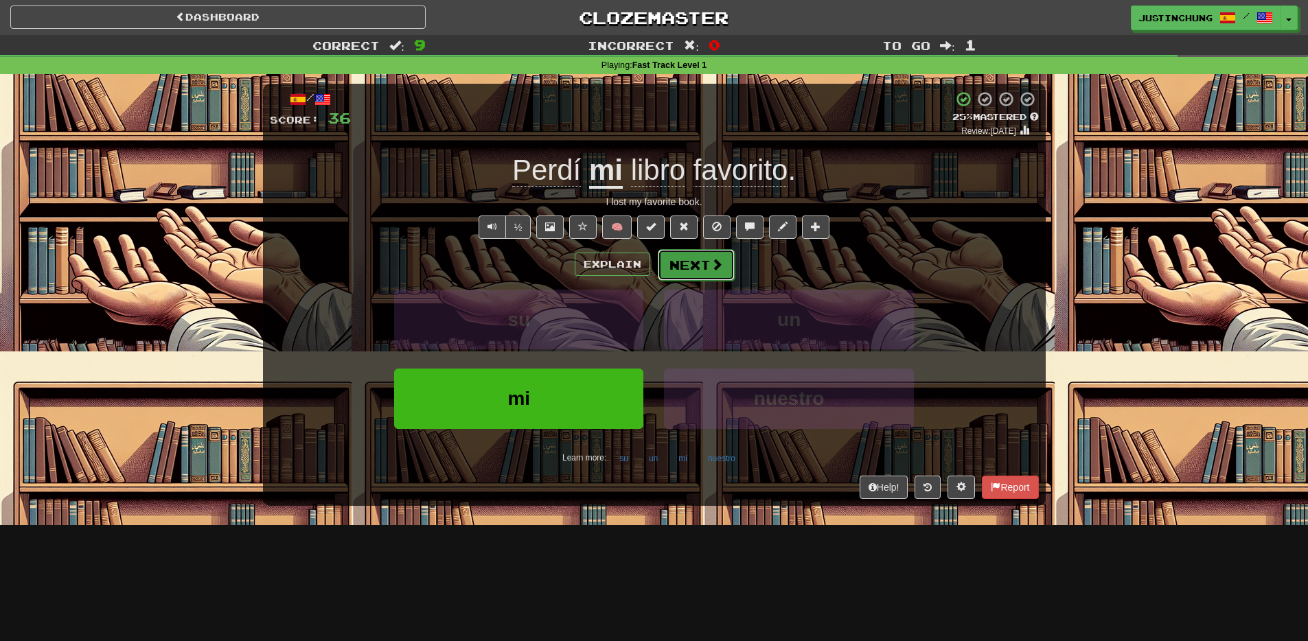
click at [701, 268] on button "Next" at bounding box center [696, 265] width 77 height 32
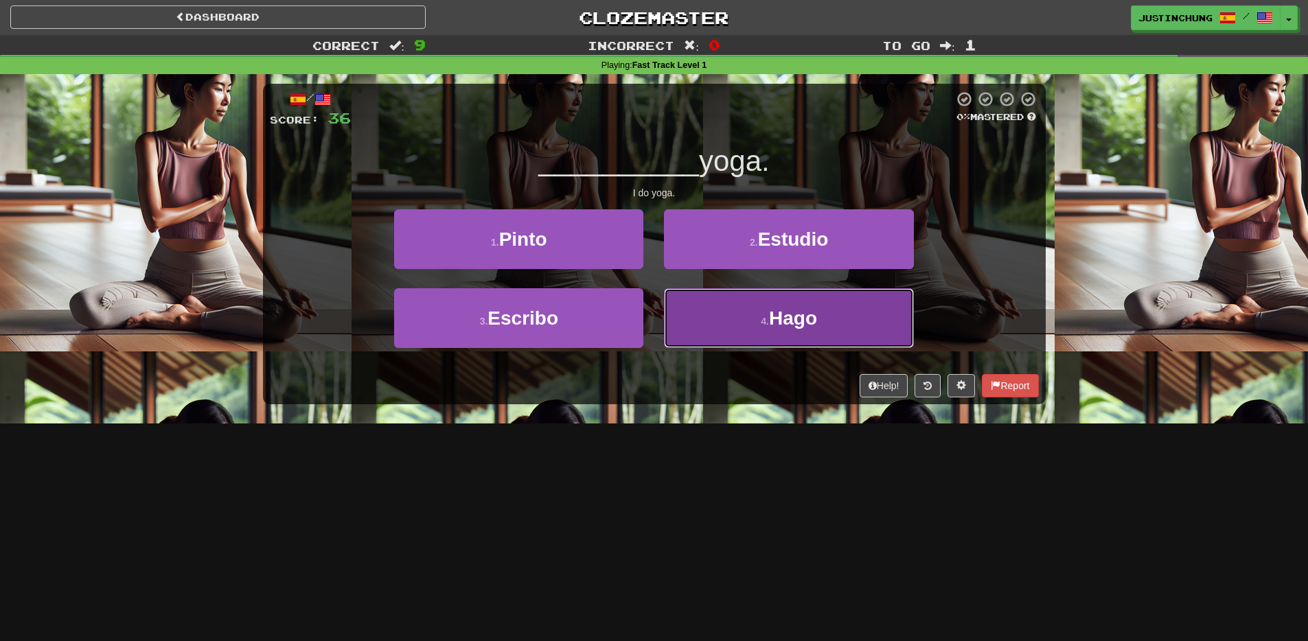
click at [788, 332] on button "4 . Hago" at bounding box center [788, 318] width 249 height 60
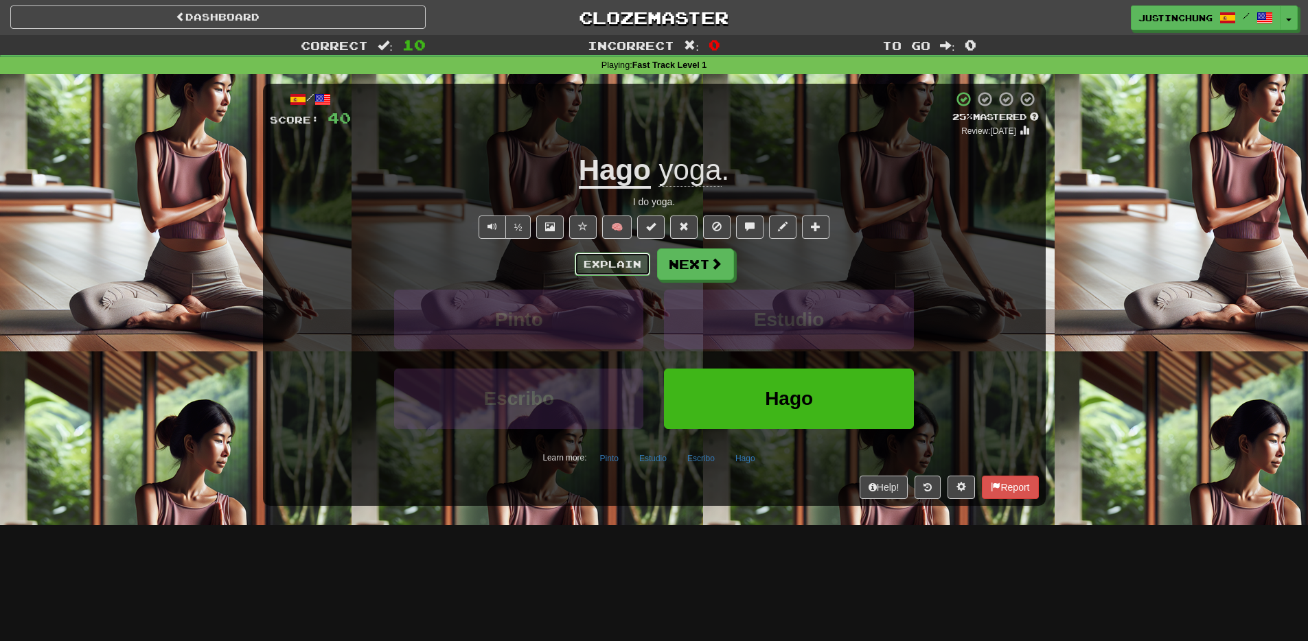
click at [596, 264] on button "Explain" at bounding box center [613, 264] width 76 height 23
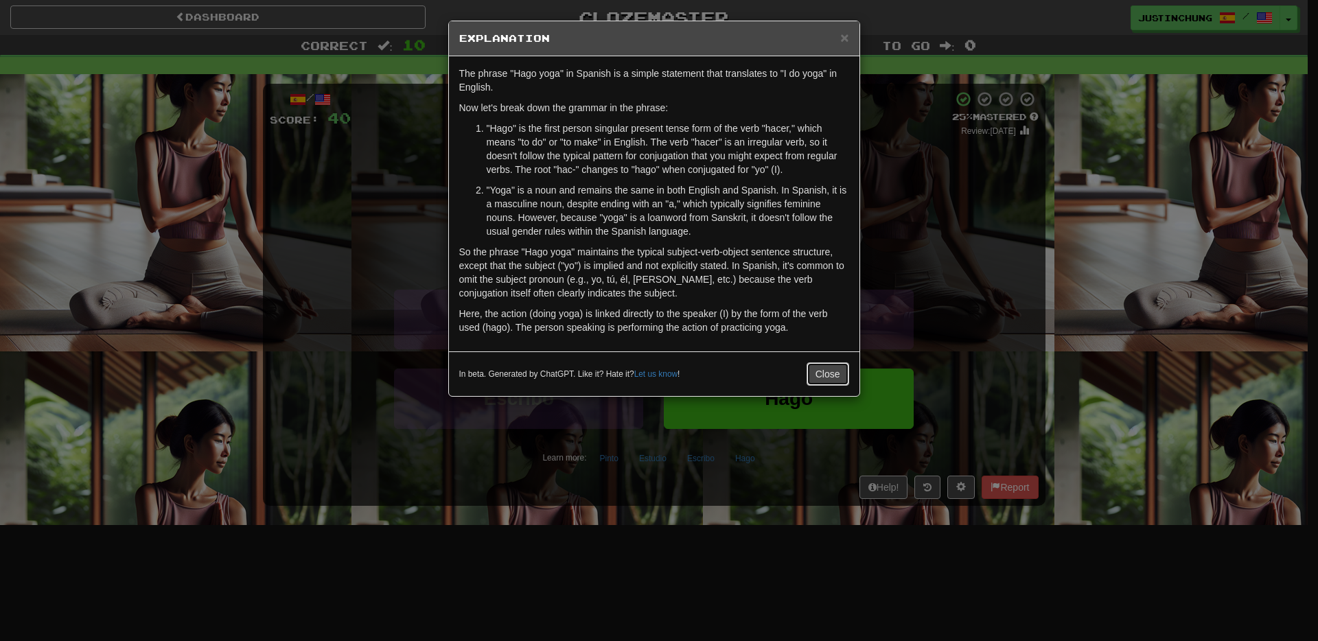
click at [815, 370] on button "Close" at bounding box center [828, 374] width 43 height 23
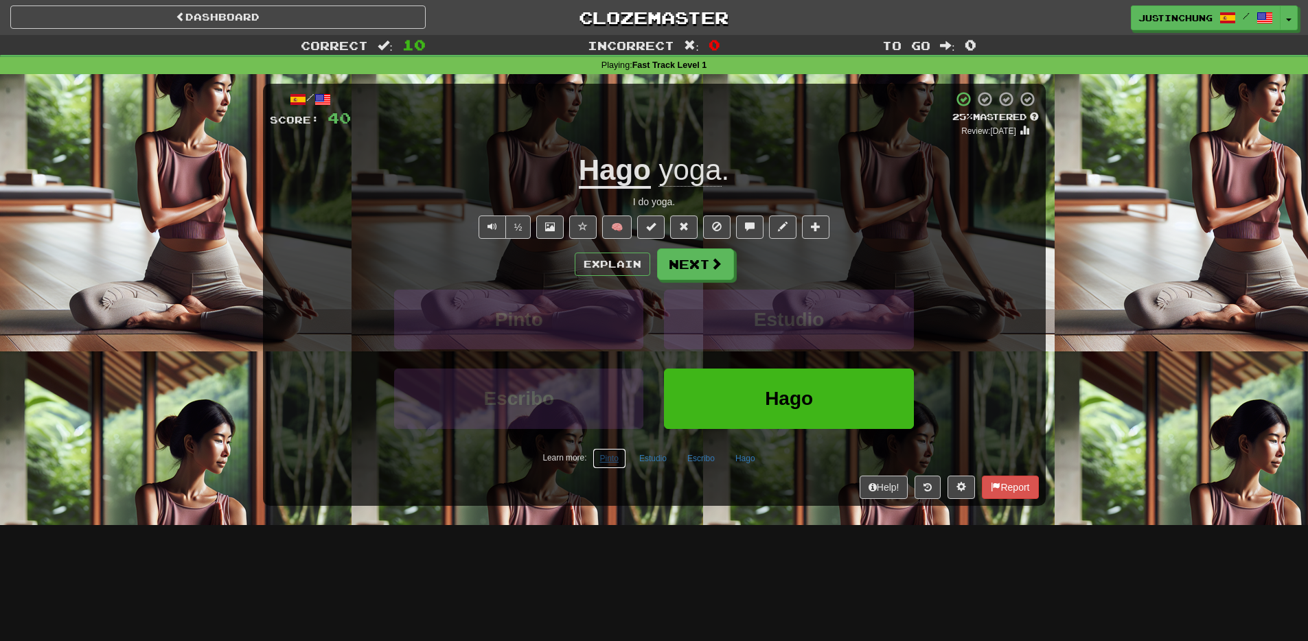
click at [617, 462] on button "Pinto" at bounding box center [610, 458] width 34 height 21
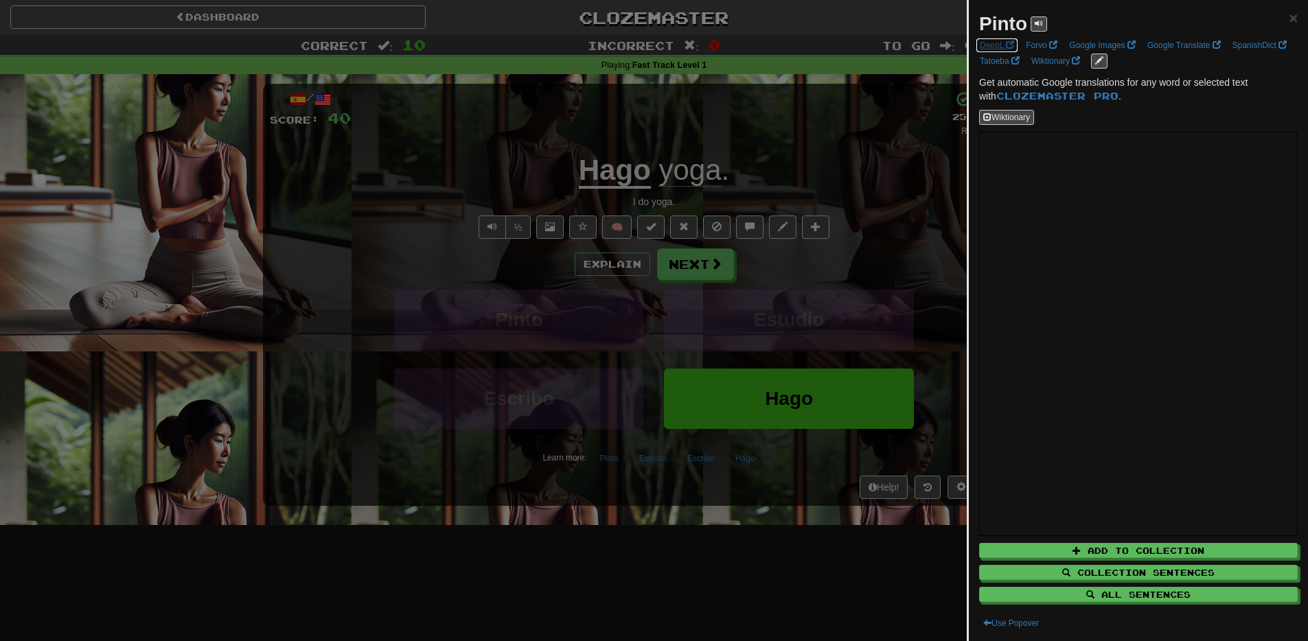
click at [998, 41] on link "DeepL" at bounding box center [997, 45] width 43 height 15
click at [619, 602] on div at bounding box center [654, 320] width 1308 height 641
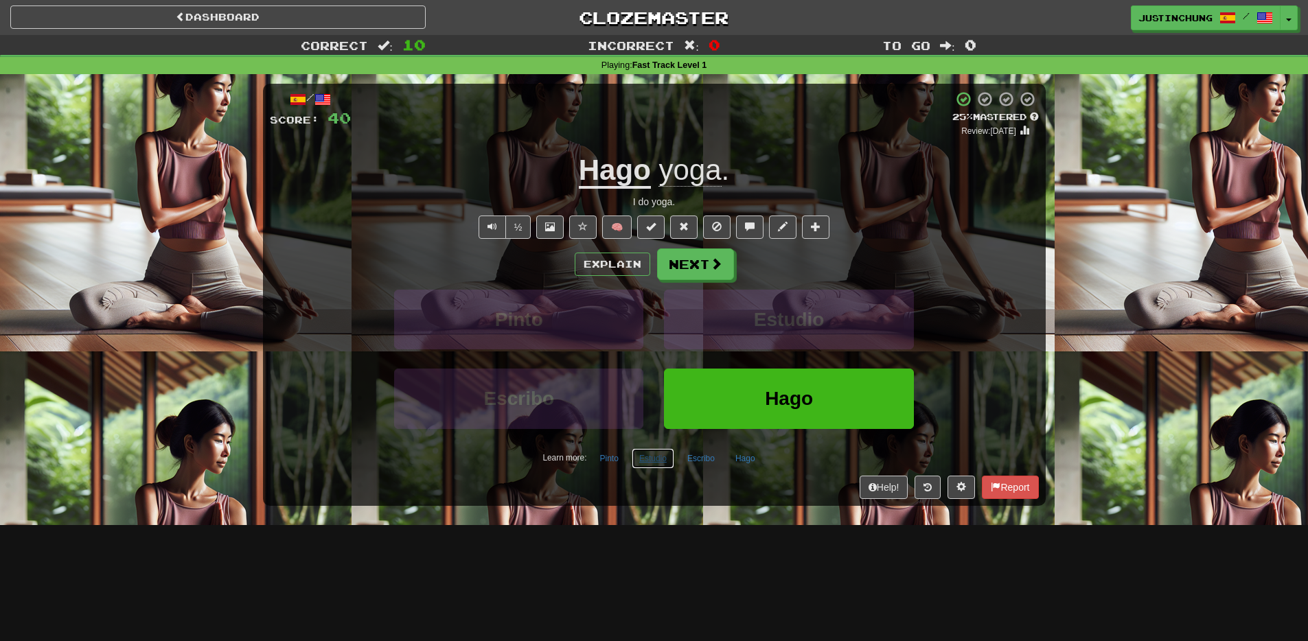
click at [654, 463] on button "Estudio" at bounding box center [653, 458] width 43 height 21
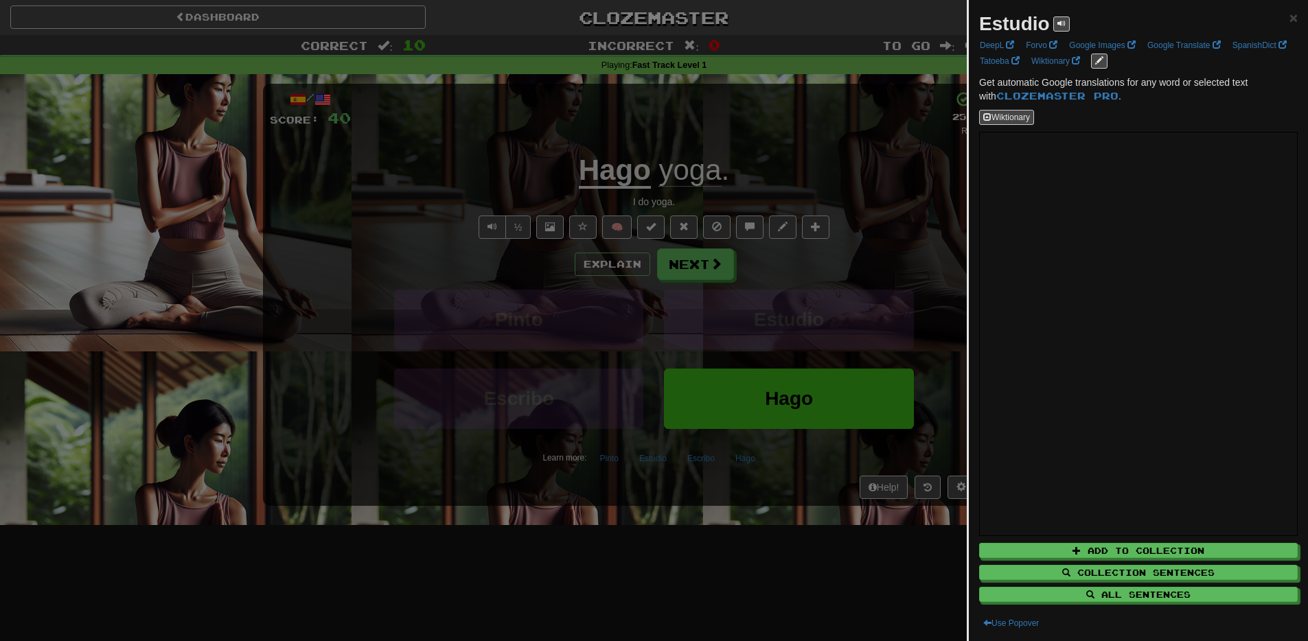
click at [659, 552] on div at bounding box center [654, 320] width 1308 height 641
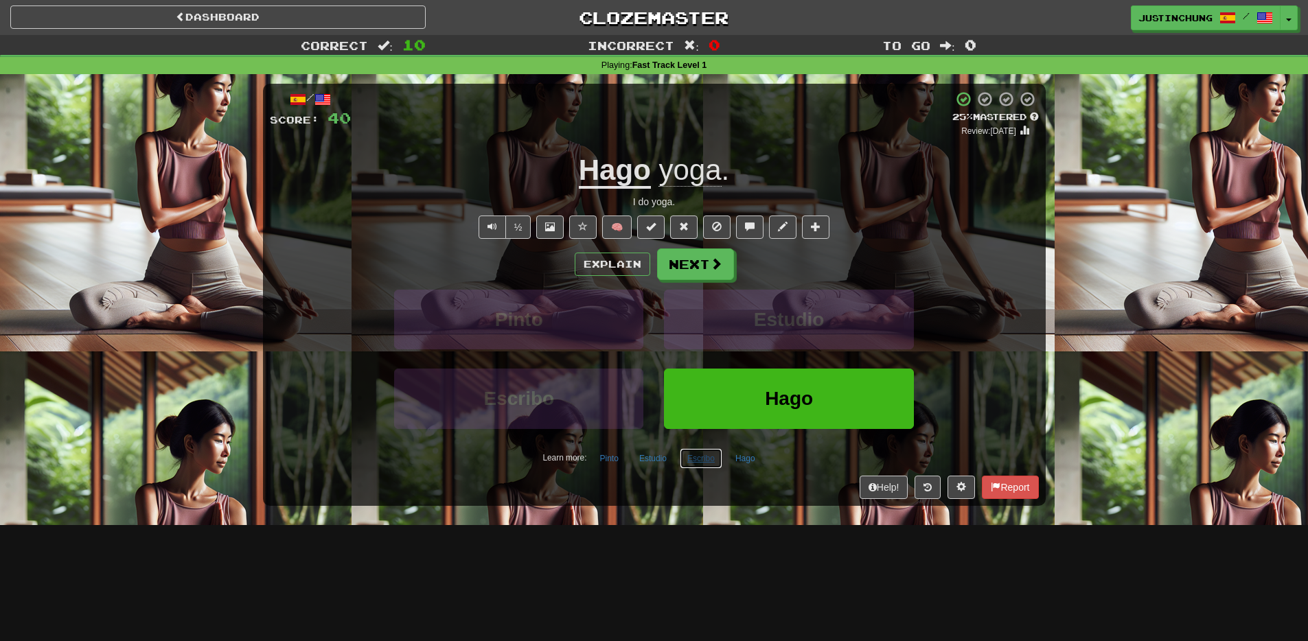
click at [703, 462] on button "Escribo" at bounding box center [701, 458] width 43 height 21
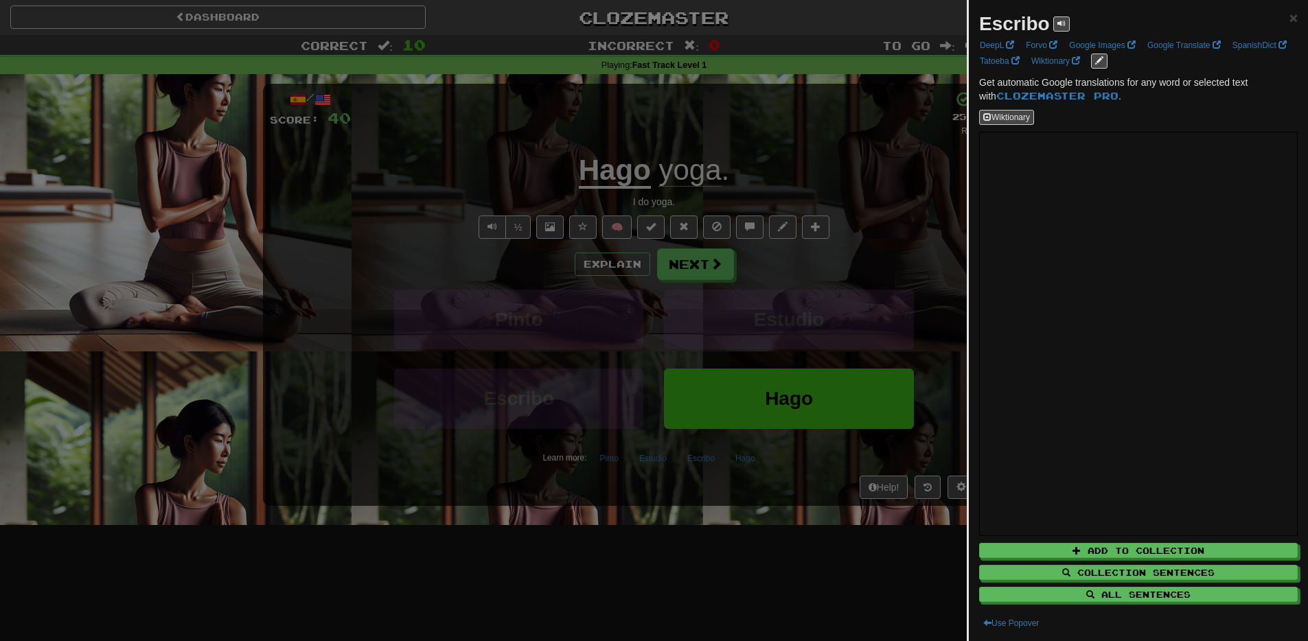
click at [569, 573] on div at bounding box center [654, 320] width 1308 height 641
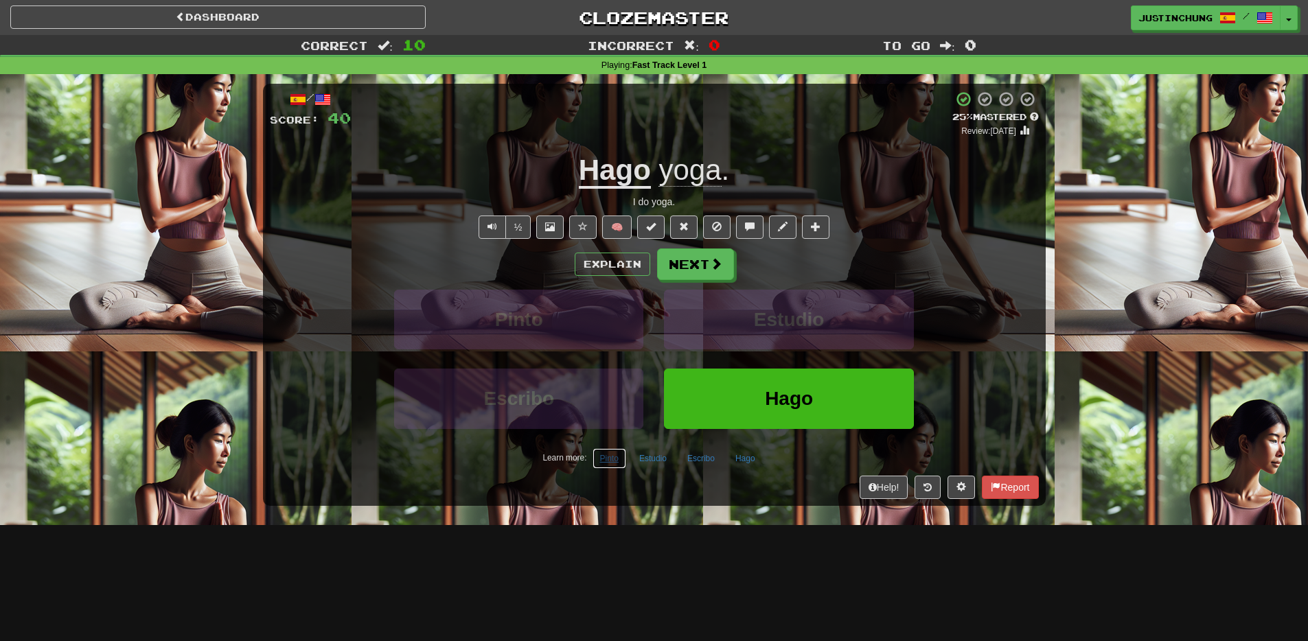
click at [608, 464] on button "Pinto" at bounding box center [610, 458] width 34 height 21
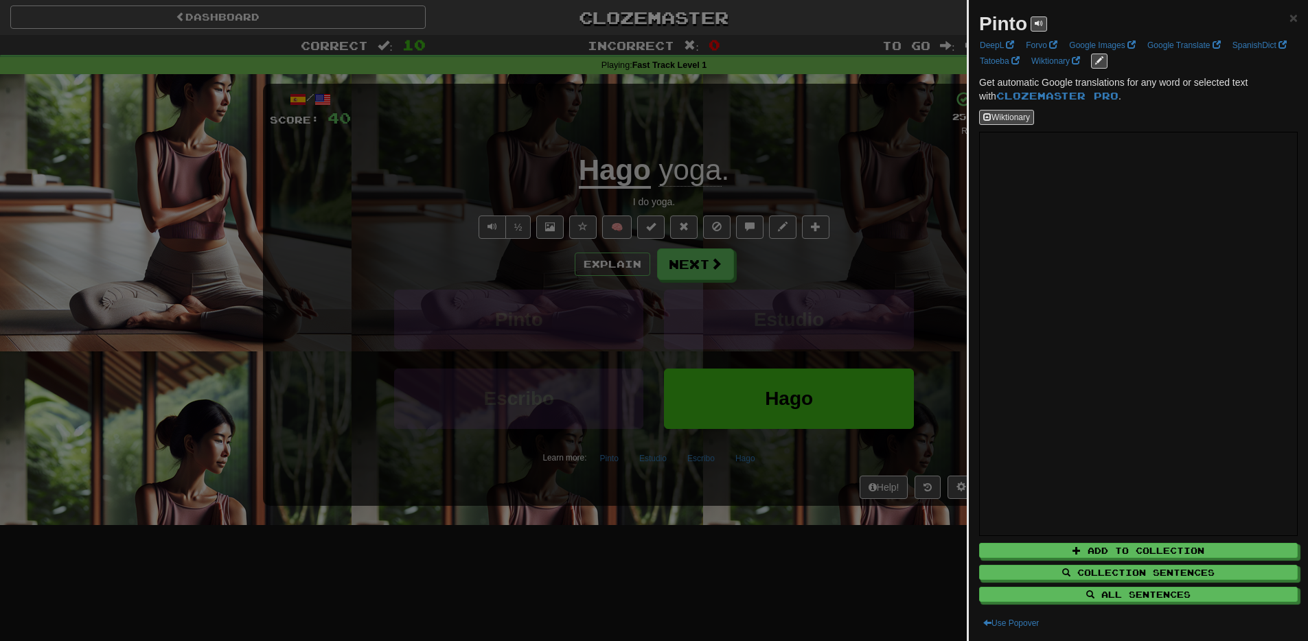
click at [757, 585] on div at bounding box center [654, 320] width 1308 height 641
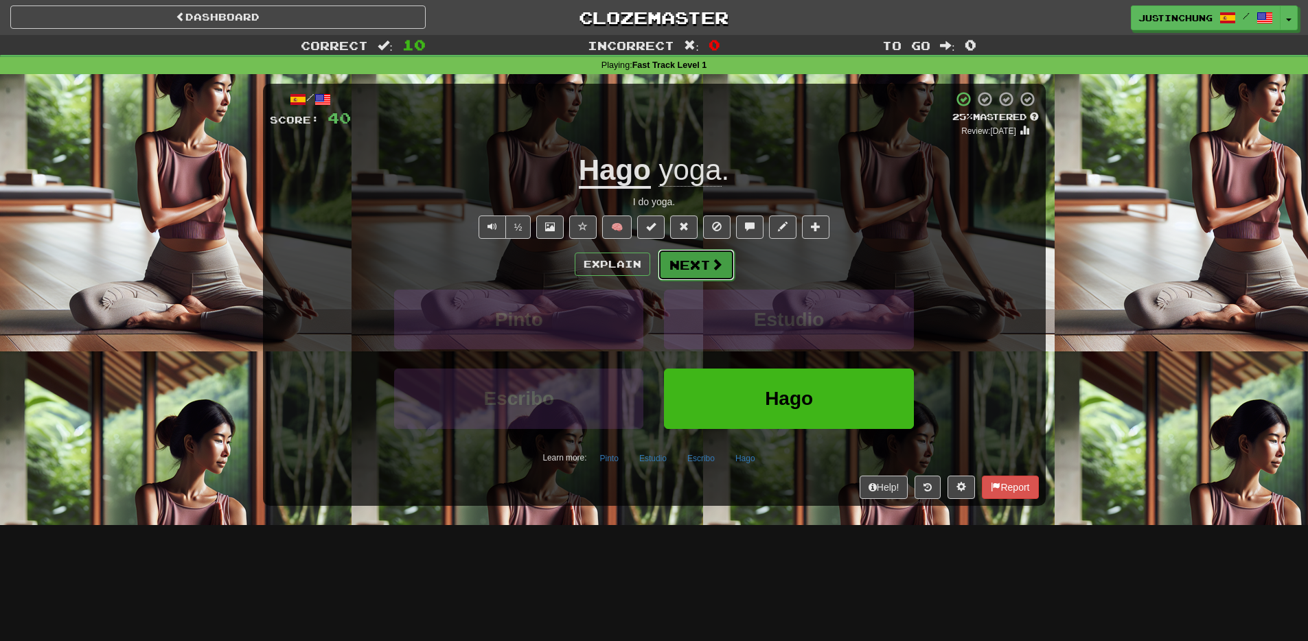
click at [702, 262] on button "Next" at bounding box center [696, 265] width 77 height 32
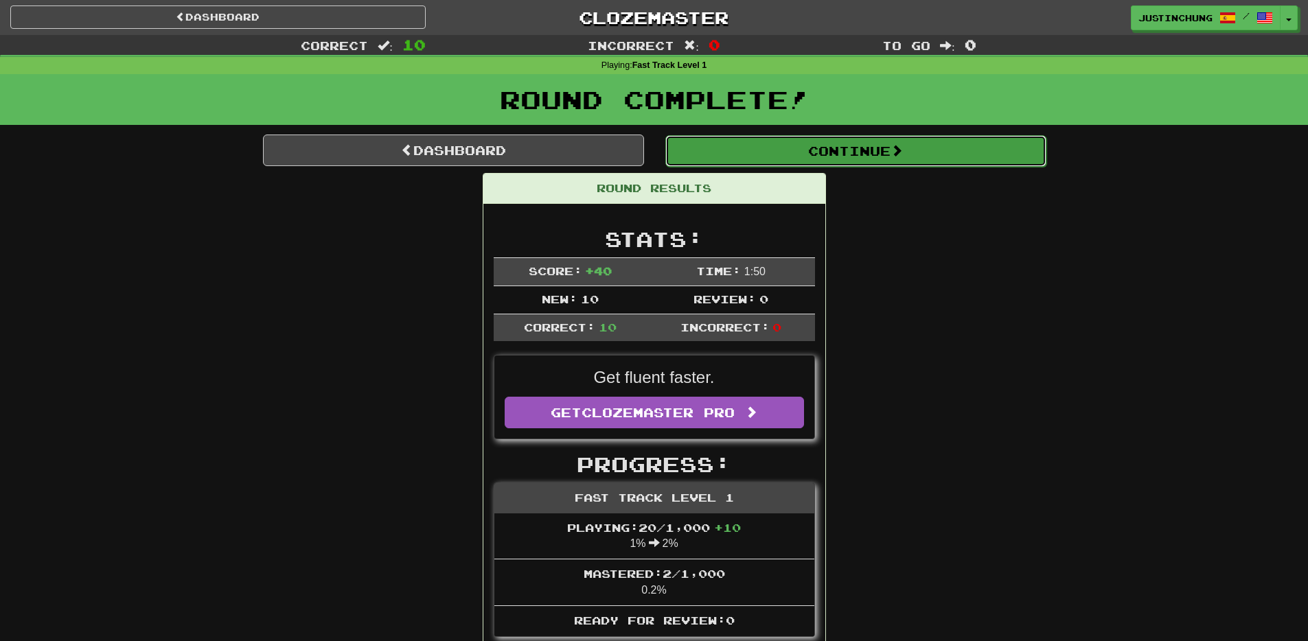
click at [871, 150] on button "Continue" at bounding box center [855, 151] width 381 height 32
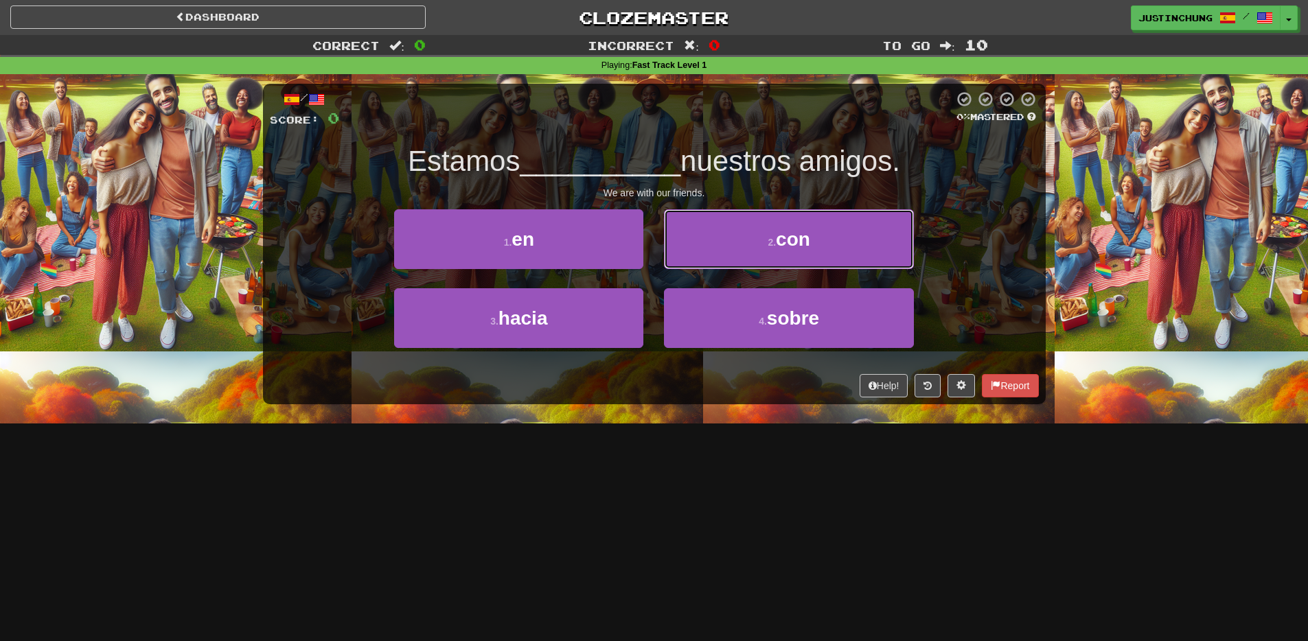
click at [740, 235] on button "2 . con" at bounding box center [788, 239] width 249 height 60
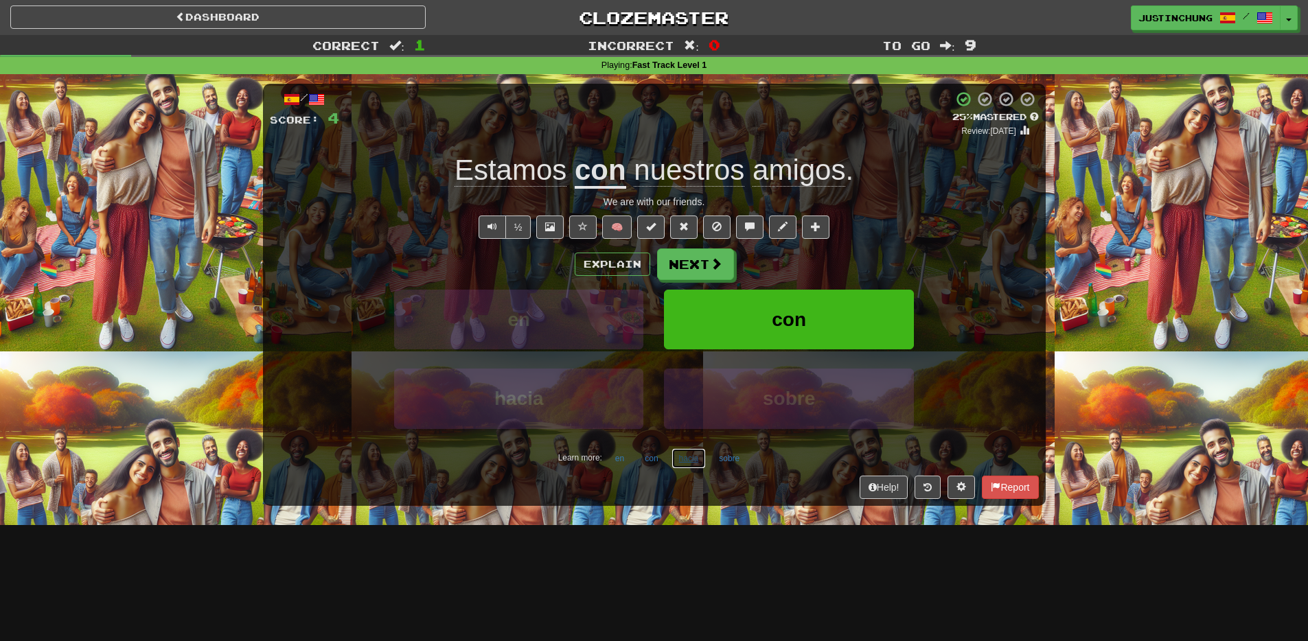
click at [686, 461] on button "hacia" at bounding box center [689, 458] width 35 height 21
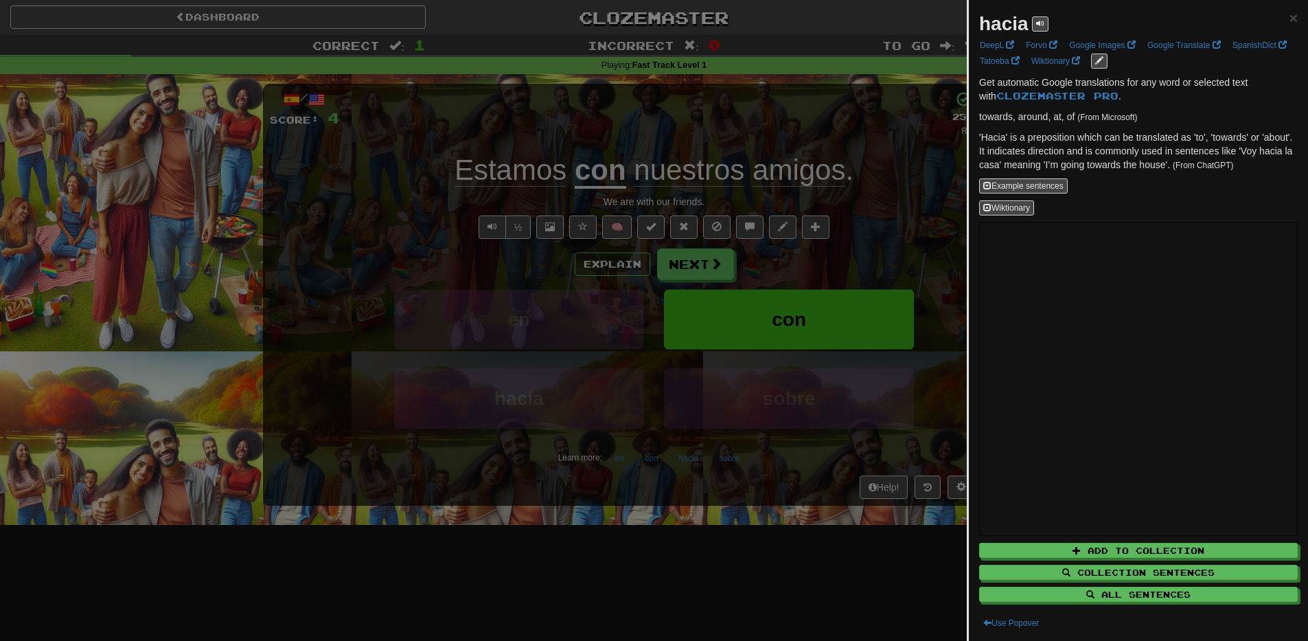
click at [716, 567] on div at bounding box center [654, 320] width 1308 height 641
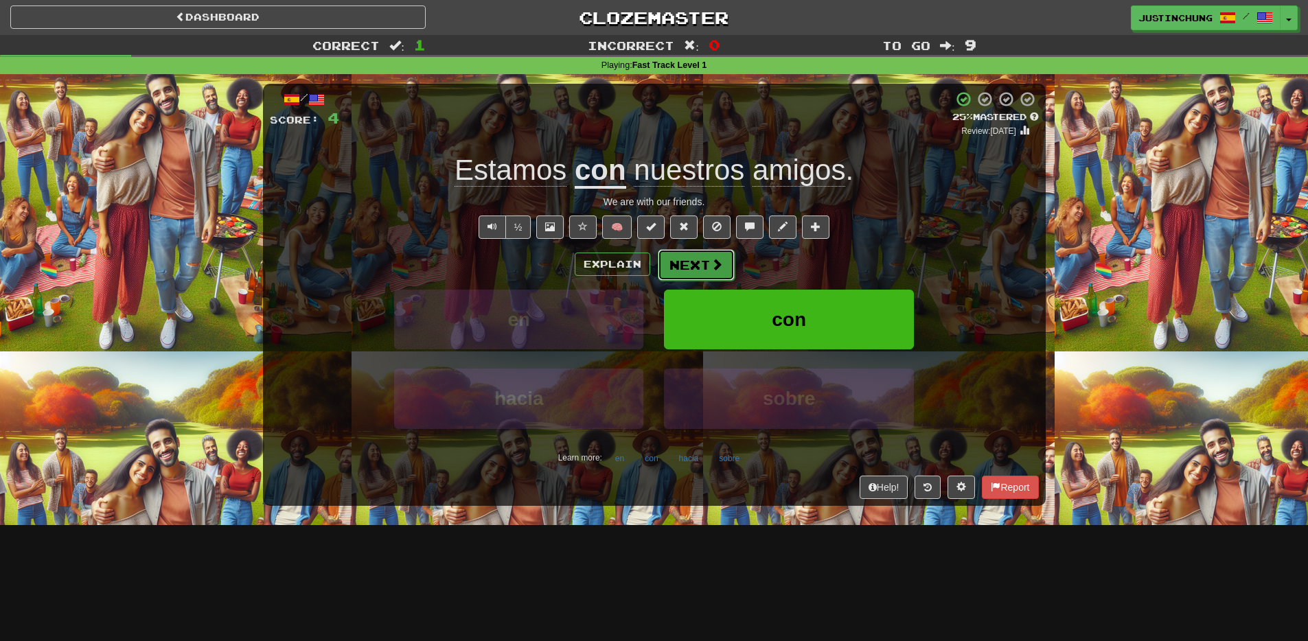
click at [693, 260] on button "Next" at bounding box center [696, 265] width 77 height 32
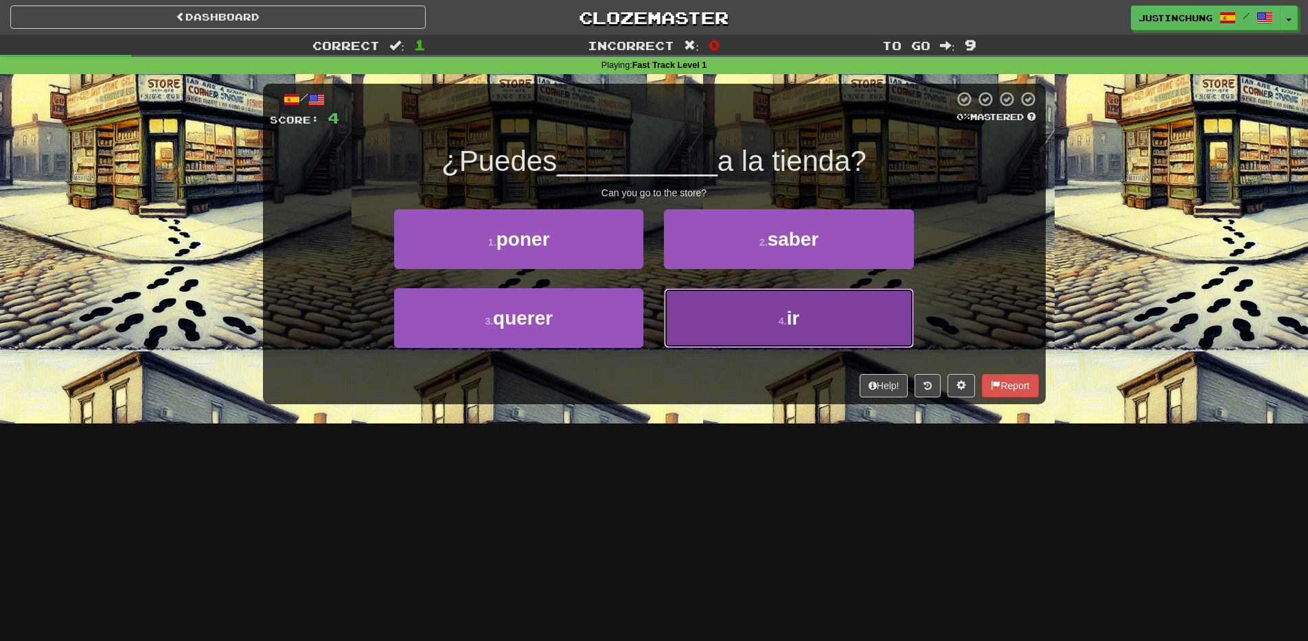
click at [713, 316] on button "4 . ir" at bounding box center [788, 318] width 249 height 60
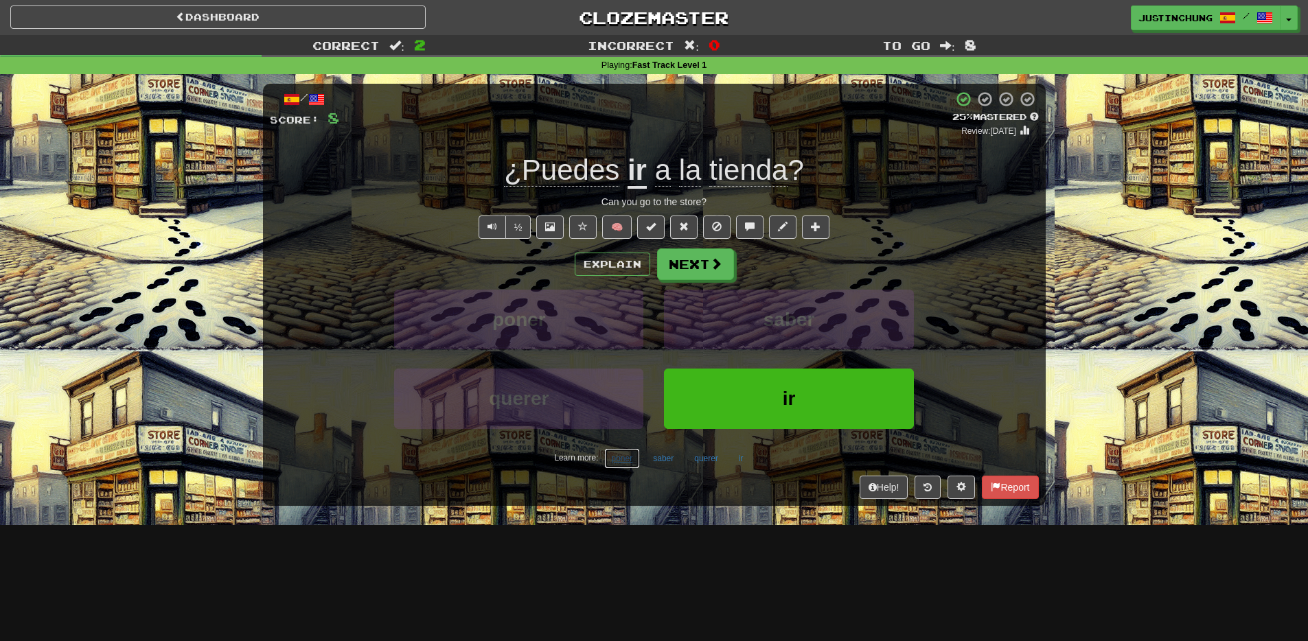
click at [627, 466] on button "poner" at bounding box center [622, 458] width 36 height 21
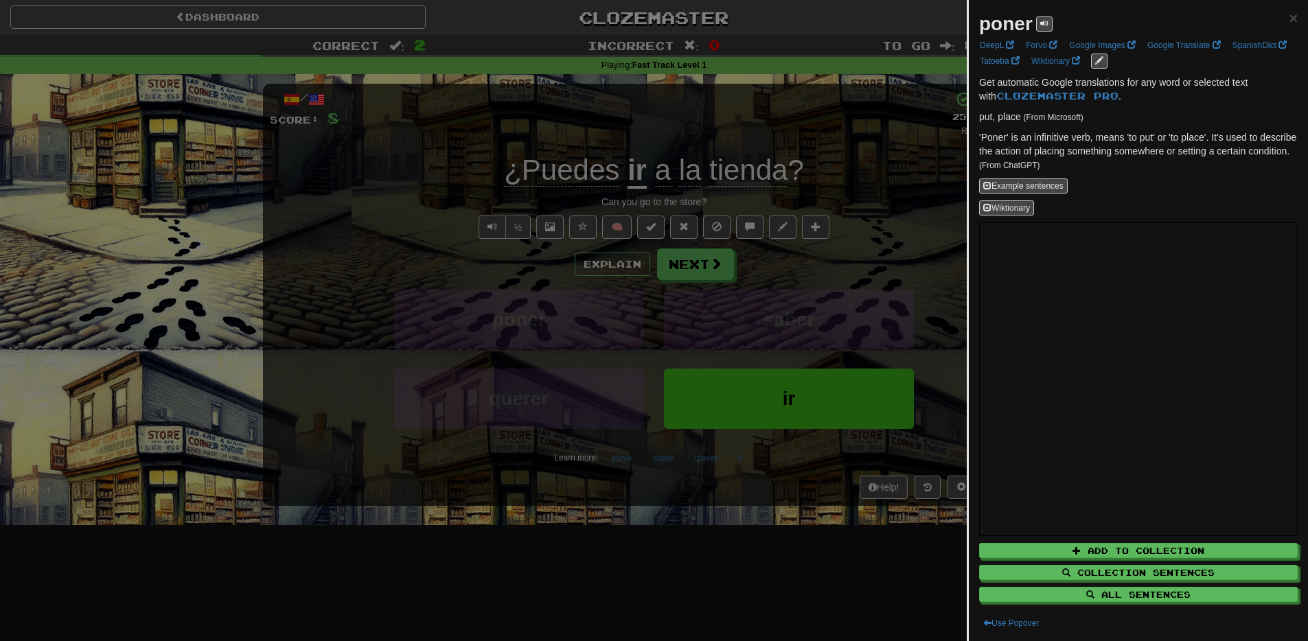
click at [593, 549] on div at bounding box center [654, 320] width 1308 height 641
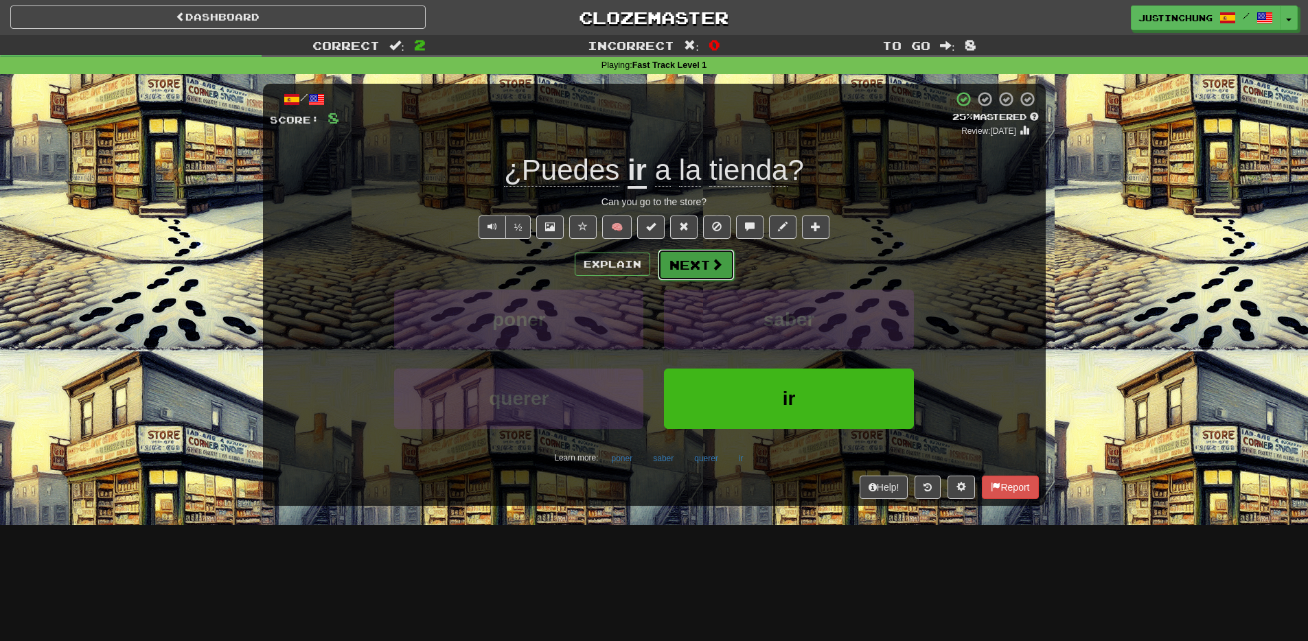
click at [719, 274] on button "Next" at bounding box center [696, 265] width 77 height 32
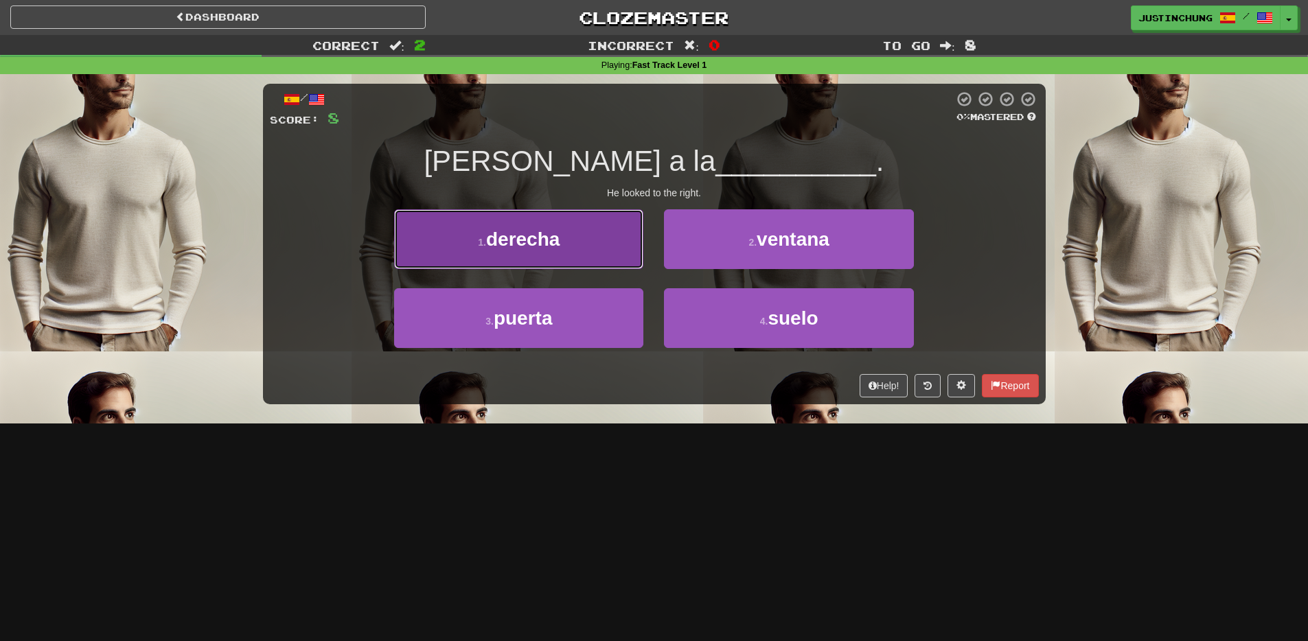
click at [499, 251] on button "1 . derecha" at bounding box center [518, 239] width 249 height 60
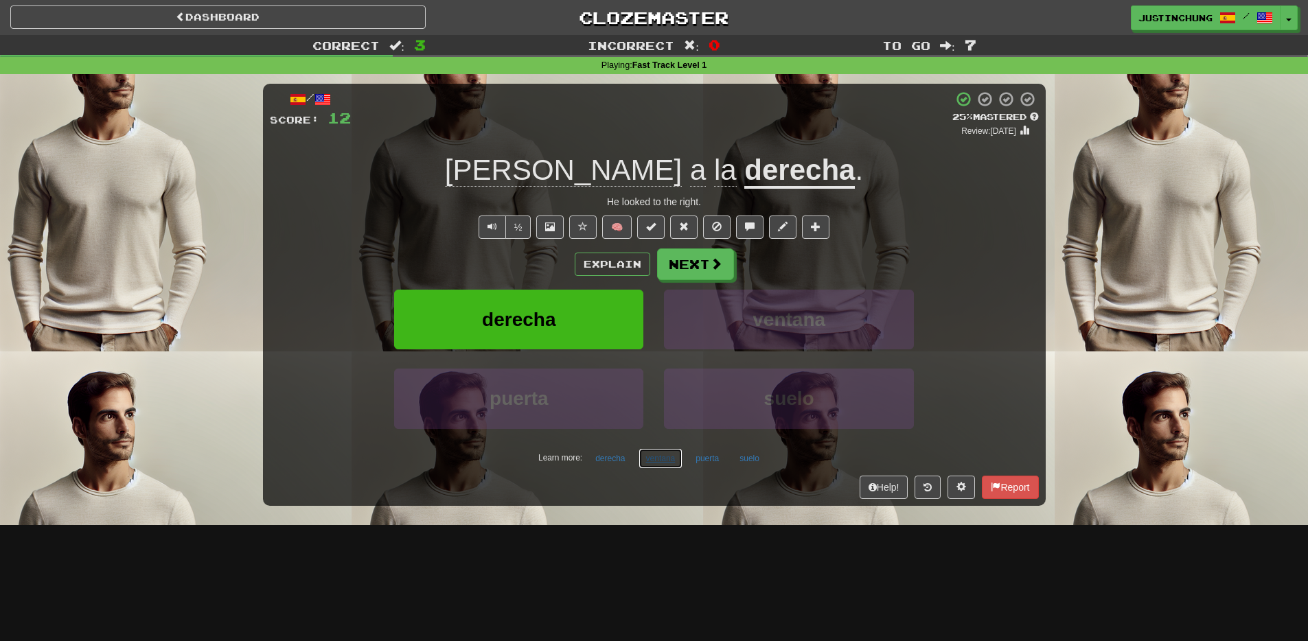
click at [648, 464] on button "ventana" at bounding box center [661, 458] width 45 height 21
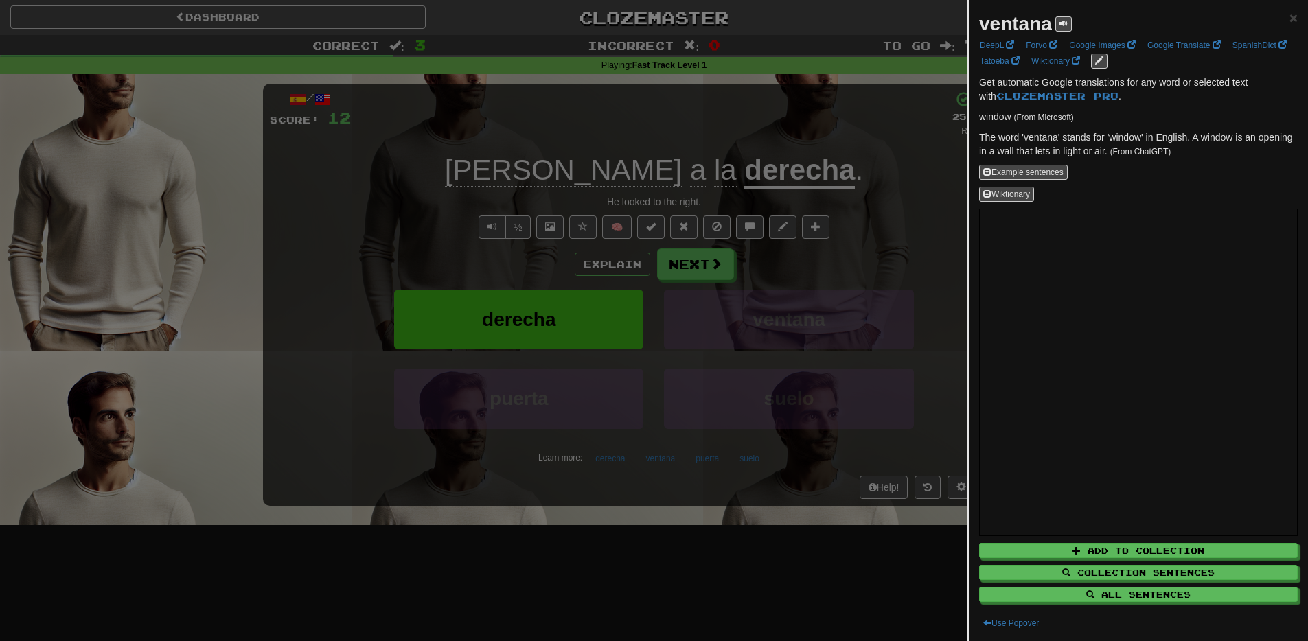
click at [709, 562] on div at bounding box center [654, 320] width 1308 height 641
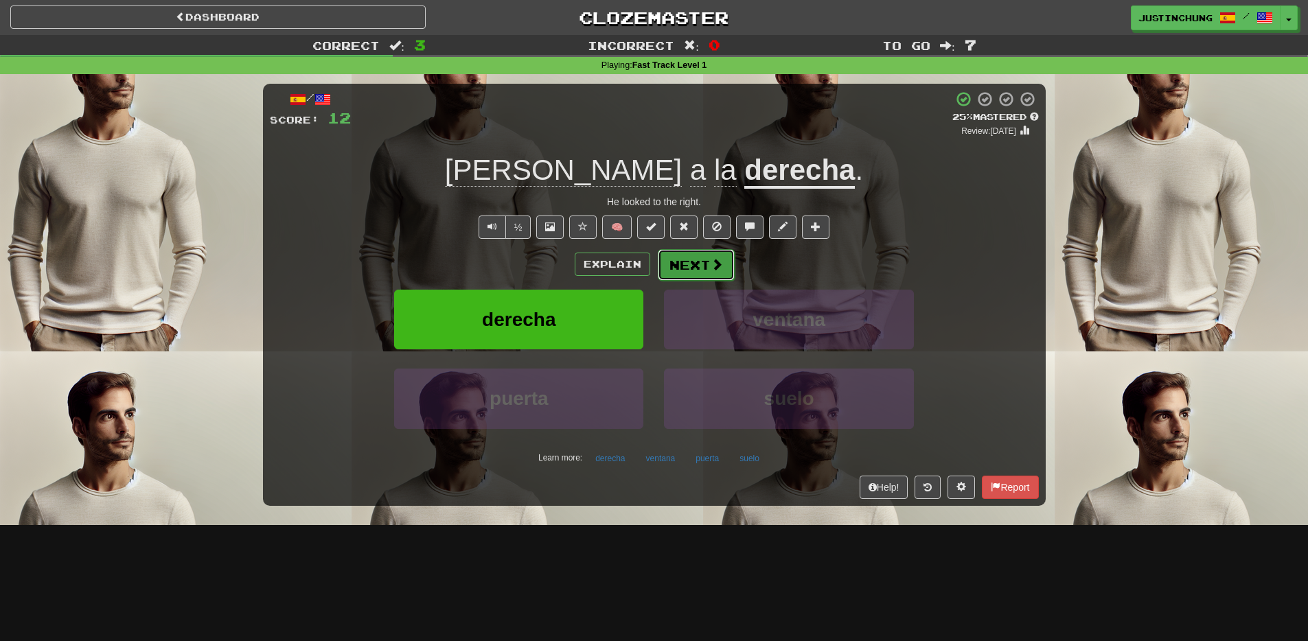
click at [704, 279] on button "Next" at bounding box center [696, 265] width 77 height 32
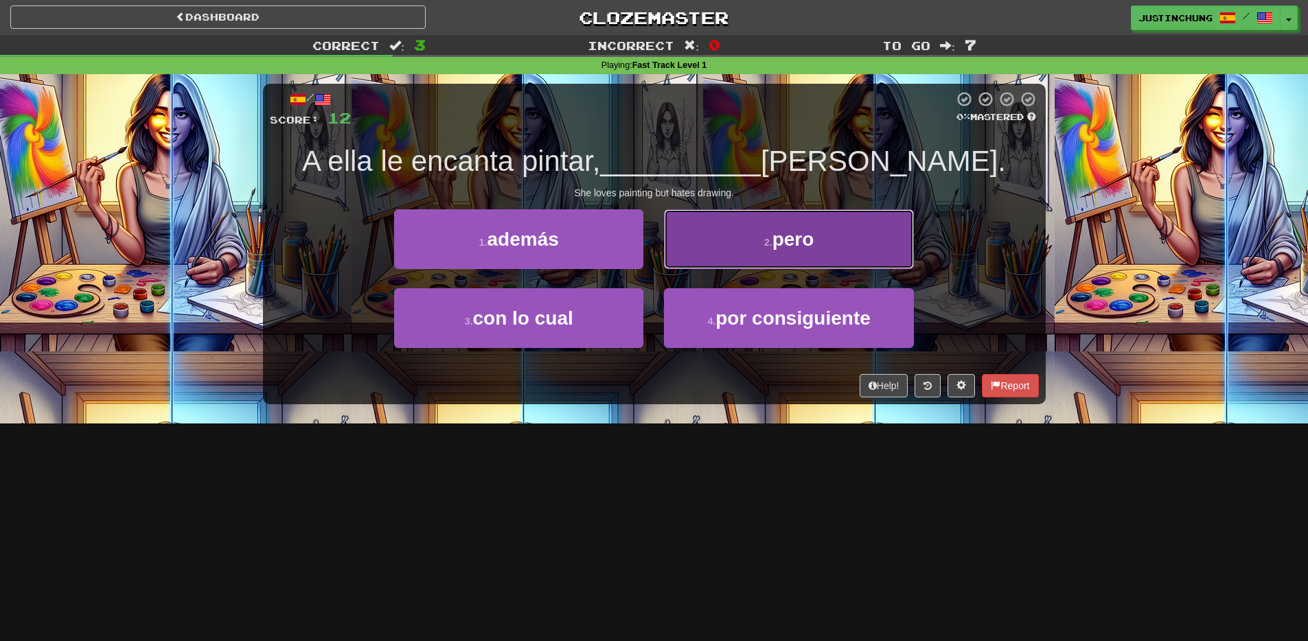
click at [761, 224] on button "2 . pero" at bounding box center [788, 239] width 249 height 60
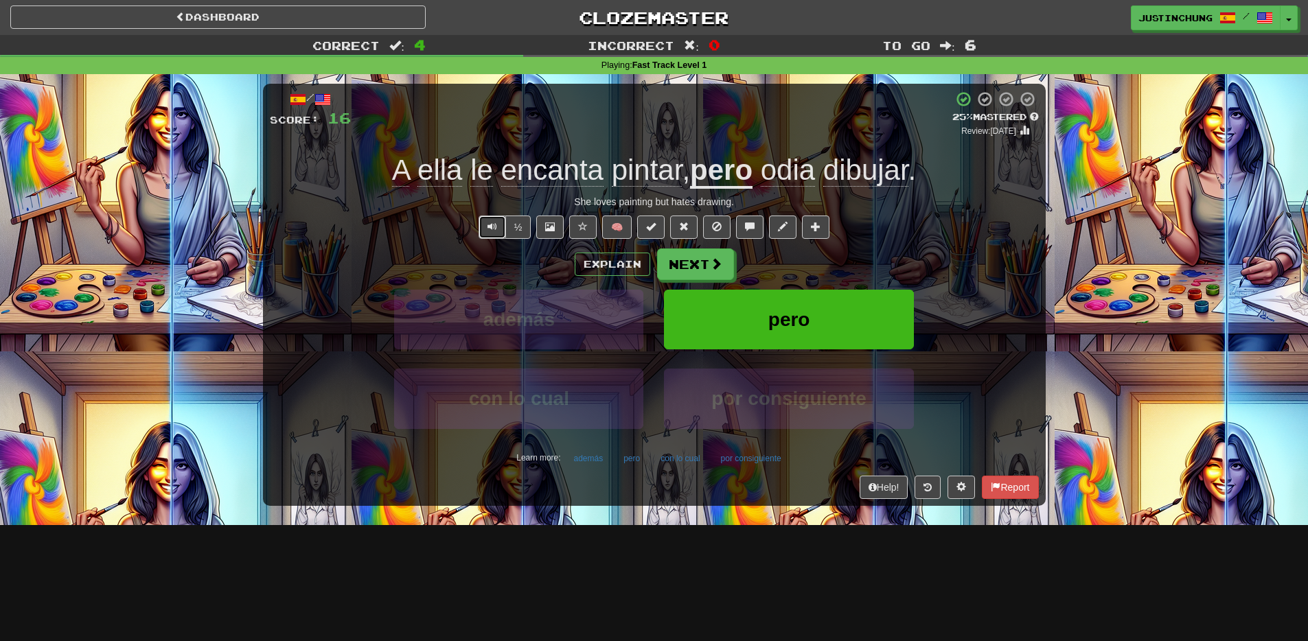
click at [490, 231] on span "Text-to-speech controls" at bounding box center [493, 227] width 10 height 10
click at [681, 461] on button "con lo cual" at bounding box center [680, 458] width 54 height 21
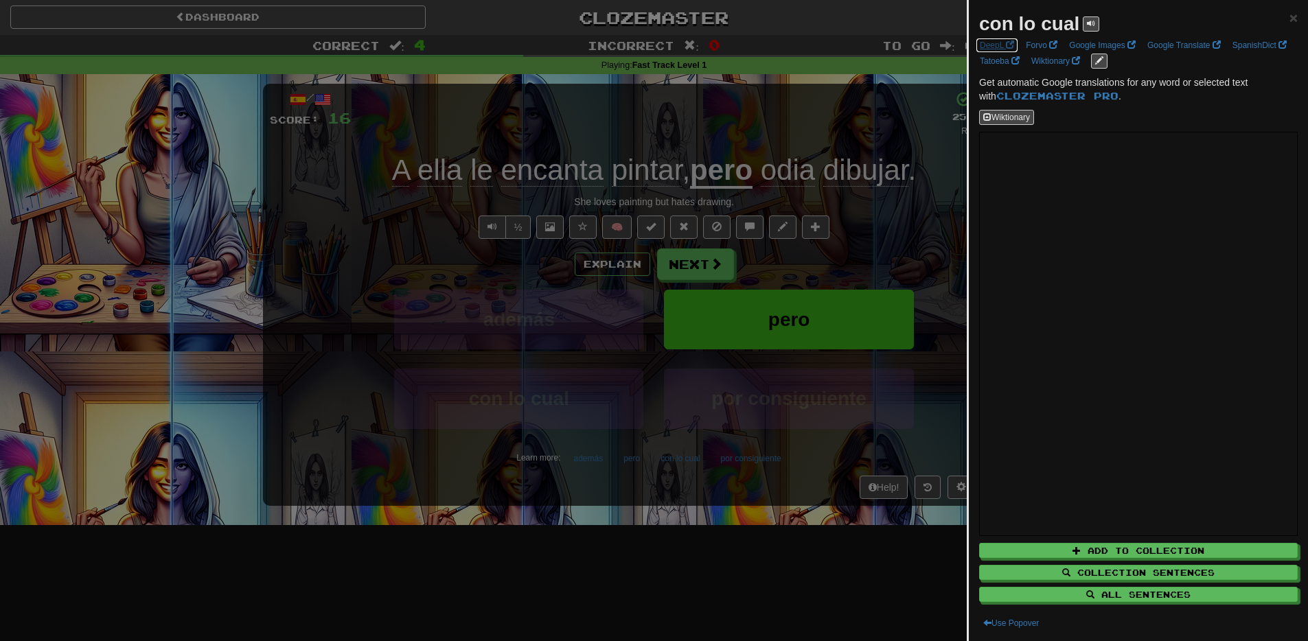
click at [1003, 43] on link "DeepL" at bounding box center [997, 45] width 43 height 15
click at [1229, 53] on link "SpanishDict" at bounding box center [1260, 45] width 62 height 15
click at [709, 551] on div at bounding box center [654, 320] width 1308 height 641
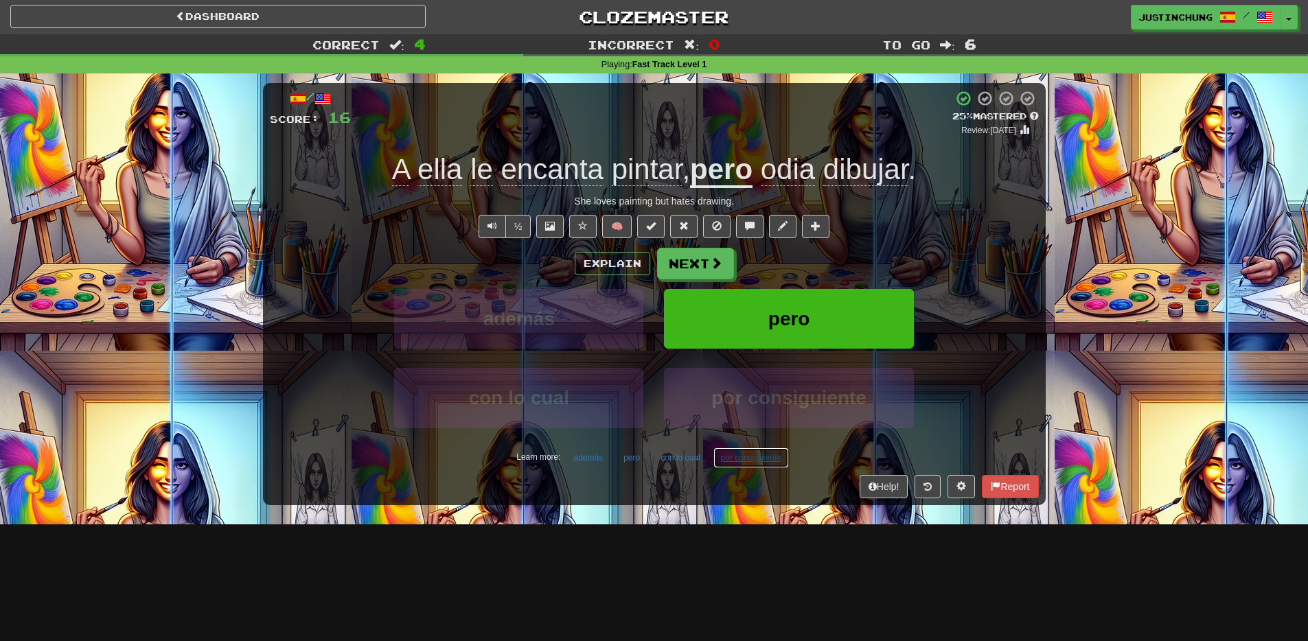
click at [742, 461] on button "por consiguiente" at bounding box center [751, 458] width 76 height 21
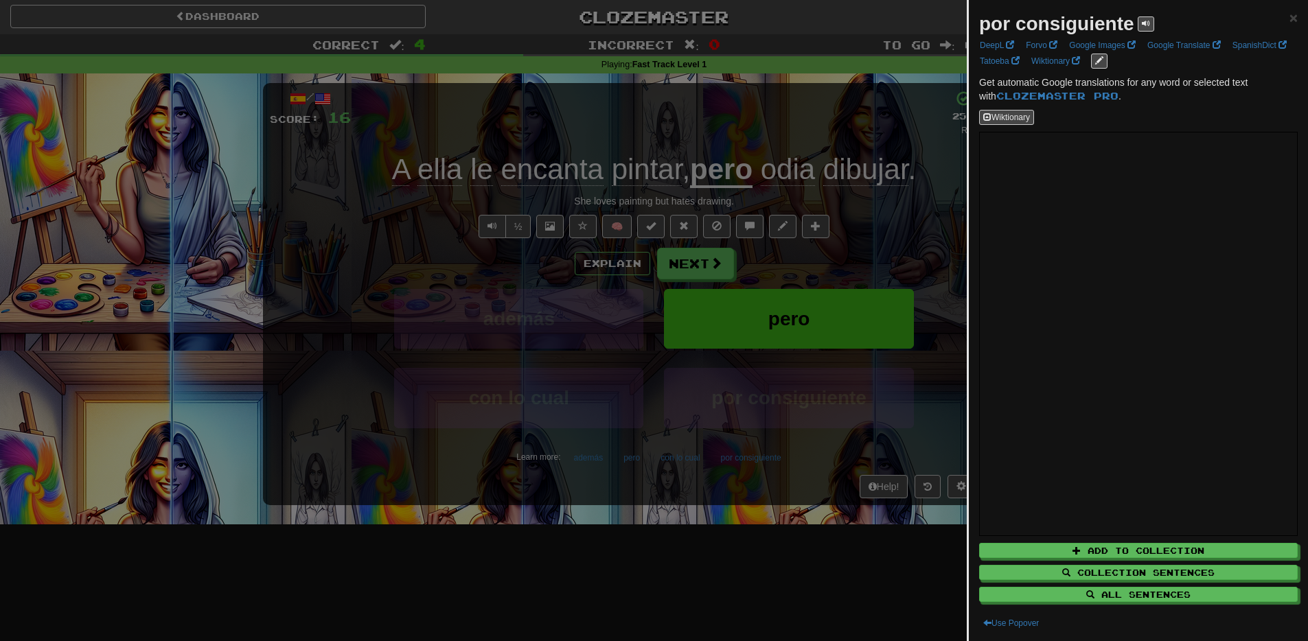
click at [785, 595] on div at bounding box center [654, 320] width 1308 height 641
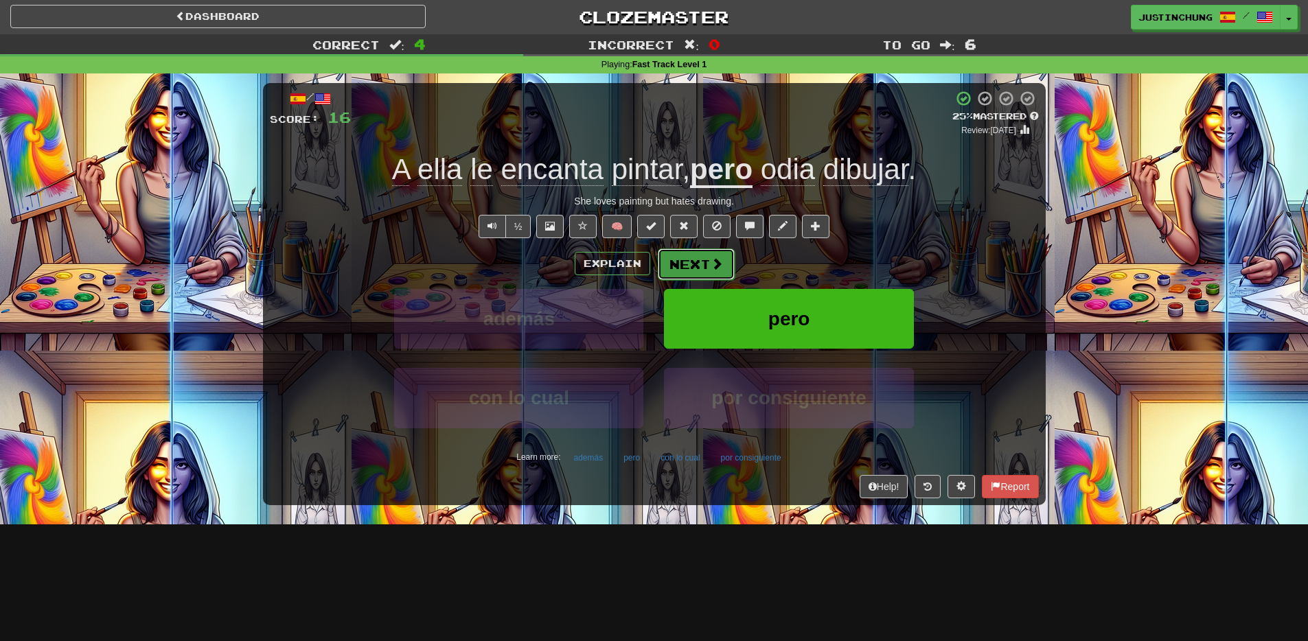
click at [722, 267] on button "Next" at bounding box center [696, 265] width 77 height 32
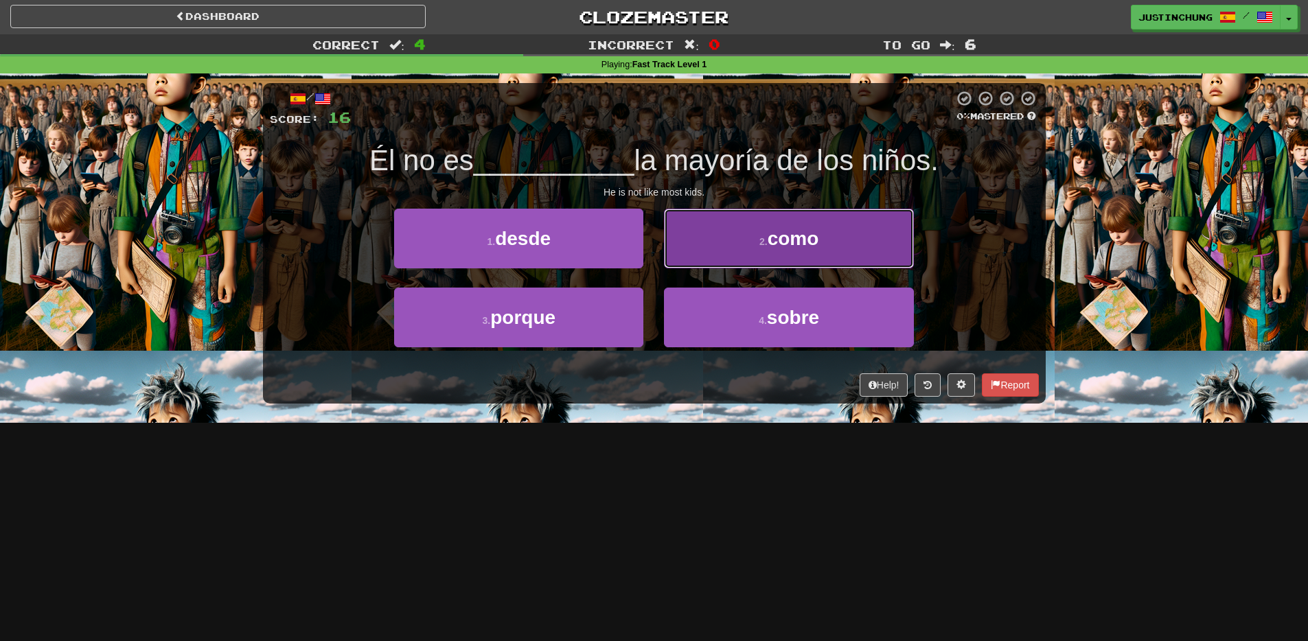
click at [833, 253] on button "2 . como" at bounding box center [788, 239] width 249 height 60
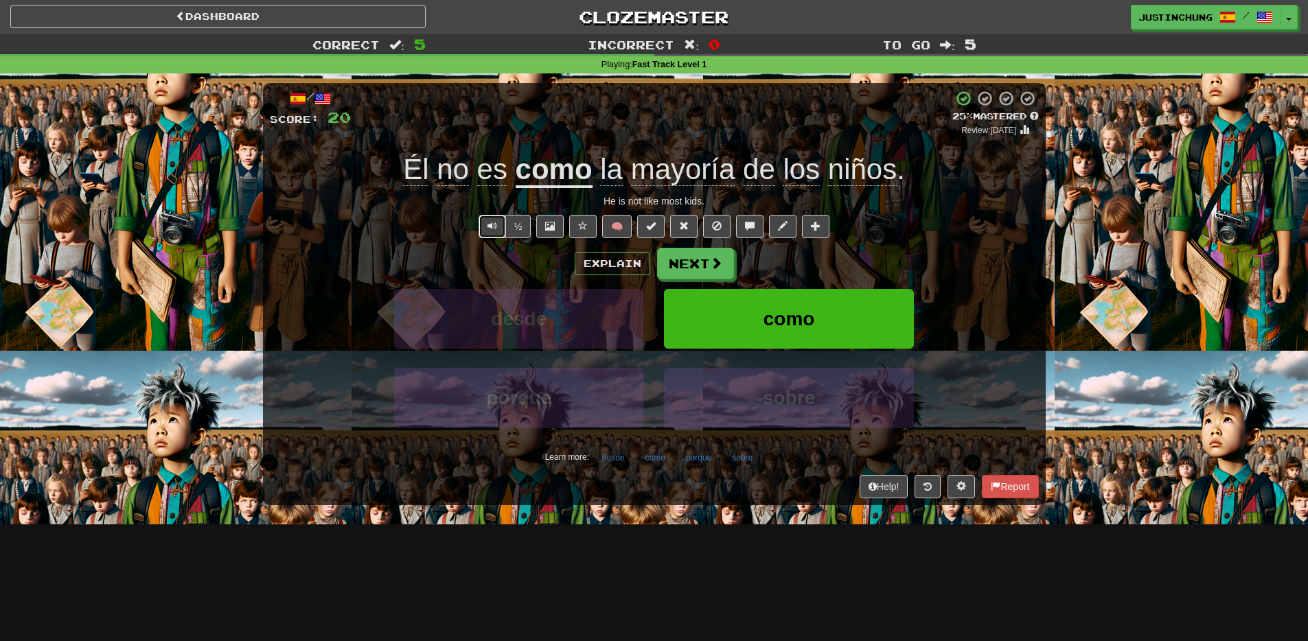
click at [492, 231] on span "Text-to-speech controls" at bounding box center [493, 226] width 10 height 10
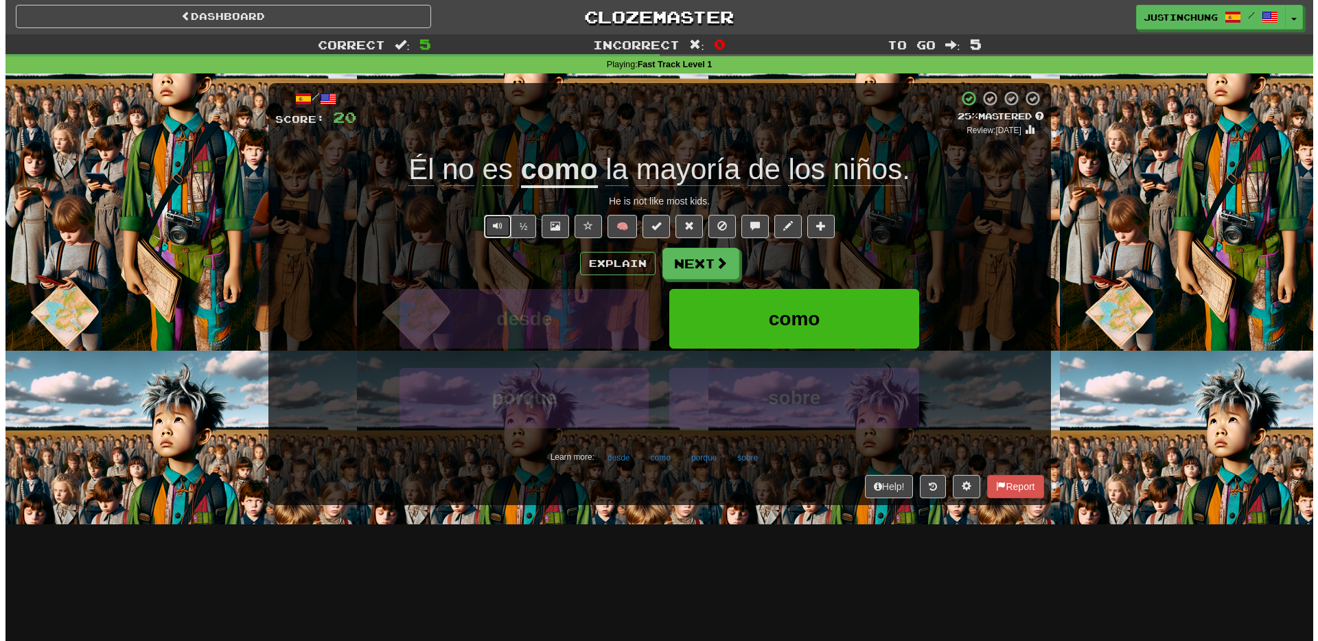
scroll to position [0, 0]
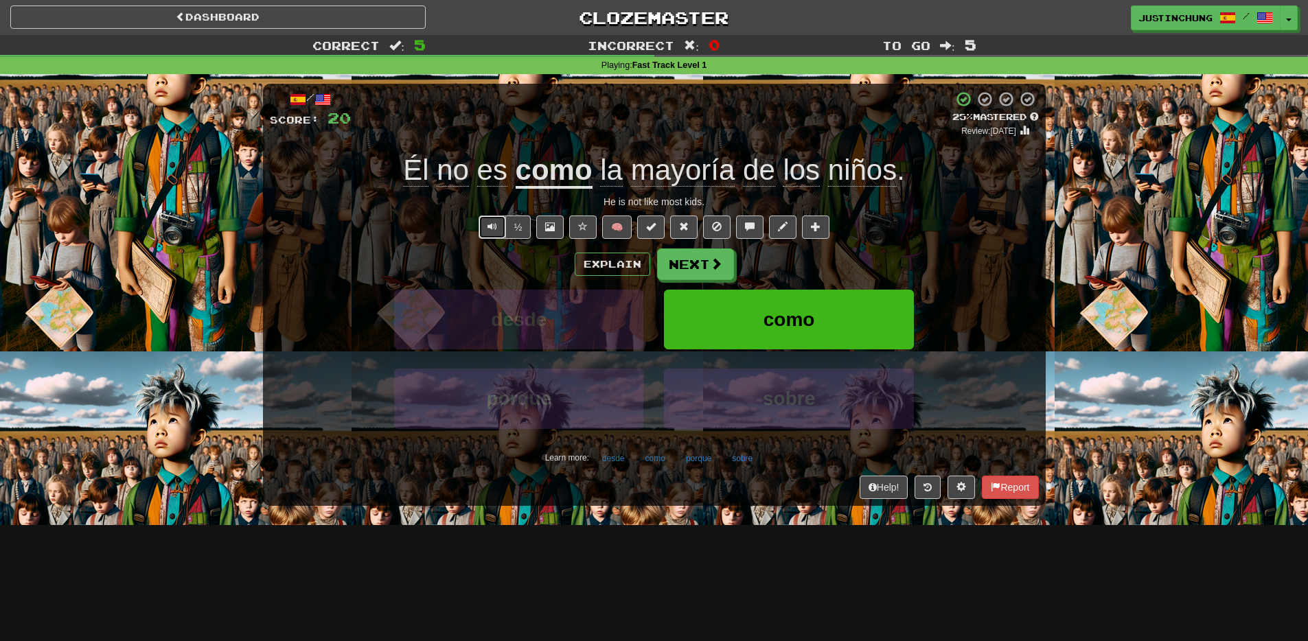
click at [492, 231] on span "Text-to-speech controls" at bounding box center [493, 227] width 10 height 10
click at [492, 228] on span "Text-to-speech controls" at bounding box center [493, 227] width 10 height 10
click at [715, 263] on span at bounding box center [717, 264] width 12 height 12
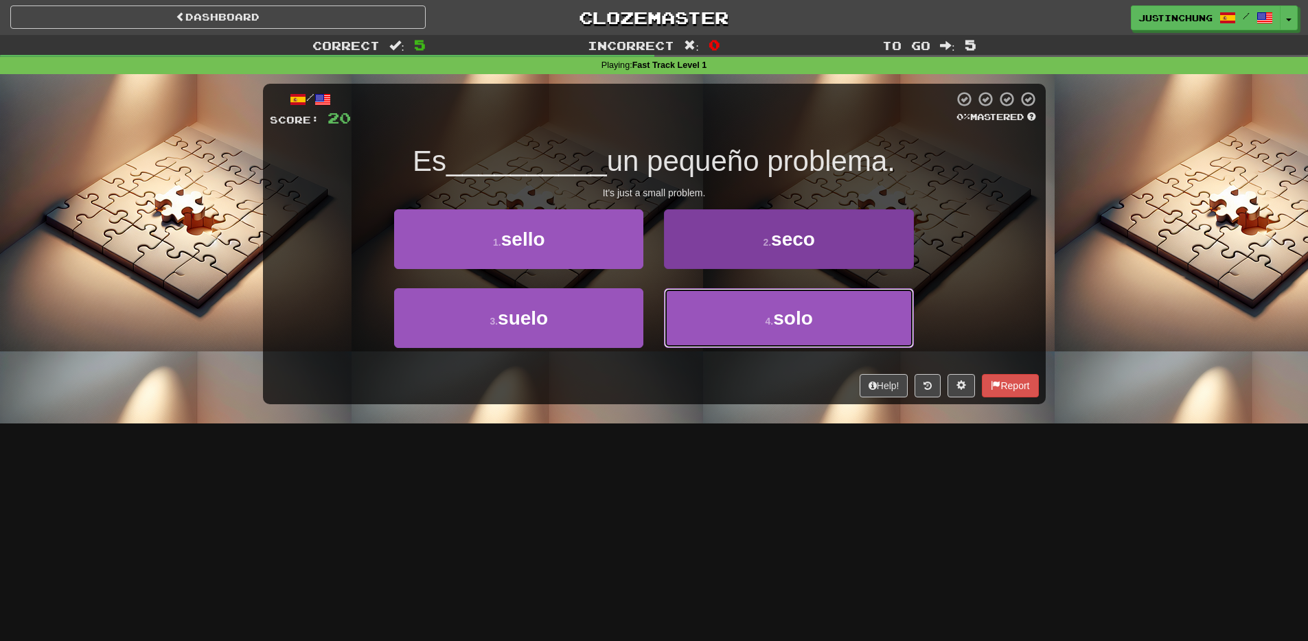
click at [779, 335] on button "4 . solo" at bounding box center [788, 318] width 249 height 60
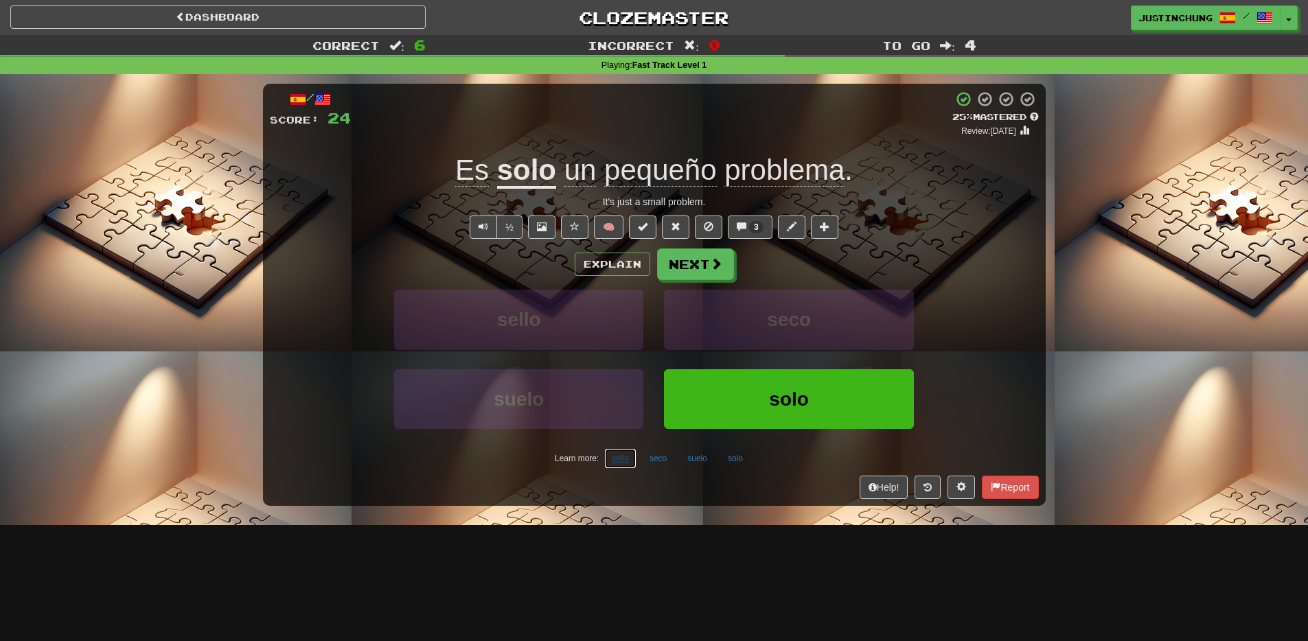
click at [619, 463] on button "sello" at bounding box center [620, 458] width 32 height 21
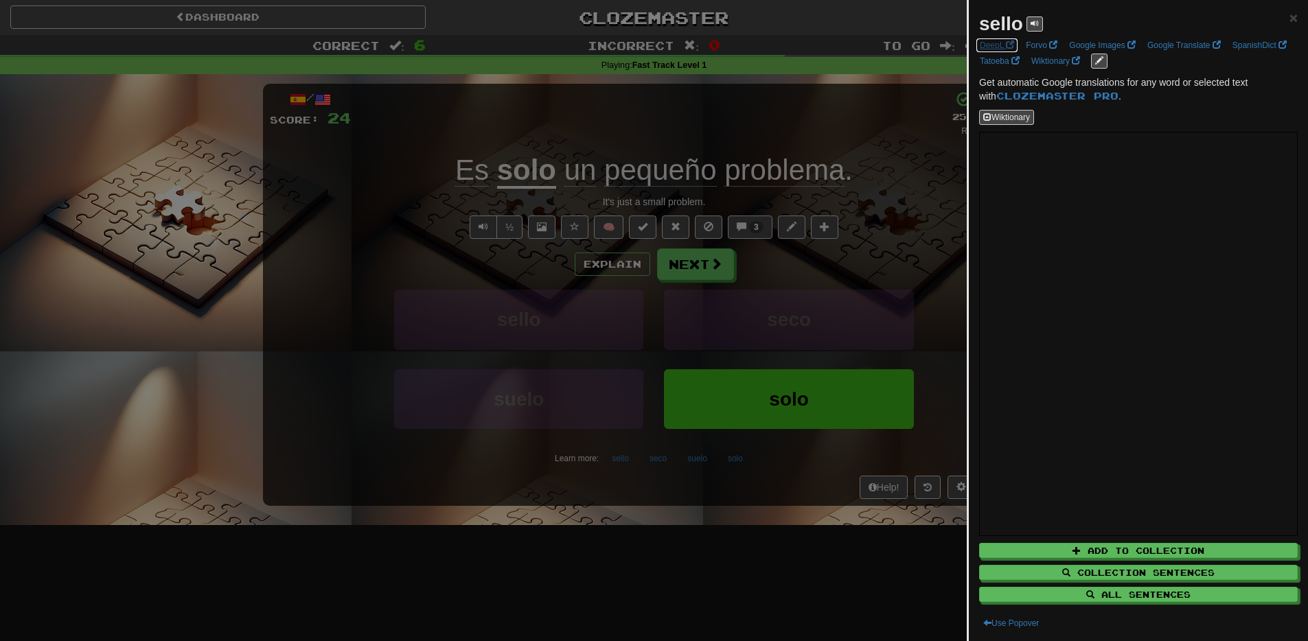
click at [997, 43] on link "DeepL" at bounding box center [997, 45] width 43 height 15
click at [646, 533] on div at bounding box center [654, 320] width 1308 height 641
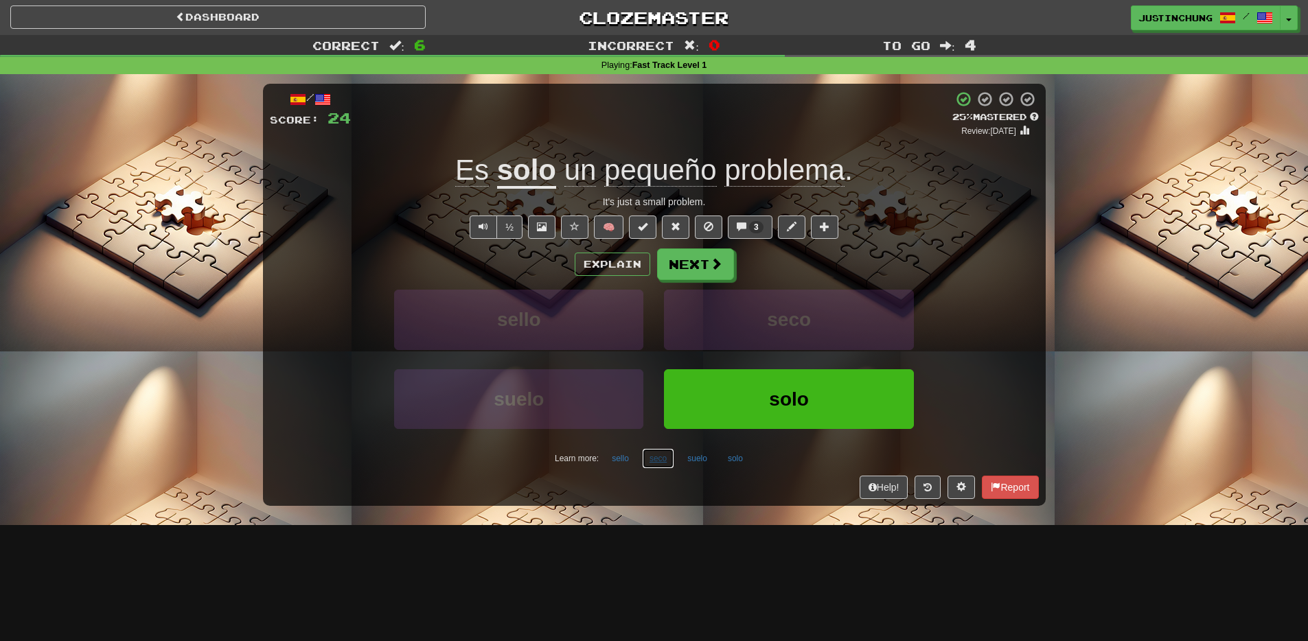
click at [656, 458] on button "seco" at bounding box center [658, 458] width 32 height 21
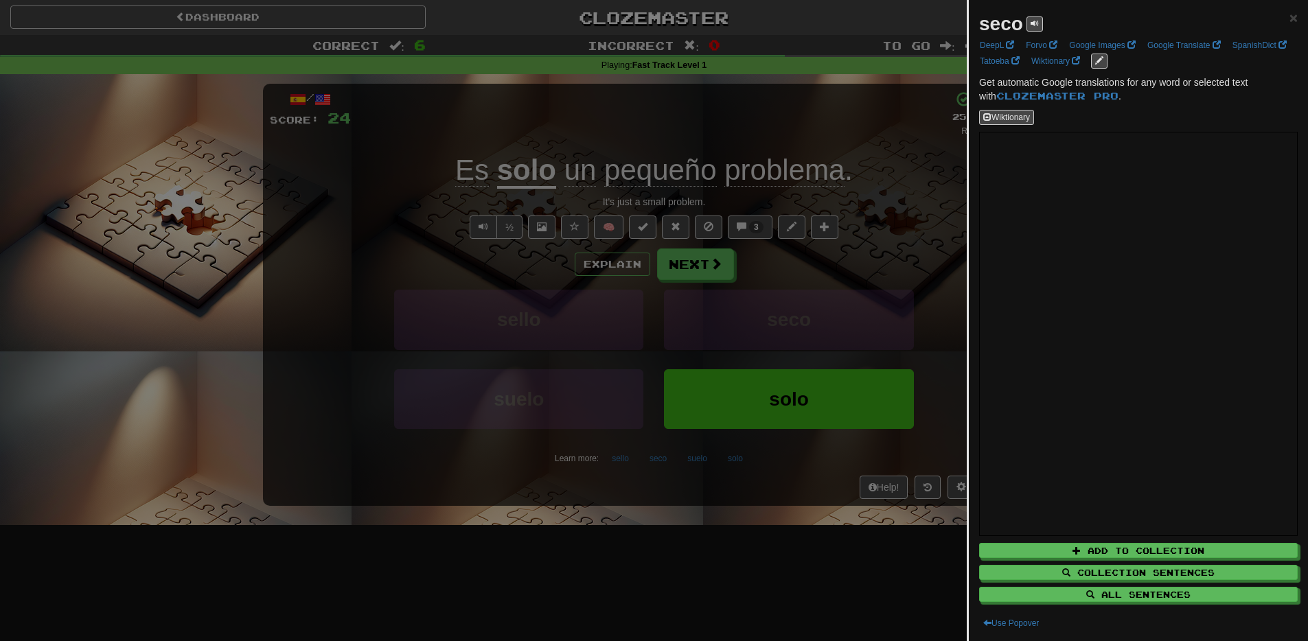
click at [798, 575] on div at bounding box center [654, 320] width 1308 height 641
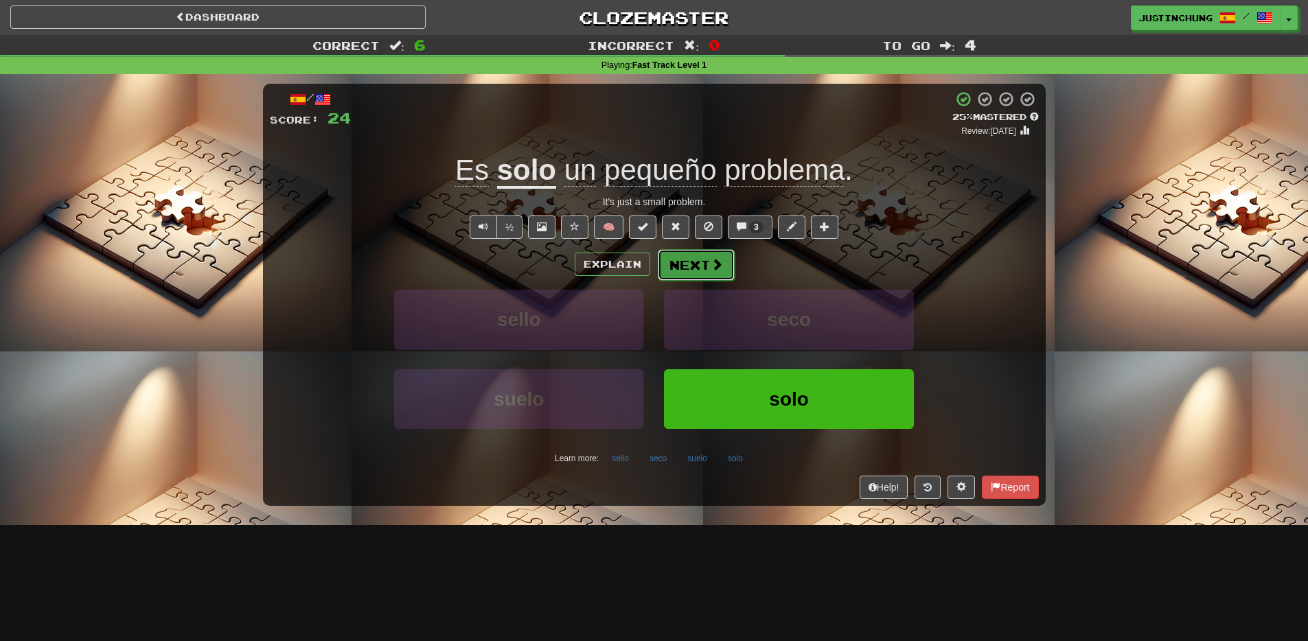
click at [700, 268] on button "Next" at bounding box center [696, 265] width 77 height 32
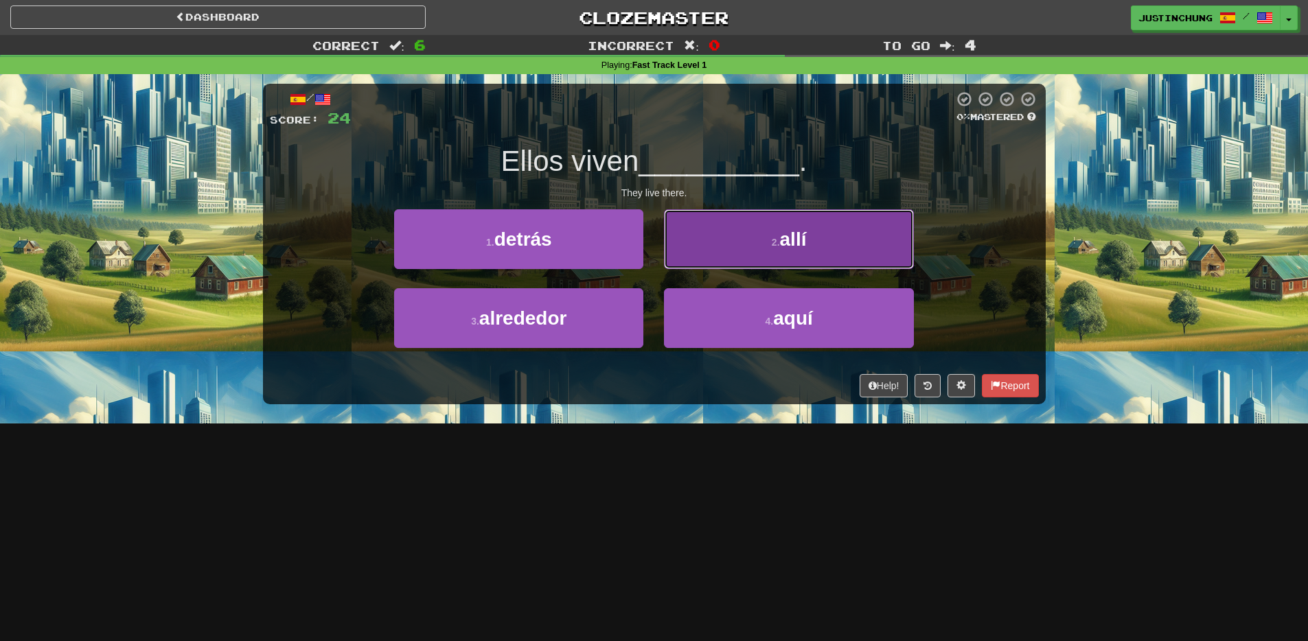
click at [758, 246] on button "2 . allí" at bounding box center [788, 239] width 249 height 60
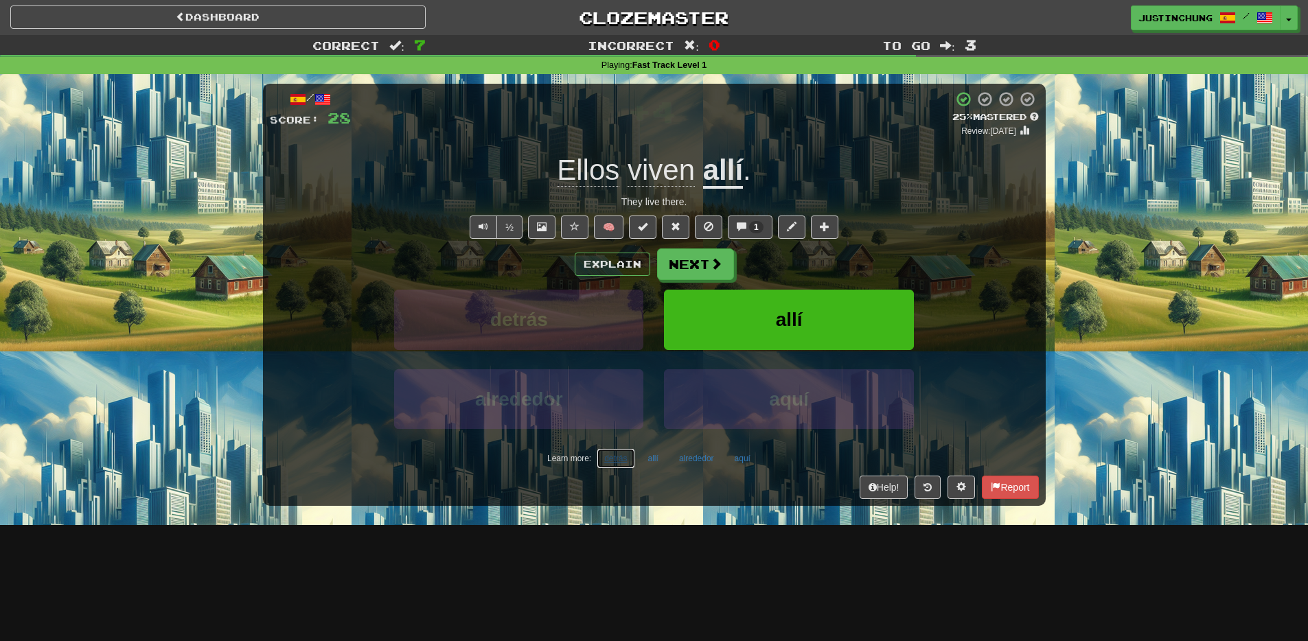
click at [620, 464] on button "detrás" at bounding box center [616, 458] width 38 height 21
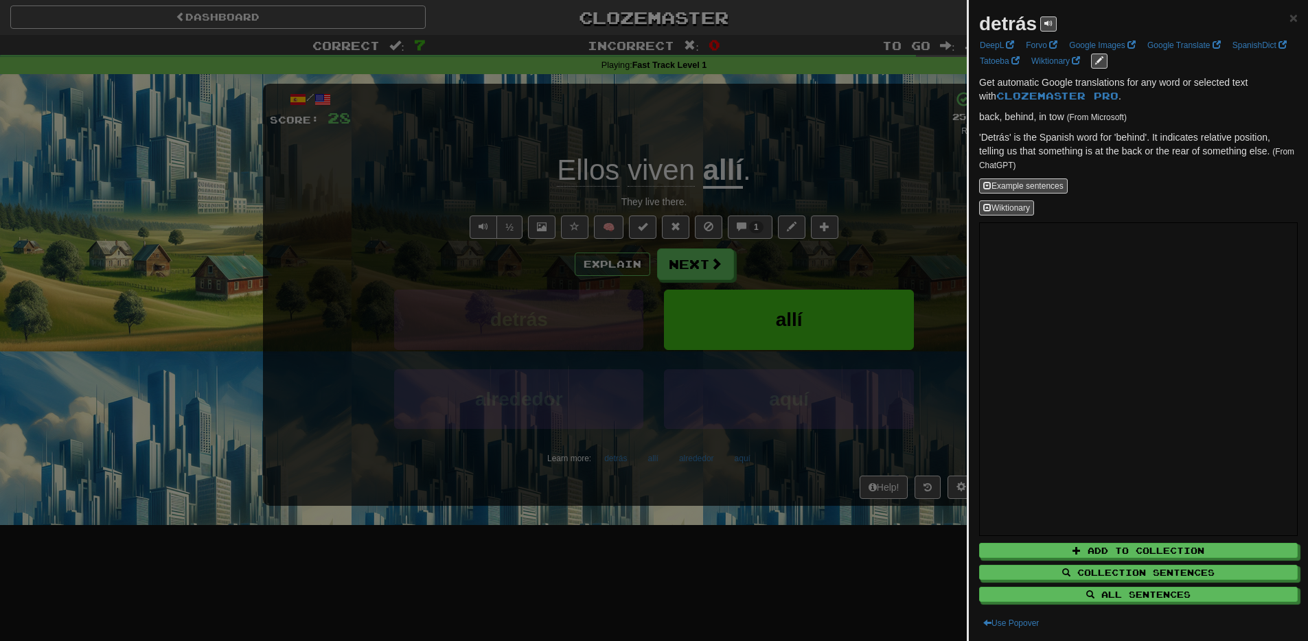
click at [856, 572] on div at bounding box center [654, 320] width 1308 height 641
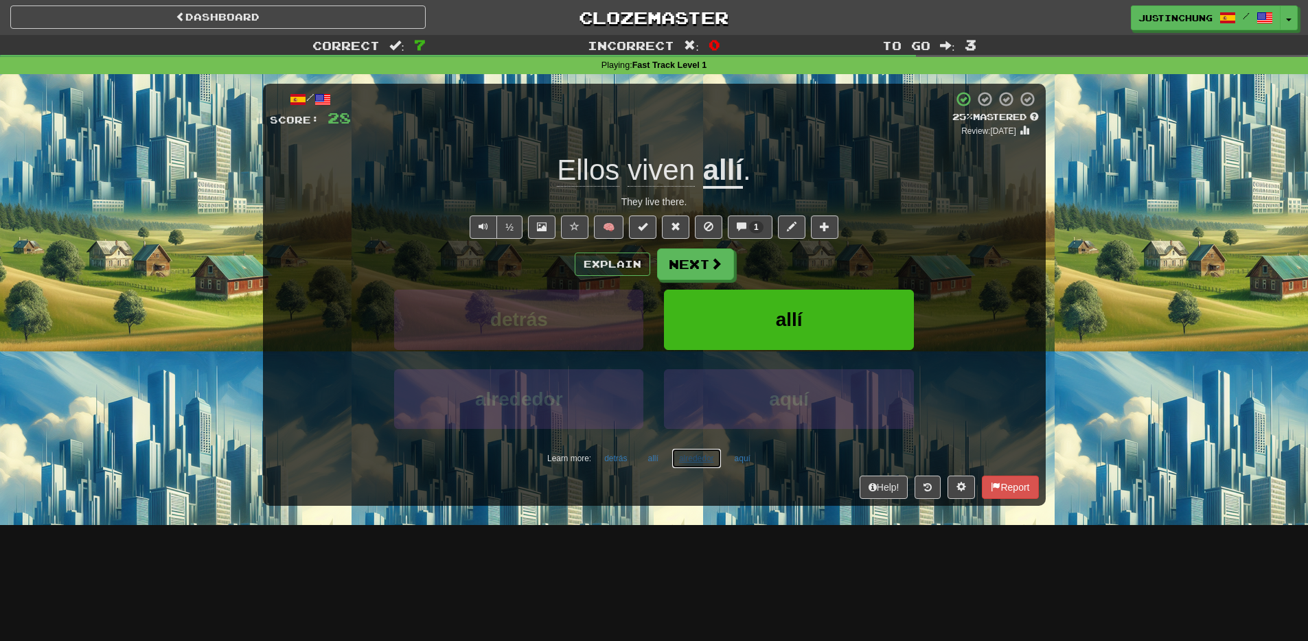
click at [693, 468] on button "alrededor" at bounding box center [697, 458] width 50 height 21
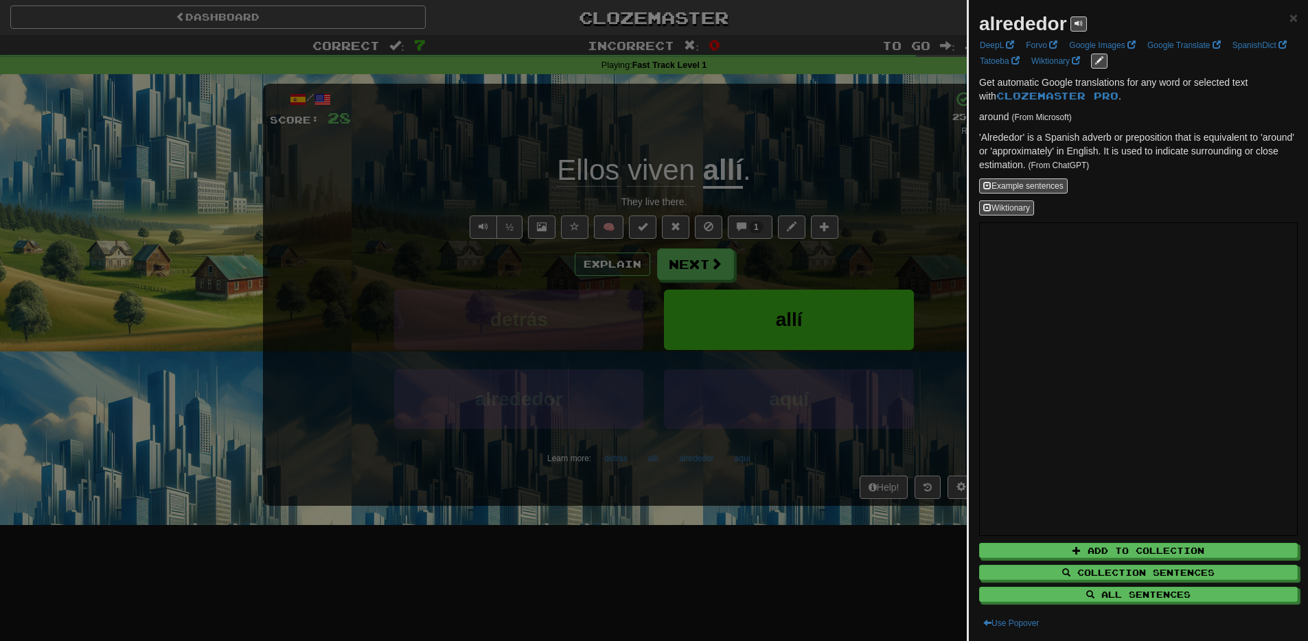
click at [875, 580] on div at bounding box center [654, 320] width 1308 height 641
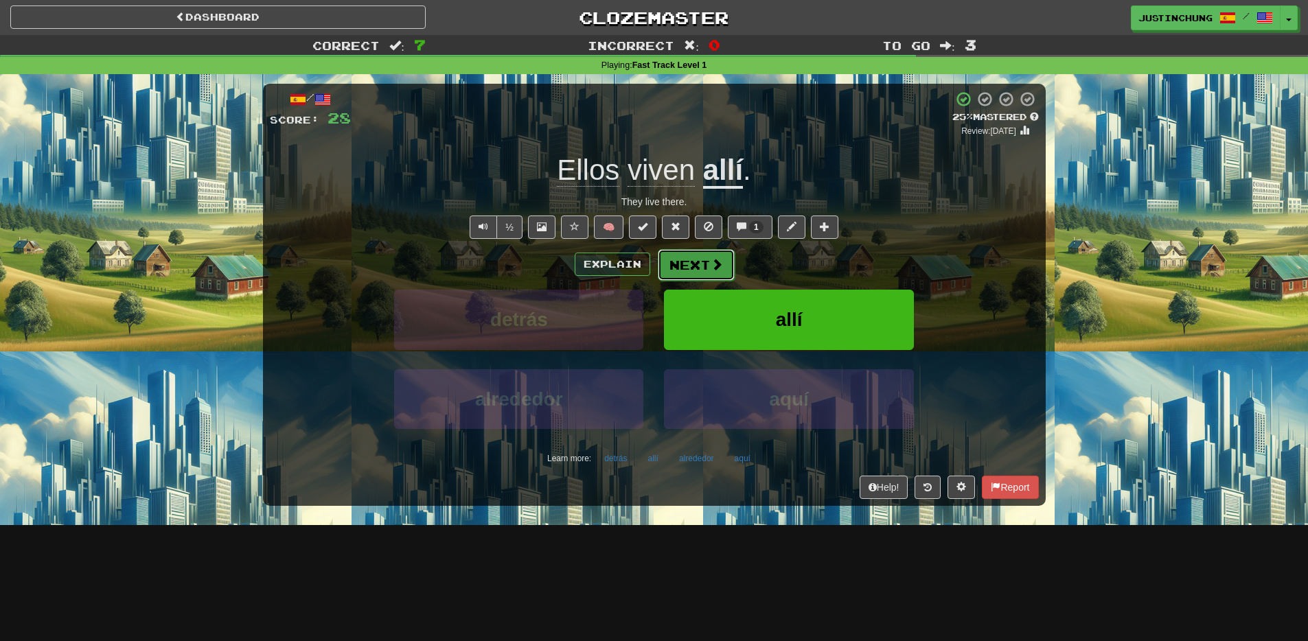
click at [680, 265] on button "Next" at bounding box center [696, 265] width 77 height 32
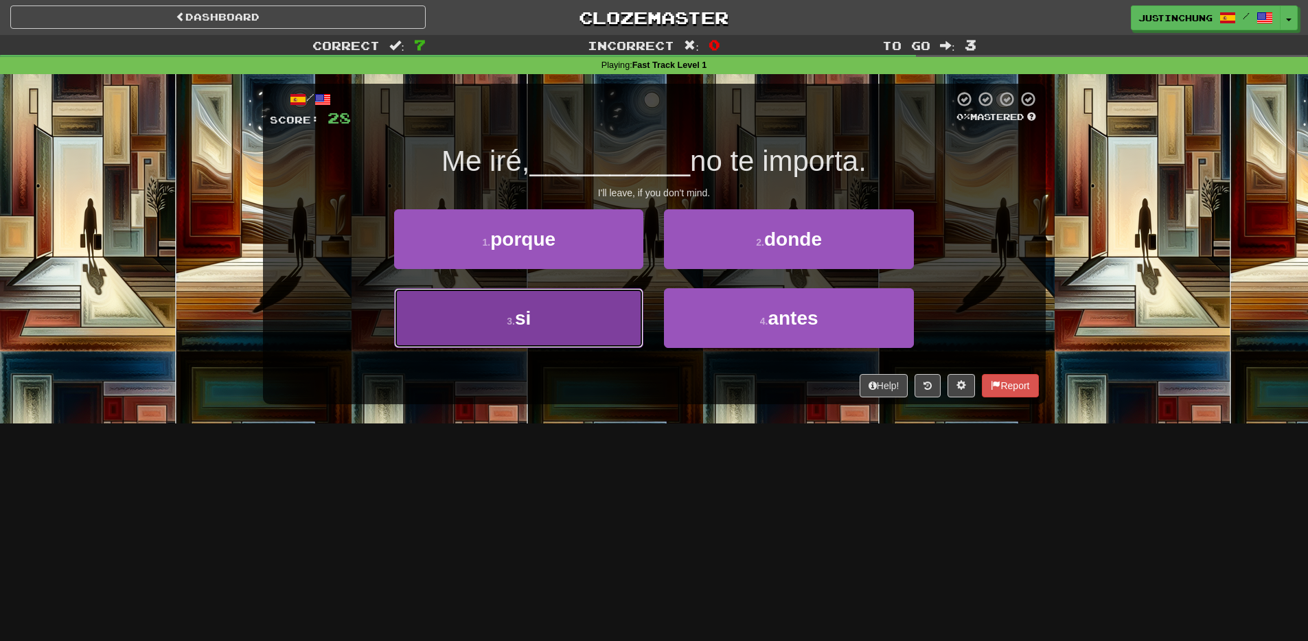
click at [490, 331] on button "3 . si" at bounding box center [518, 318] width 249 height 60
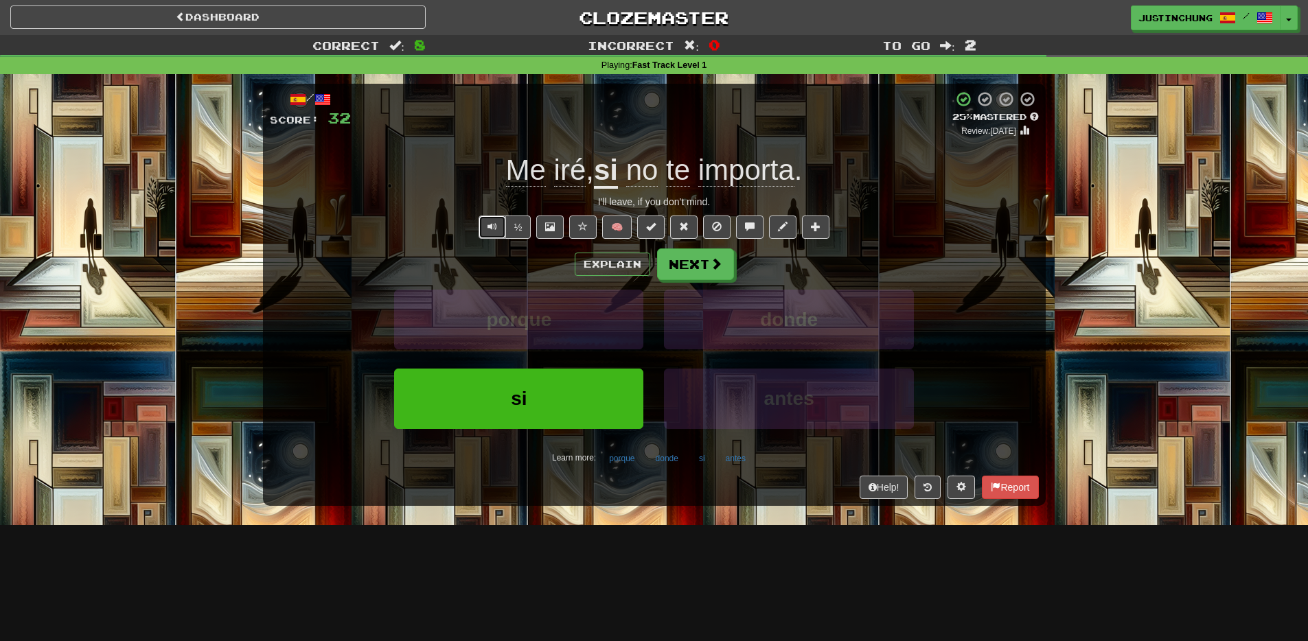
click at [483, 225] on button "Text-to-speech controls" at bounding box center [492, 227] width 27 height 23
click at [700, 273] on button "Next" at bounding box center [696, 265] width 77 height 32
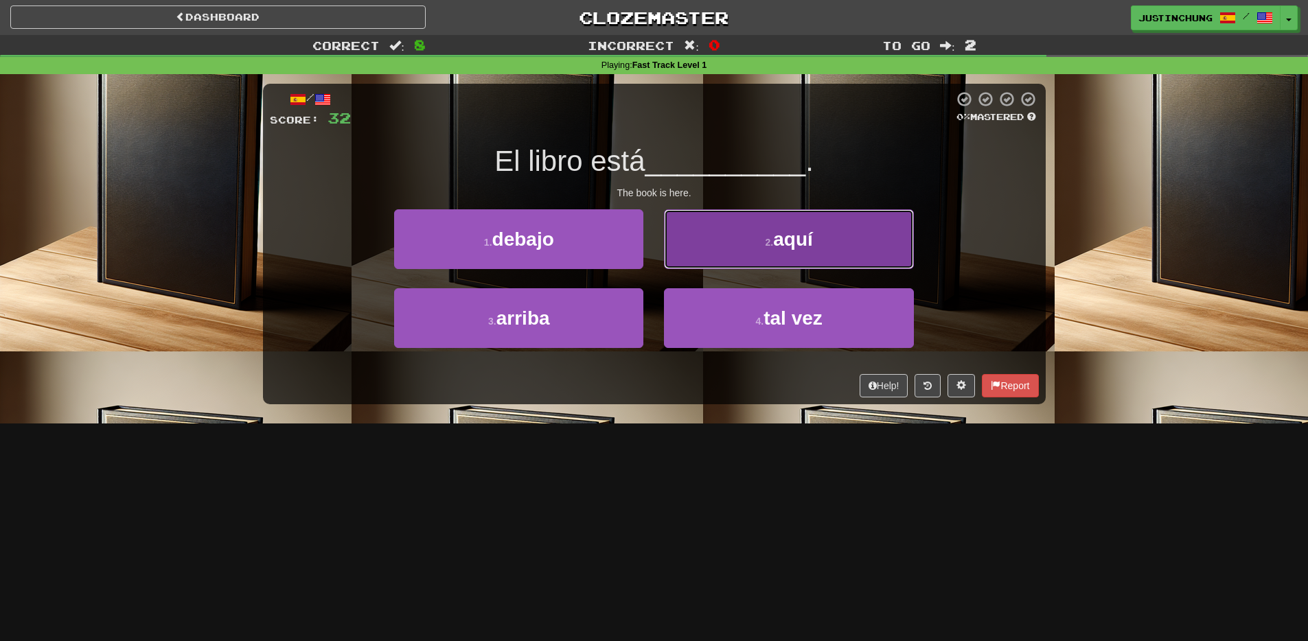
click at [801, 249] on span "aquí" at bounding box center [793, 239] width 40 height 21
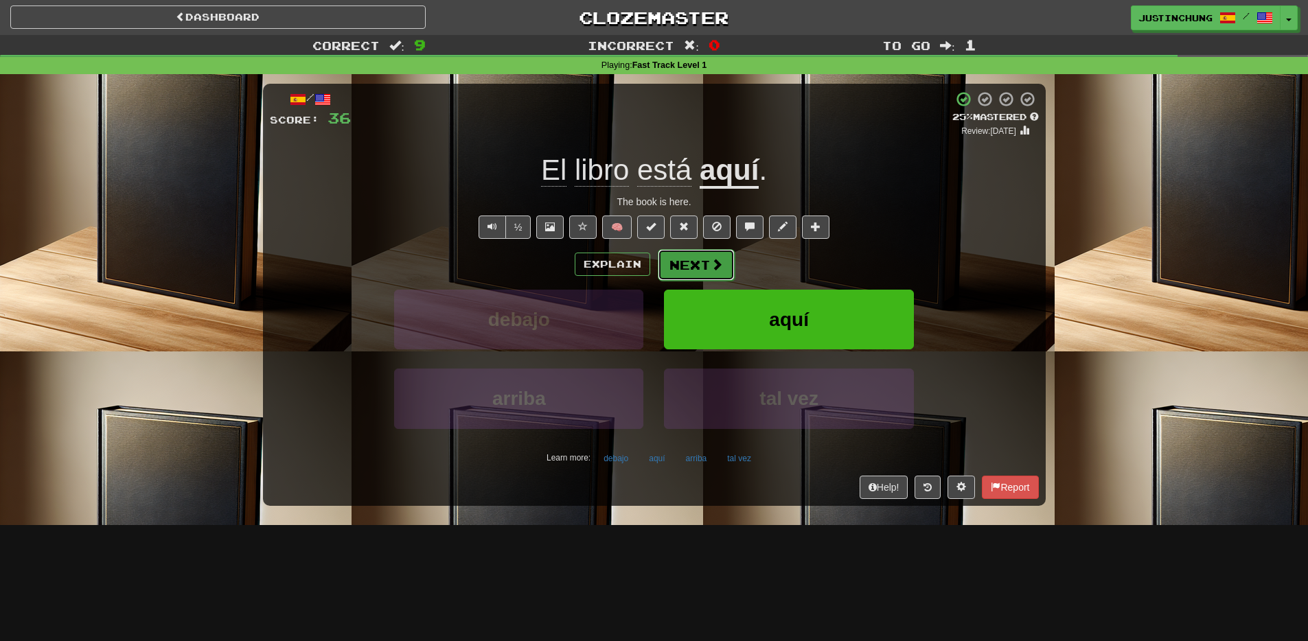
click at [689, 268] on button "Next" at bounding box center [696, 265] width 77 height 32
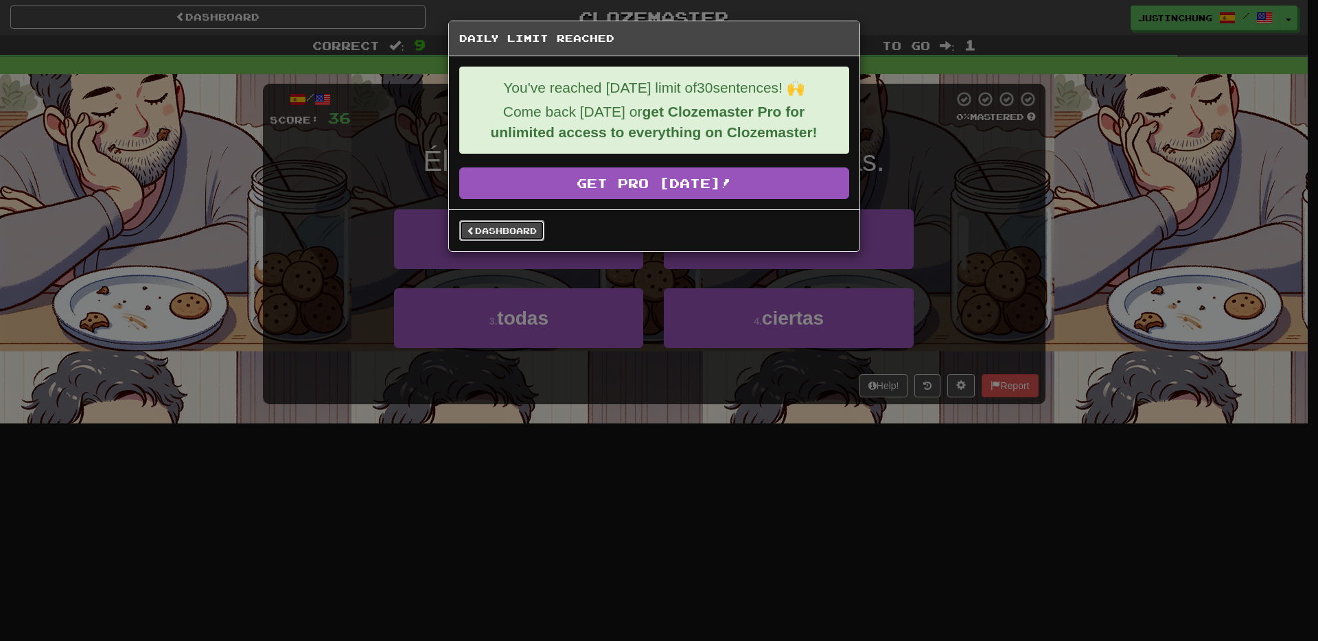
click at [502, 235] on link "Dashboard" at bounding box center [501, 230] width 85 height 21
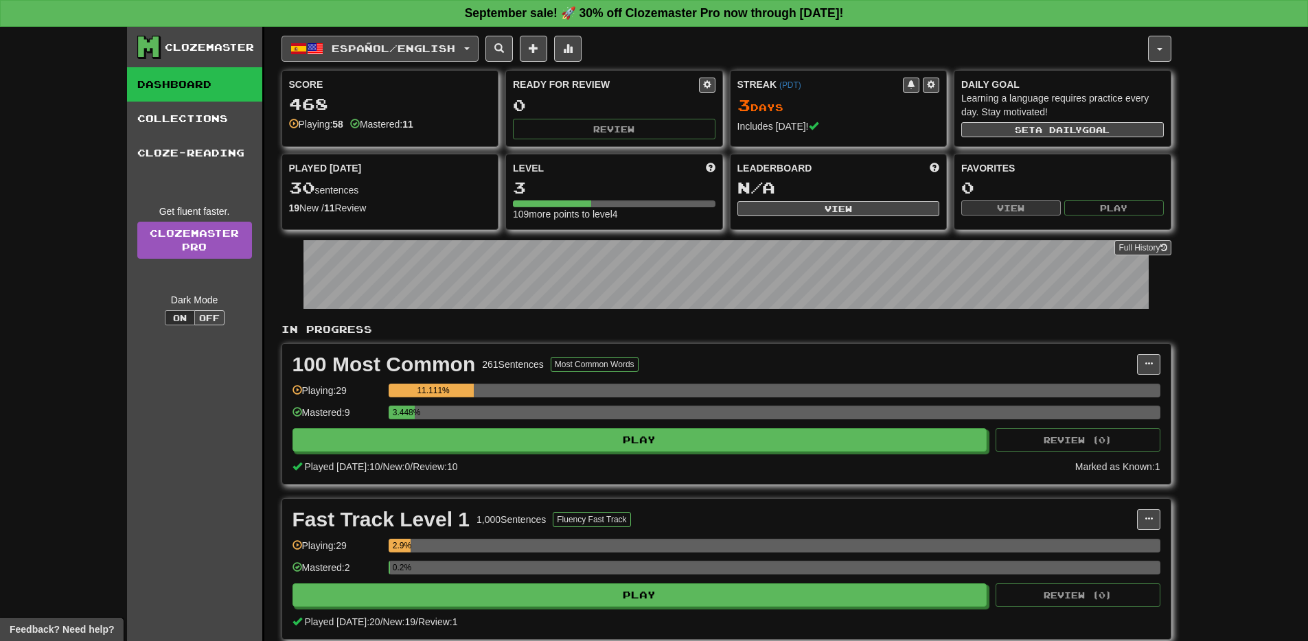
click at [376, 49] on span "Español / English" at bounding box center [394, 49] width 124 height 12
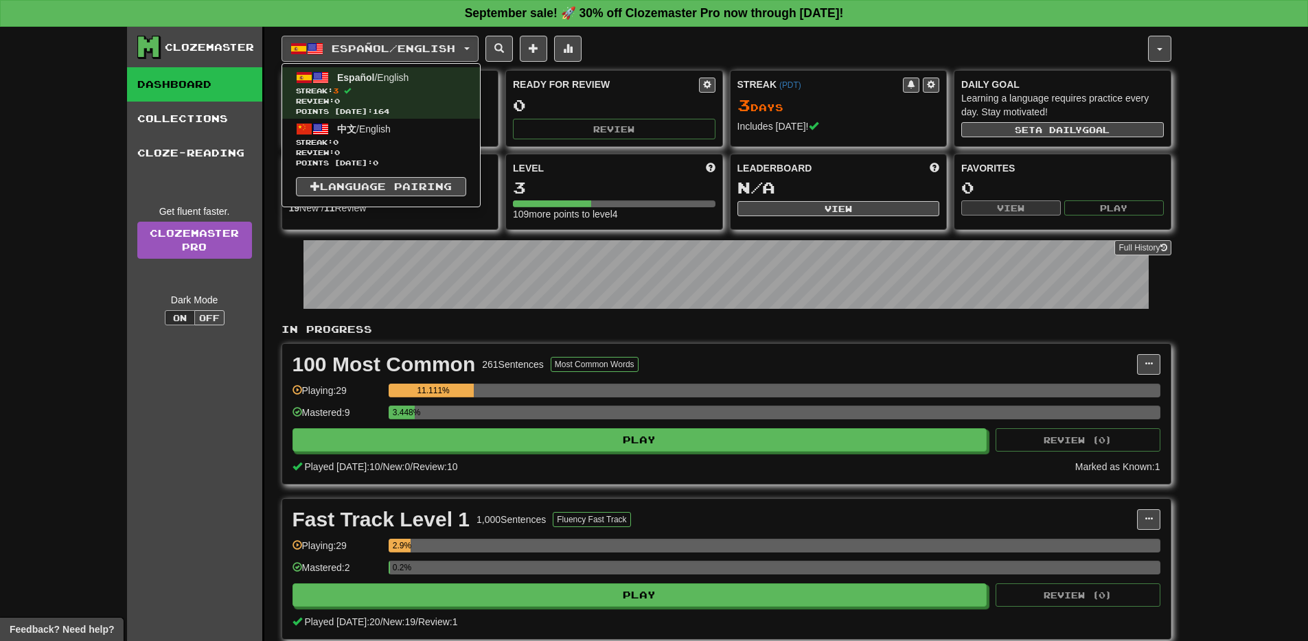
click at [1257, 212] on div "Clozemaster Dashboard Collections Cloze-Reading Get fluent faster. Clozemaster …" at bounding box center [654, 356] width 1308 height 659
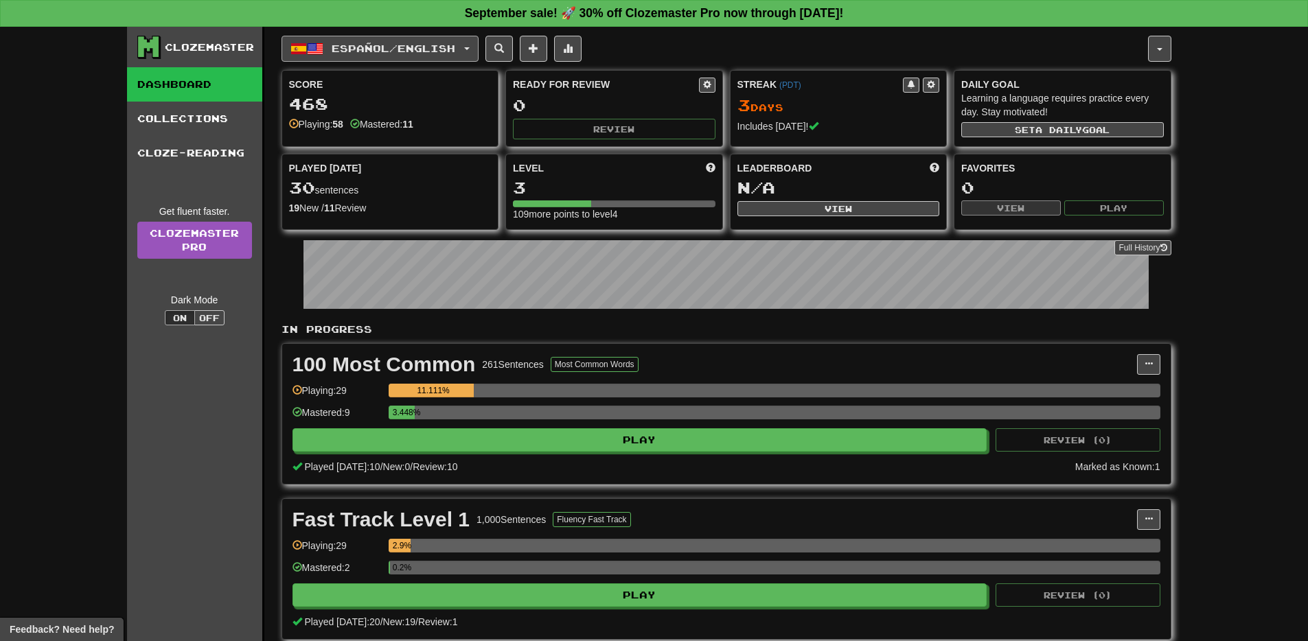
click at [454, 45] on span "Español / English" at bounding box center [394, 49] width 124 height 12
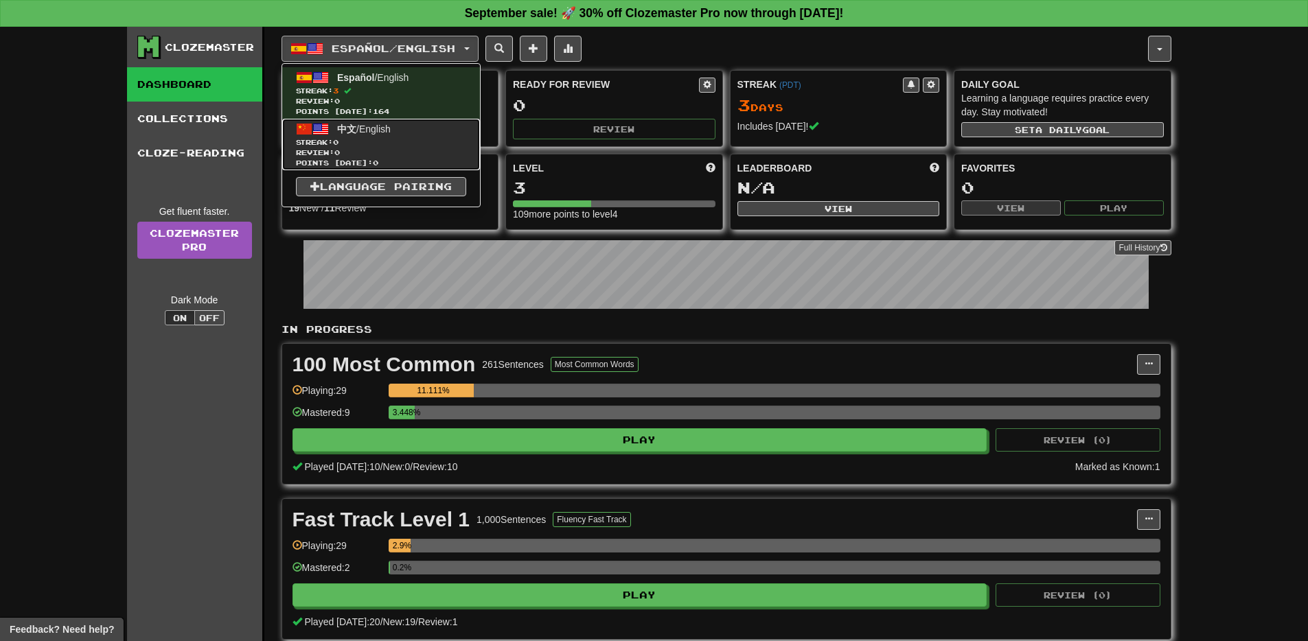
click at [382, 141] on span "Streak: 0" at bounding box center [381, 142] width 170 height 10
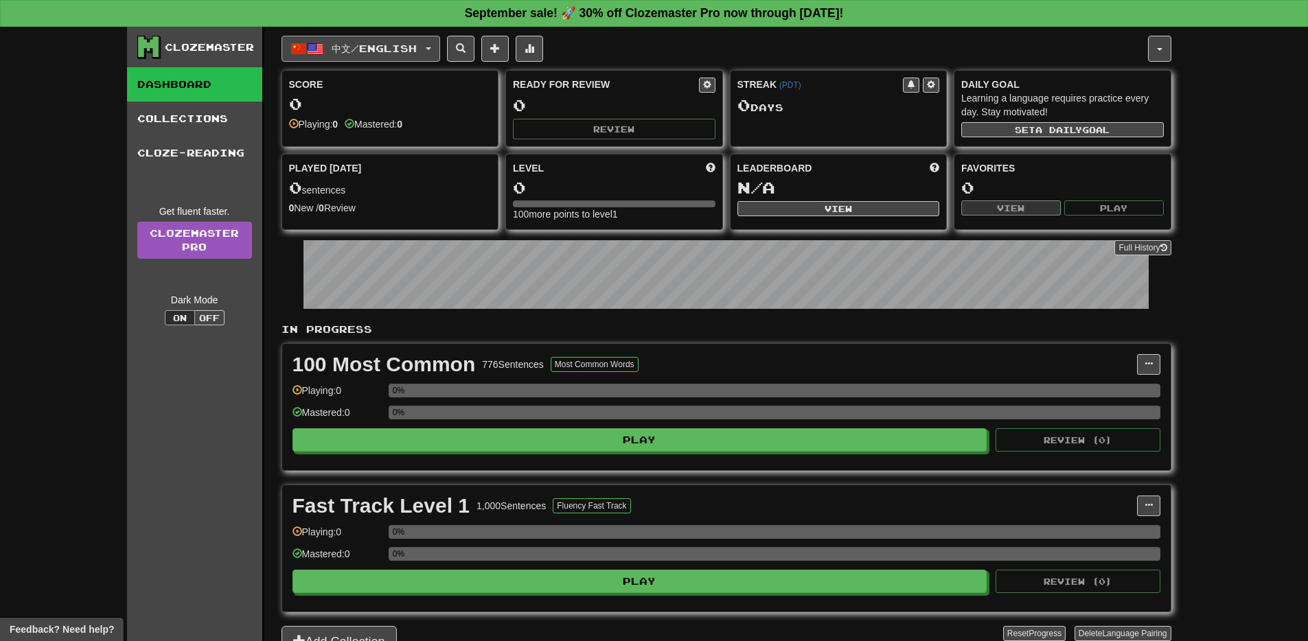
click at [358, 49] on span "中文 / English" at bounding box center [374, 49] width 85 height 12
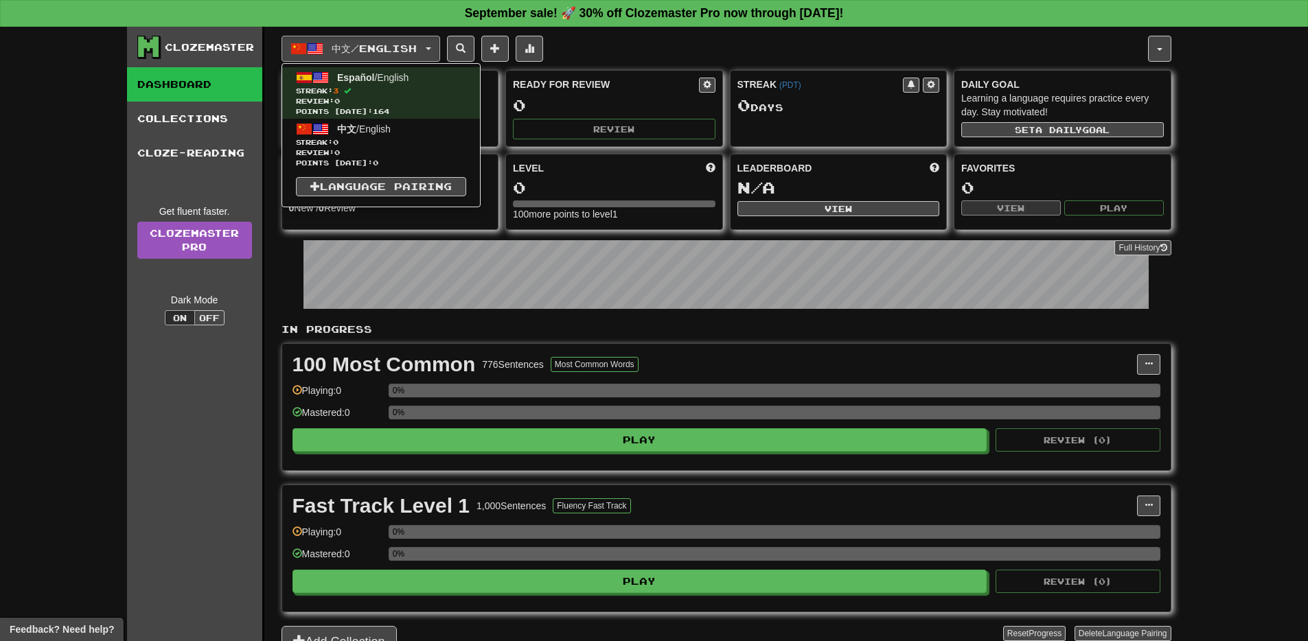
click at [89, 442] on div "Clozemaster Dashboard Collections Cloze-Reading Get fluent faster. Clozemaster …" at bounding box center [654, 342] width 1308 height 631
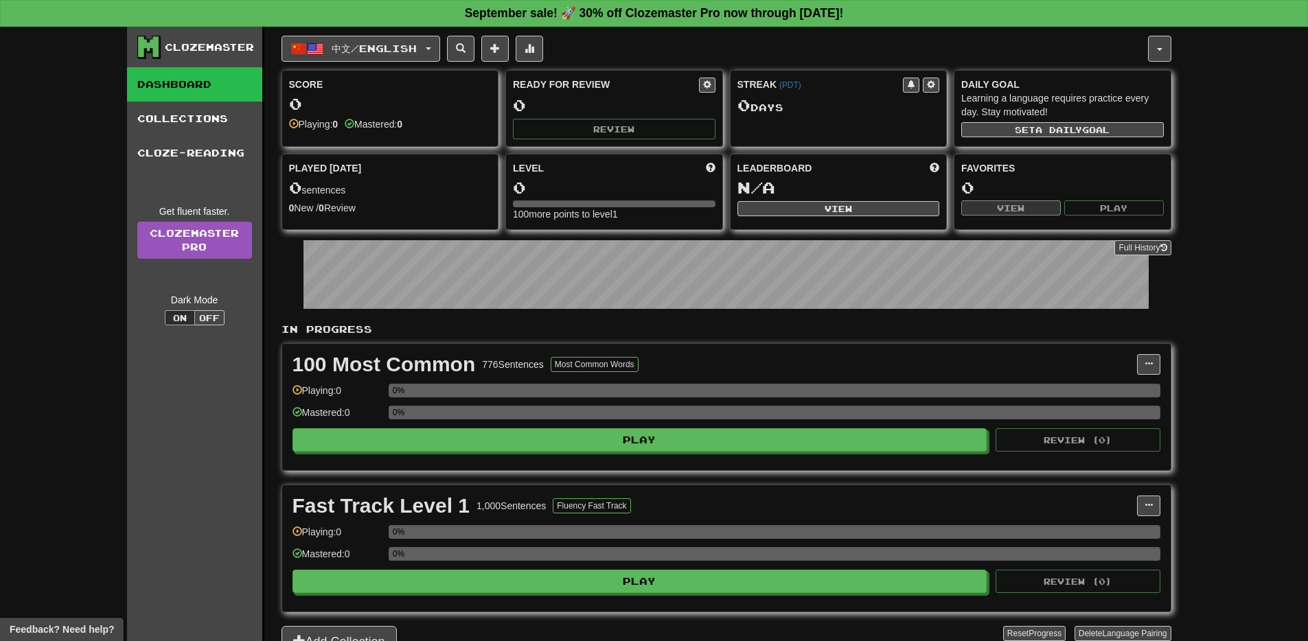
scroll to position [1, 0]
click at [404, 49] on span "中文 / English" at bounding box center [374, 48] width 85 height 12
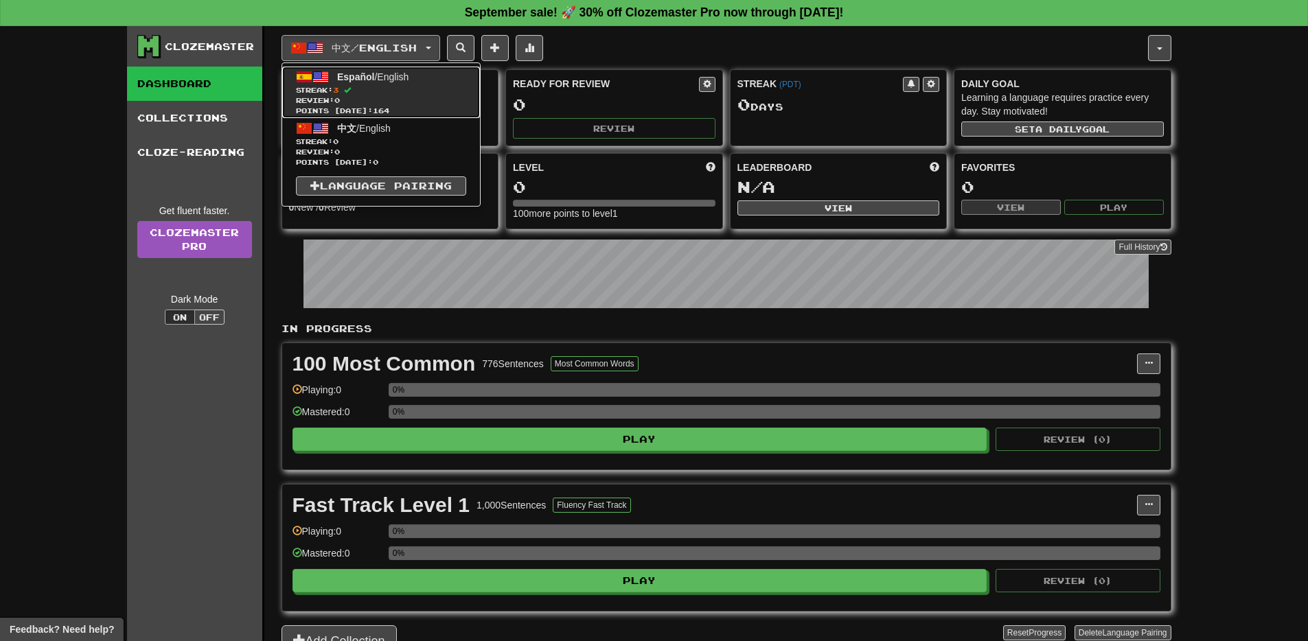
click at [384, 87] on span "Streak: 3" at bounding box center [381, 90] width 170 height 10
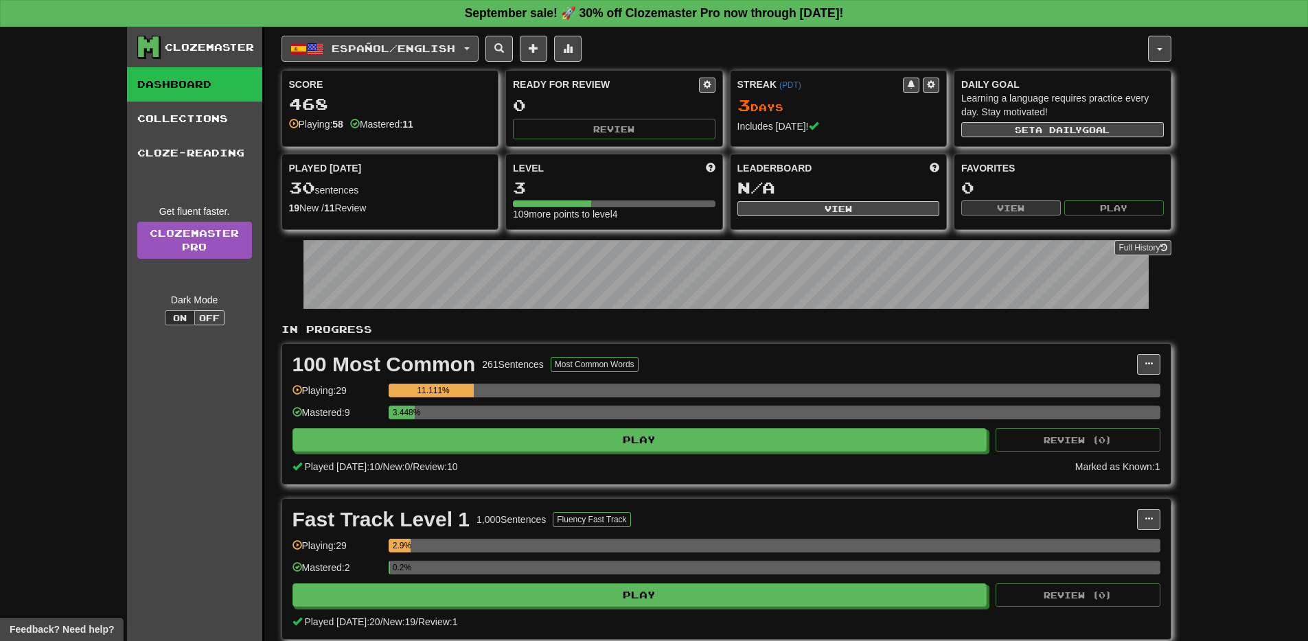
click at [389, 50] on span "Español / English" at bounding box center [394, 49] width 124 height 12
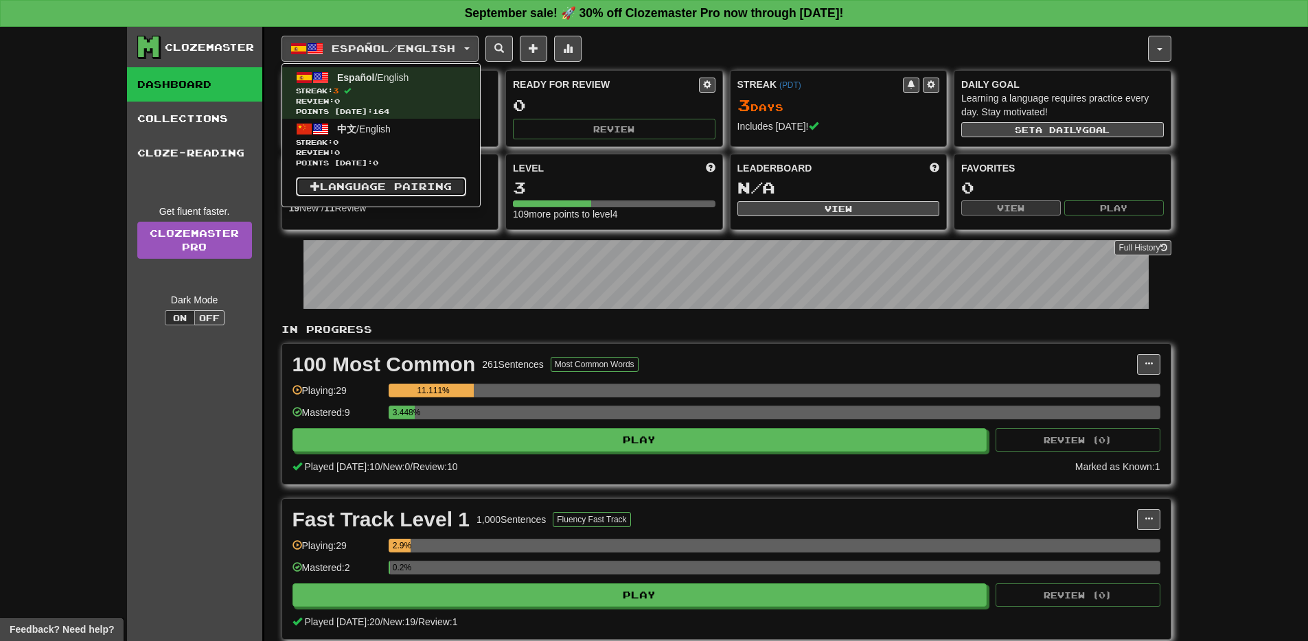
click at [357, 190] on link "Language Pairing" at bounding box center [381, 186] width 170 height 19
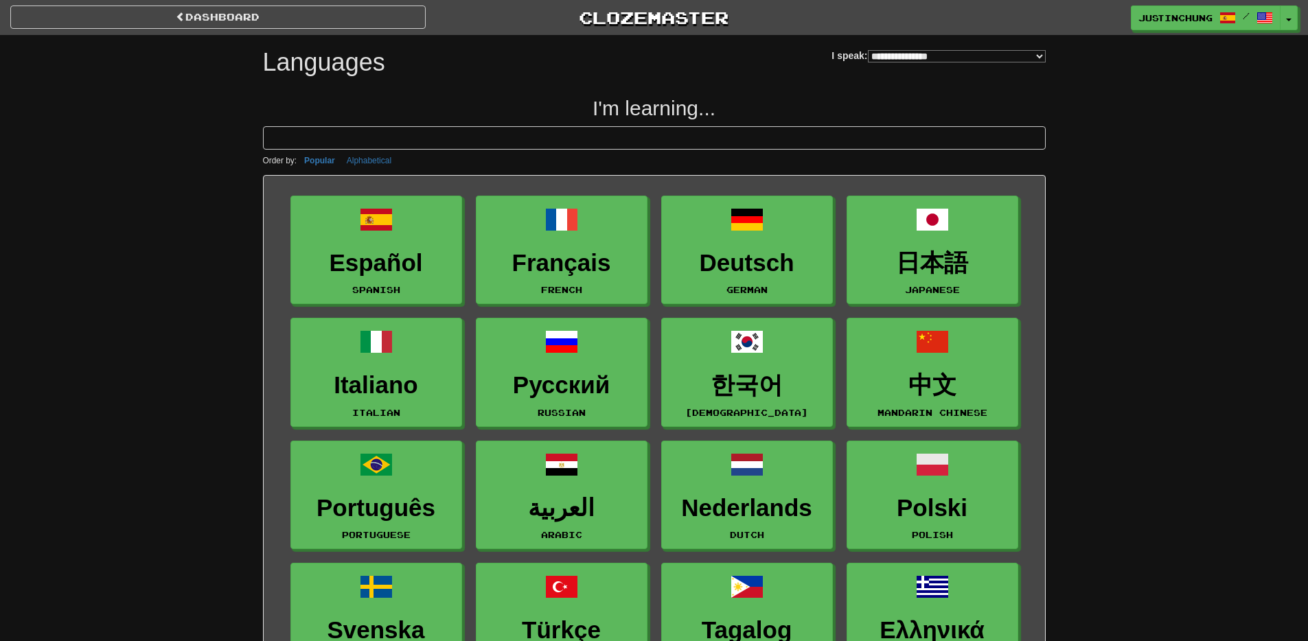
select select "*******"
click at [190, 13] on link "dashboard" at bounding box center [217, 16] width 415 height 23
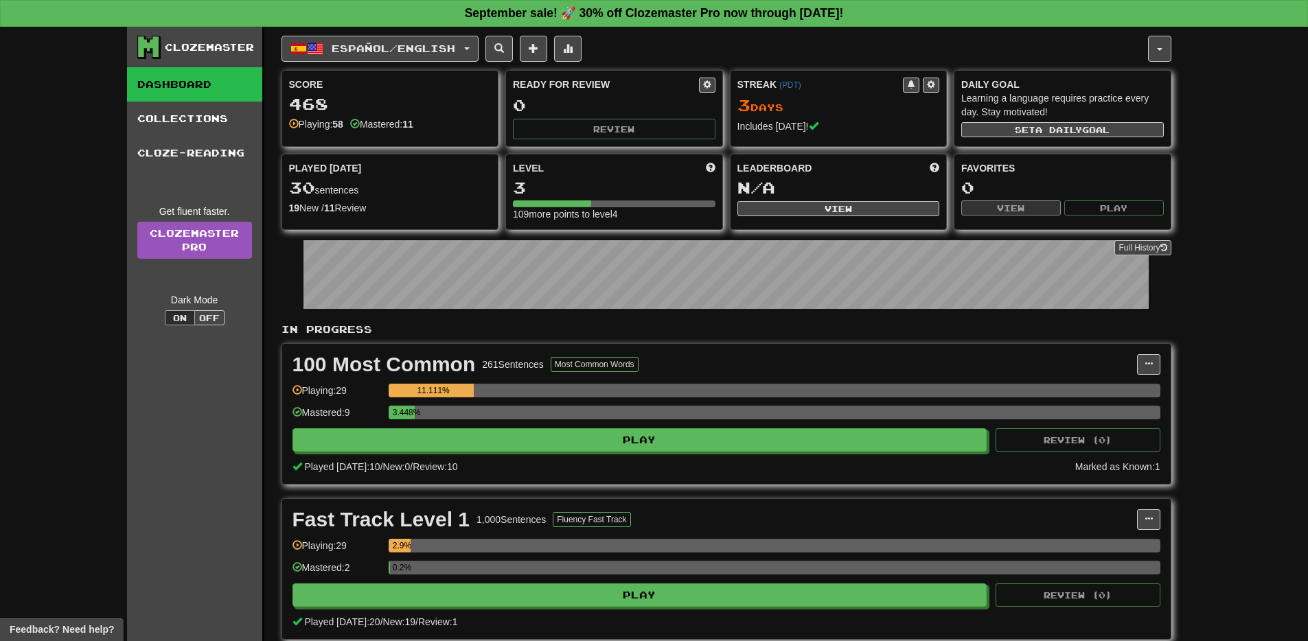
scroll to position [3, 0]
